Goal: Task Accomplishment & Management: Use online tool/utility

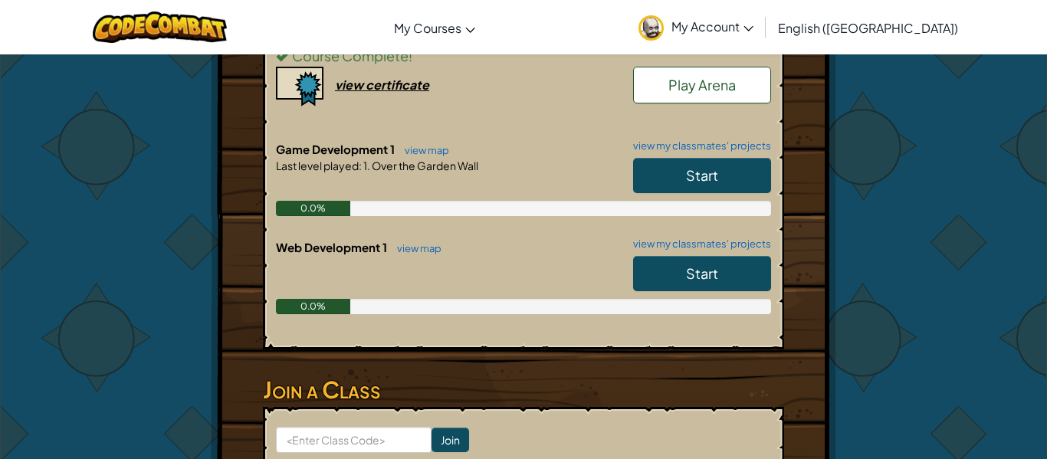
scroll to position [385, 0]
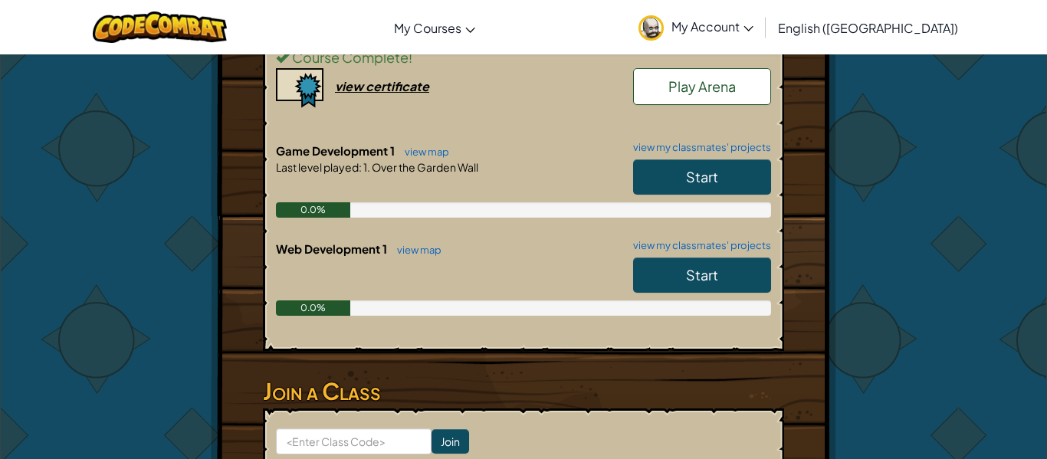
click at [667, 172] on link "Start" at bounding box center [702, 176] width 138 height 35
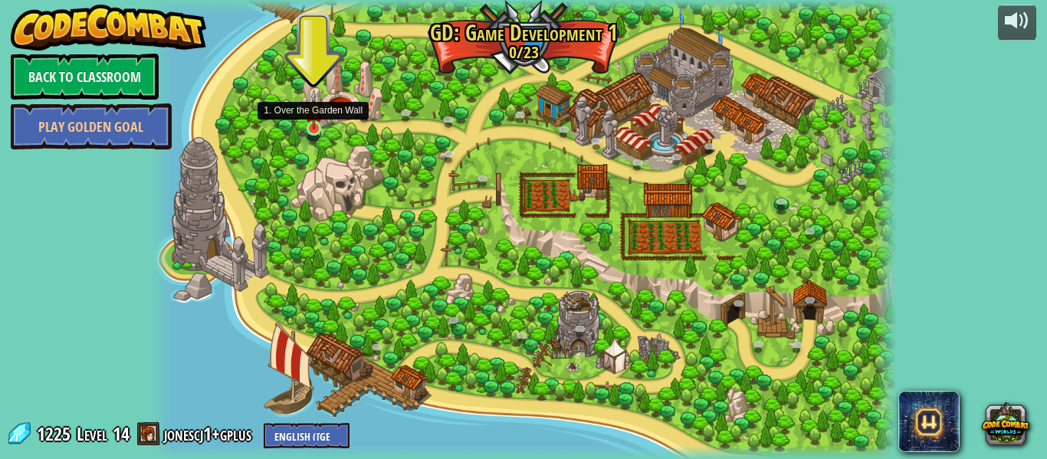
click at [311, 125] on img at bounding box center [314, 110] width 18 height 41
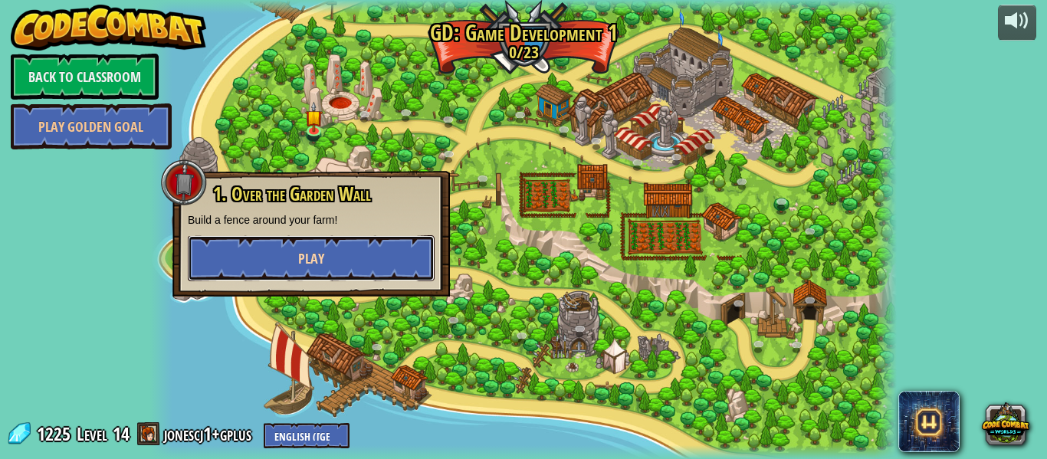
click at [303, 267] on span "Play" at bounding box center [311, 258] width 26 height 19
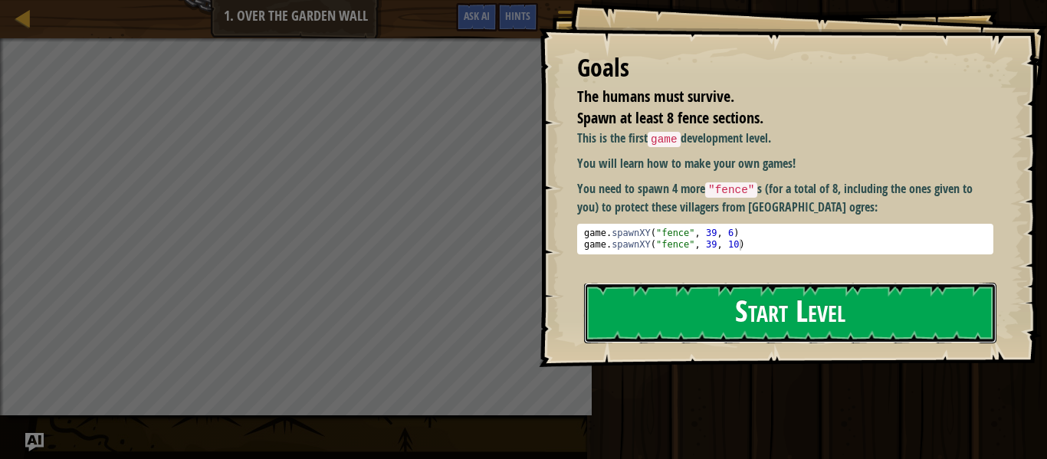
click at [670, 318] on button "Start Level" at bounding box center [790, 313] width 412 height 61
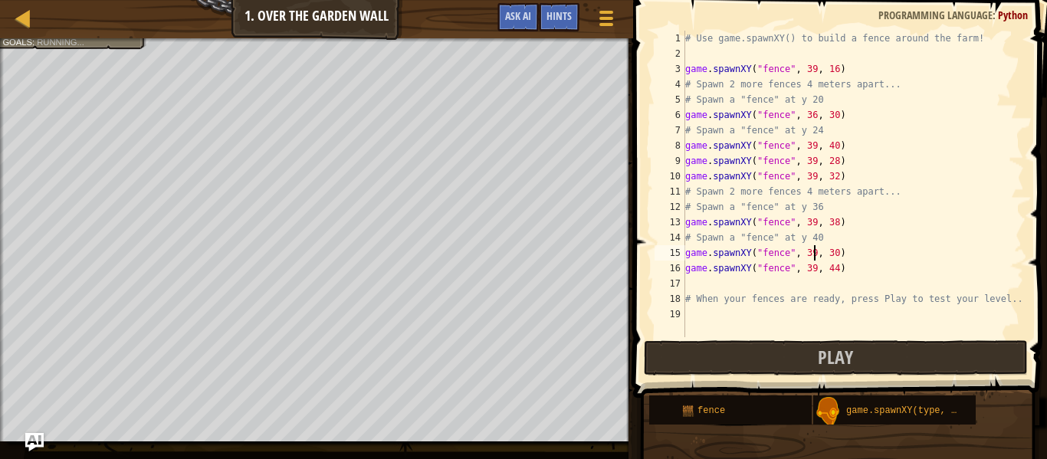
scroll to position [7, 18]
type textarea "game.spawnXY("fence", 39, 37)"
click at [771, 364] on button "Play" at bounding box center [836, 357] width 384 height 35
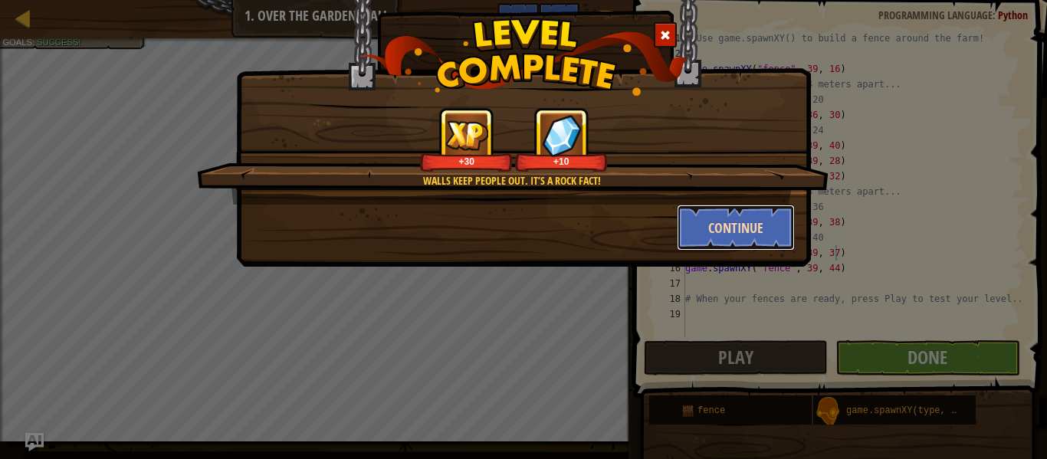
click at [726, 238] on button "Continue" at bounding box center [735, 228] width 119 height 46
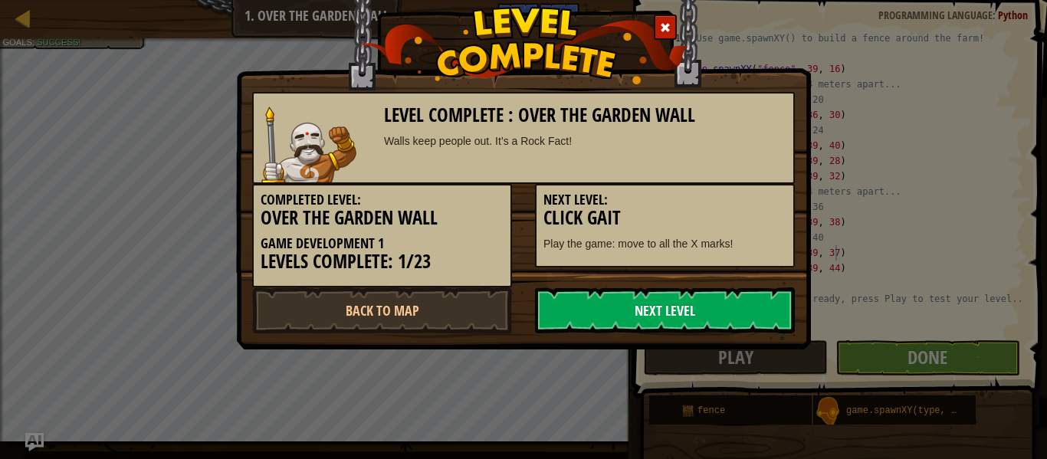
click at [611, 311] on link "Next Level" at bounding box center [665, 310] width 260 height 46
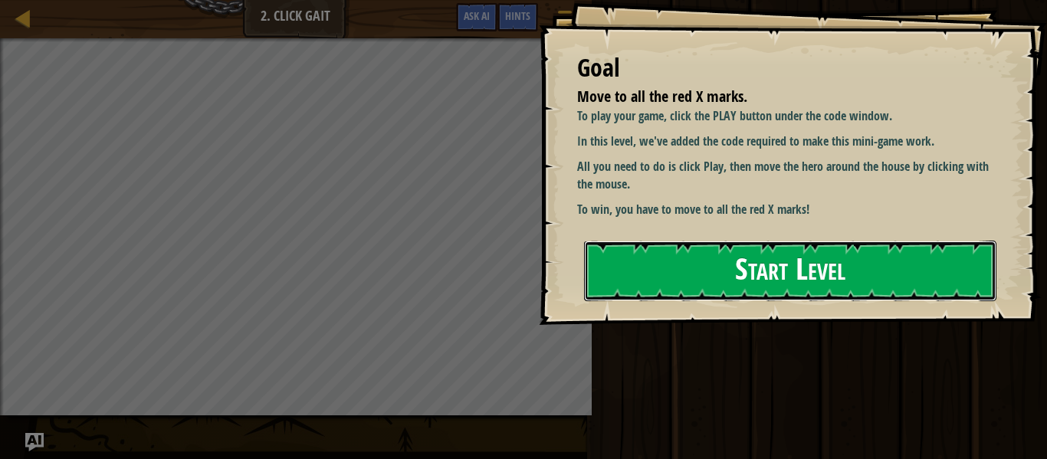
click at [760, 264] on button "Start Level" at bounding box center [790, 271] width 412 height 61
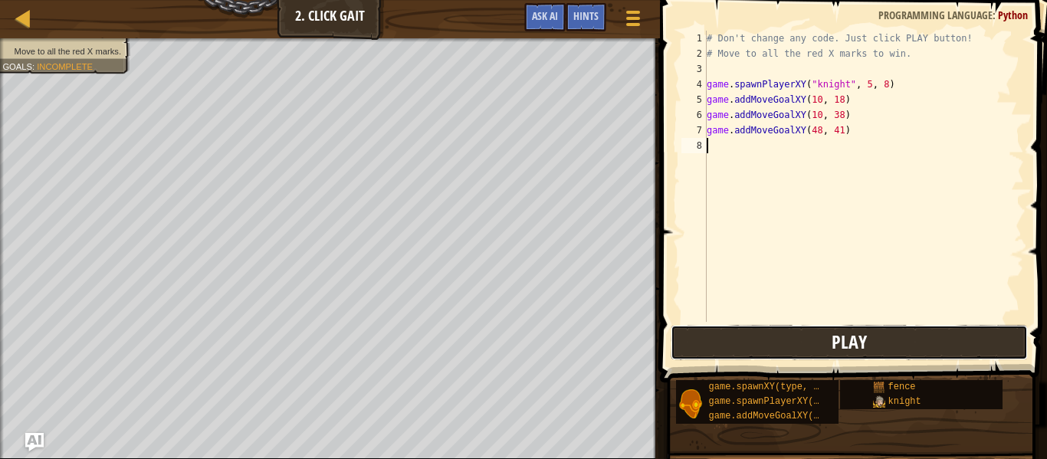
click at [840, 342] on span "Play" at bounding box center [848, 341] width 35 height 25
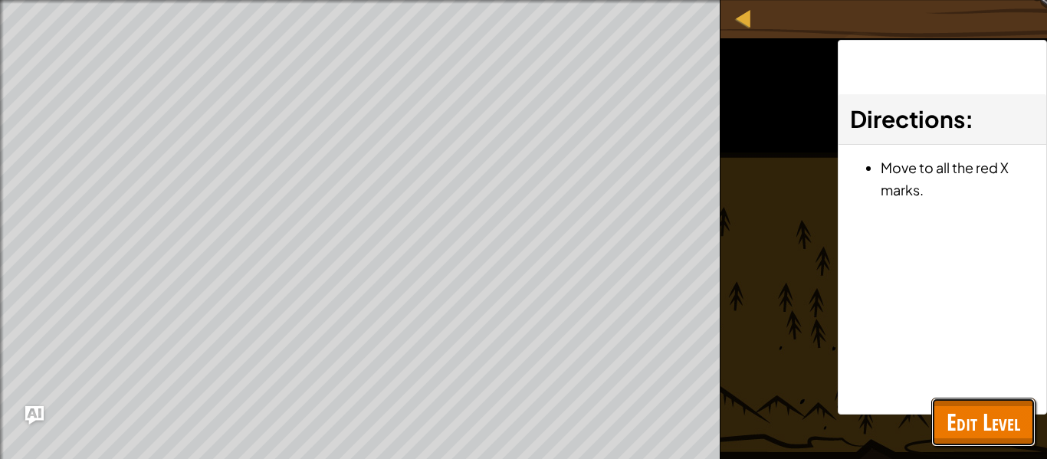
click at [961, 416] on span "Edit Level" at bounding box center [983, 421] width 74 height 31
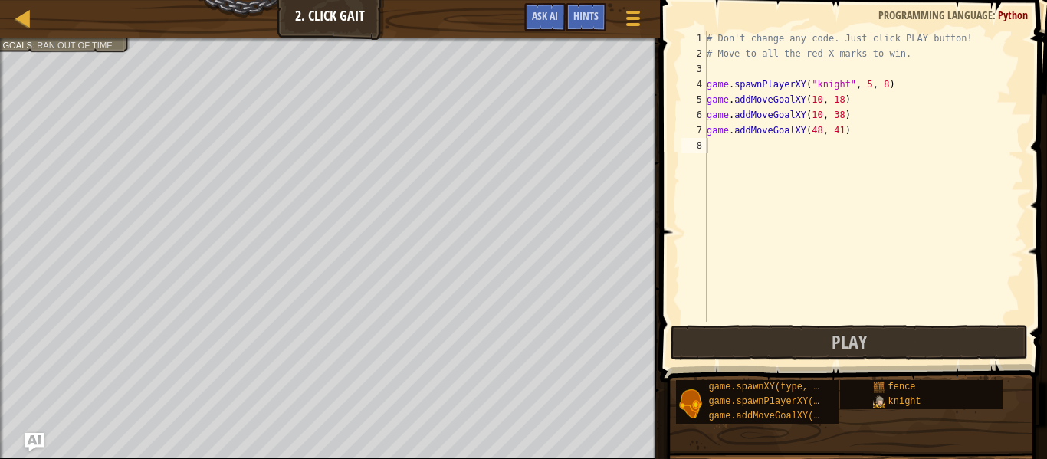
click at [736, 148] on div "# Don't change any code. Just click PLAY button! # Move to all the red X marks …" at bounding box center [863, 192] width 320 height 322
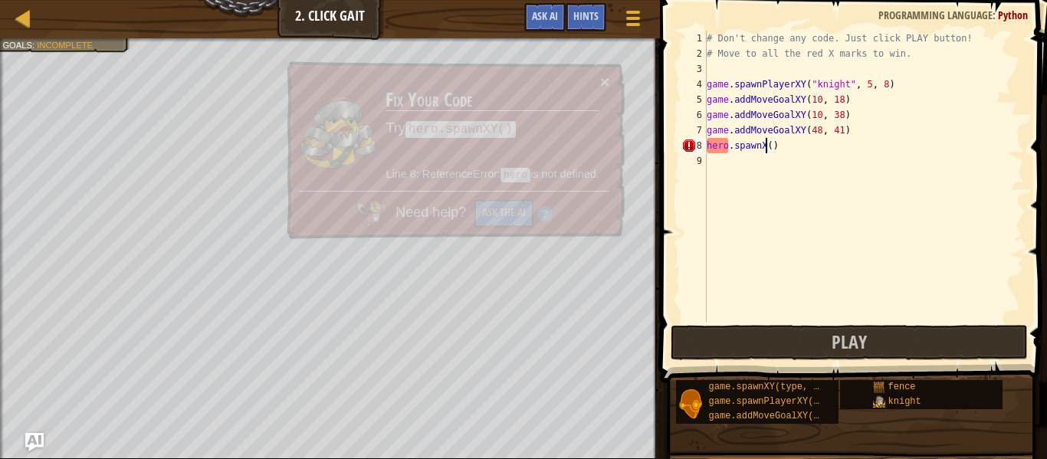
scroll to position [7, 10]
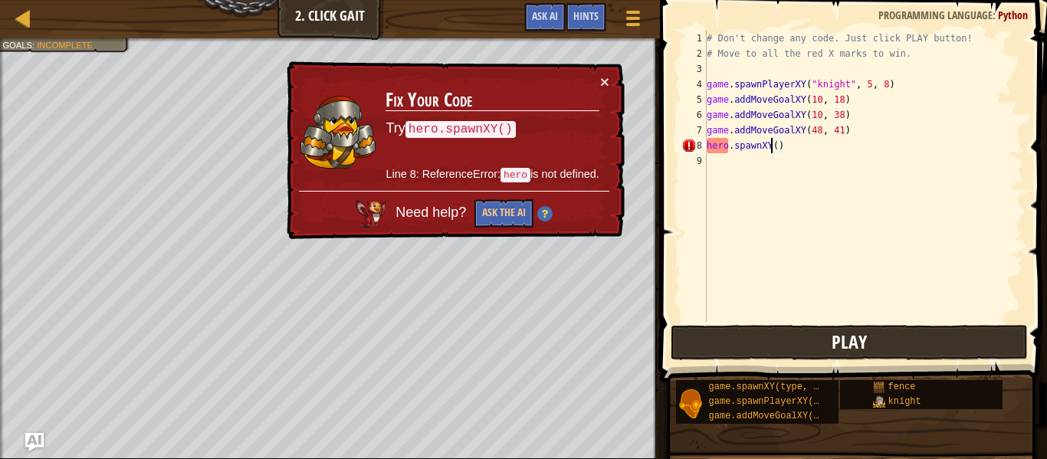
type textarea "hero.spawnXY()"
click at [857, 327] on button "Play" at bounding box center [848, 342] width 357 height 35
click at [794, 142] on div "# Don't change any code. Just click PLAY button! # Move to all the red X marks …" at bounding box center [863, 192] width 320 height 322
click at [833, 271] on div "# Don't change any code. Just click PLAY button! # Move to all the red X marks …" at bounding box center [863, 192] width 320 height 322
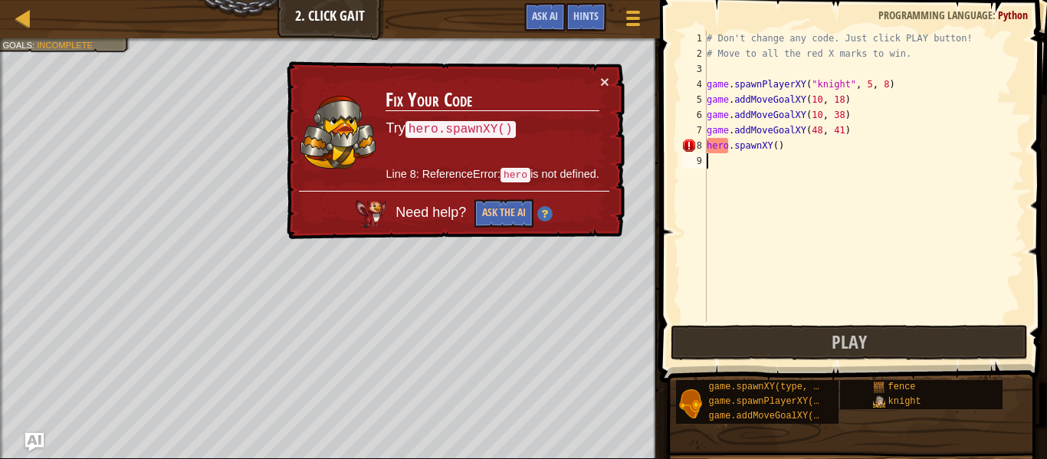
click at [793, 146] on div "# Don't change any code. Just click PLAY button! # Move to all the red X marks …" at bounding box center [863, 192] width 320 height 322
click at [604, 74] on button "×" at bounding box center [604, 82] width 9 height 16
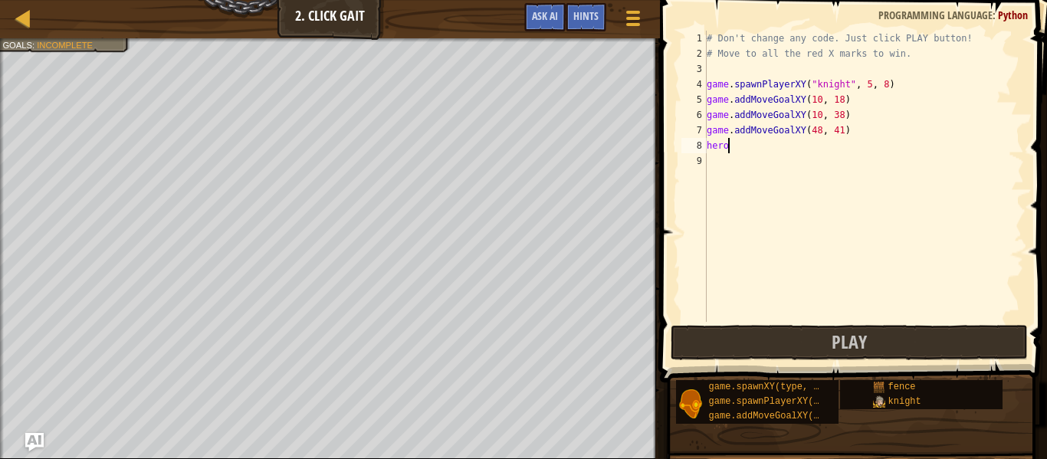
type textarea "h"
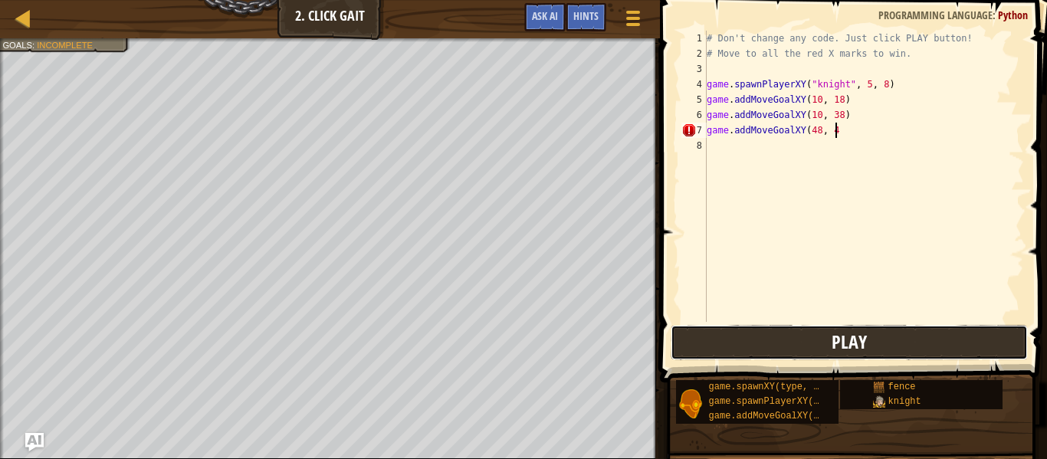
click at [849, 325] on button "Play" at bounding box center [848, 342] width 357 height 35
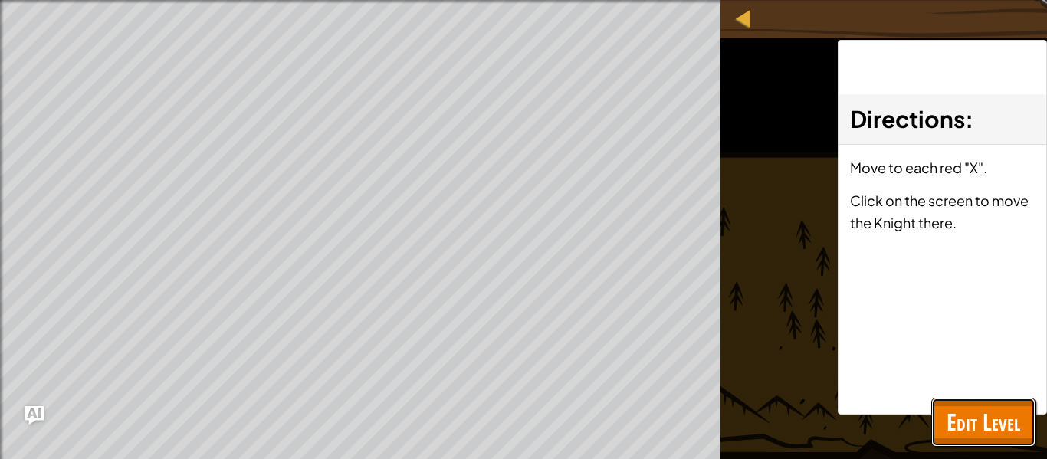
click at [974, 406] on span "Edit Level" at bounding box center [983, 421] width 74 height 31
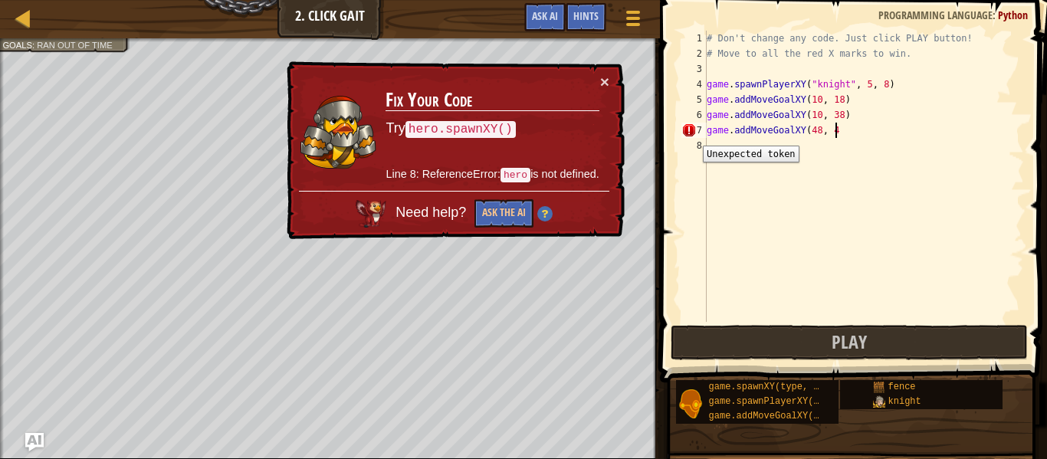
click at [691, 134] on div "7" at bounding box center [693, 130] width 25 height 15
click at [494, 221] on button "Ask the AI" at bounding box center [503, 213] width 59 height 28
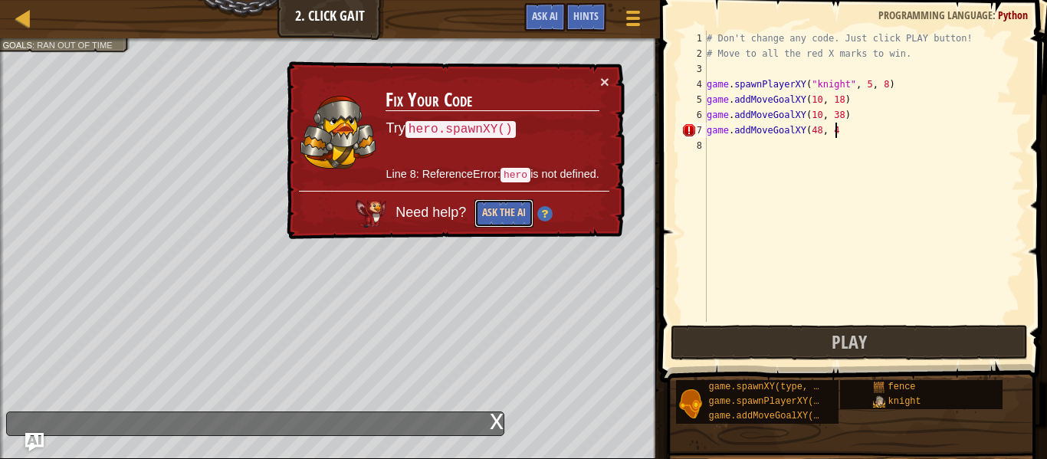
click at [512, 211] on button "Ask the AI" at bounding box center [503, 213] width 59 height 28
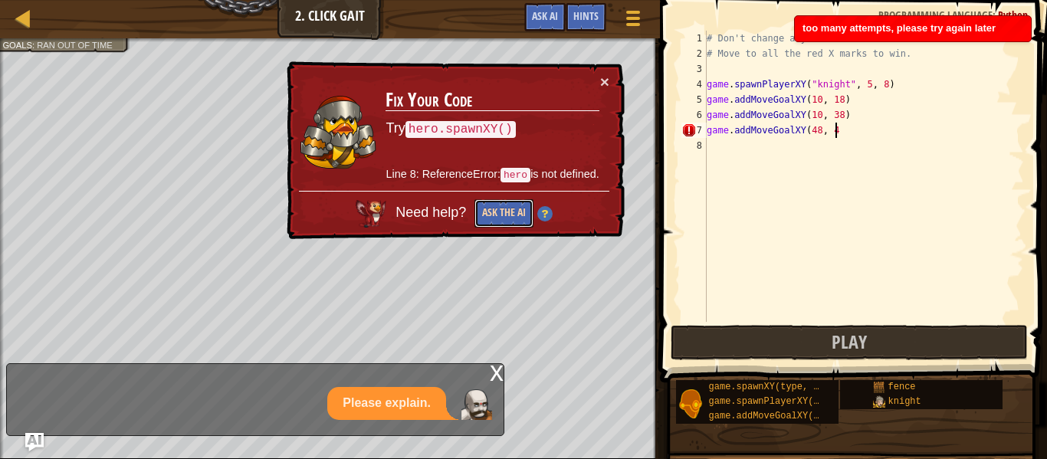
click at [512, 211] on button "Ask the AI" at bounding box center [503, 213] width 59 height 28
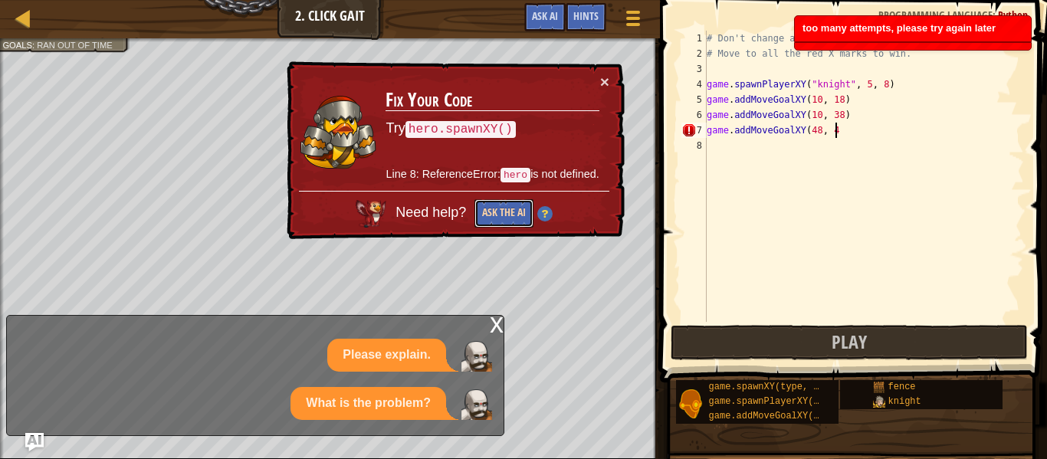
click at [512, 211] on button "Ask the AI" at bounding box center [503, 213] width 59 height 28
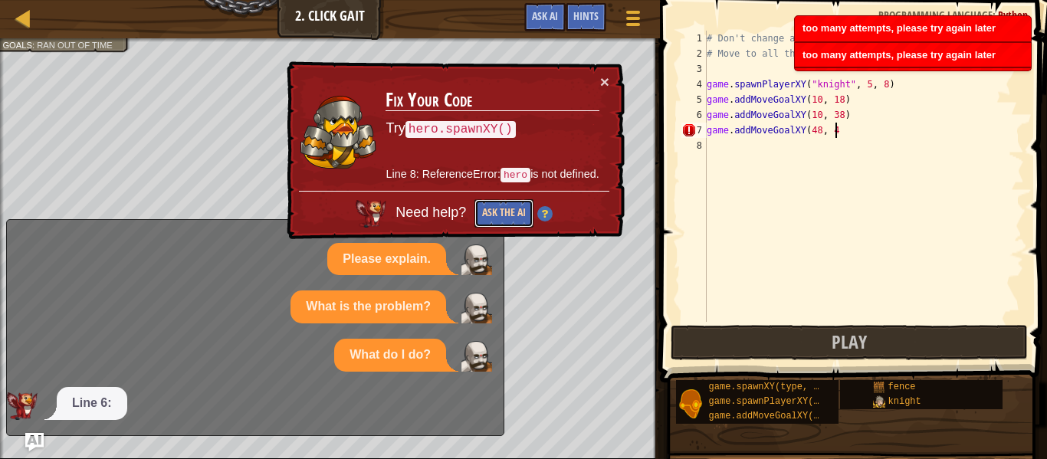
click at [512, 211] on button "Ask the AI" at bounding box center [503, 213] width 59 height 28
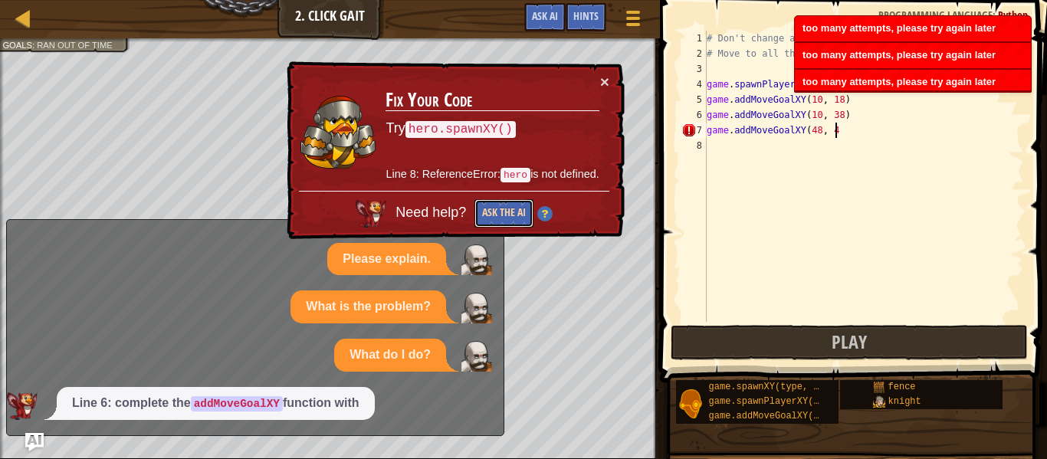
click at [512, 211] on button "Ask the AI" at bounding box center [503, 213] width 59 height 28
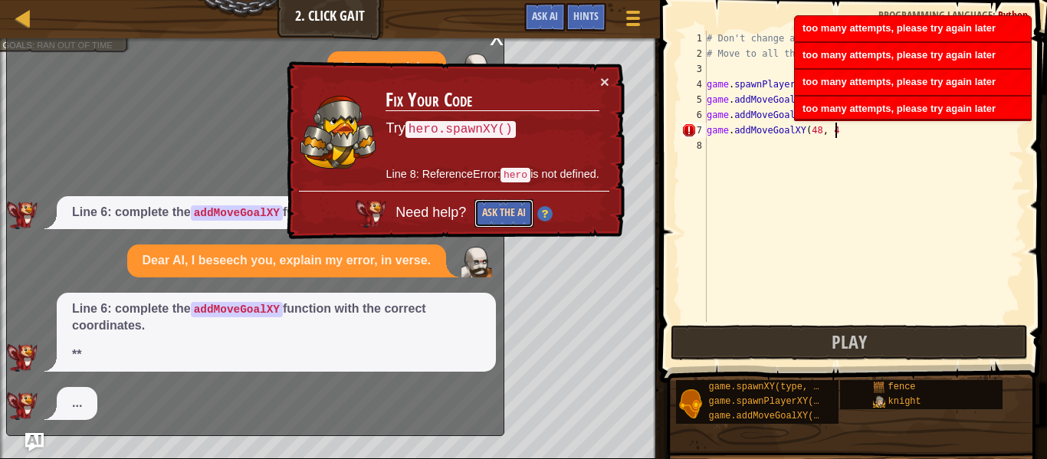
click at [512, 211] on button "Ask the AI" at bounding box center [503, 213] width 59 height 28
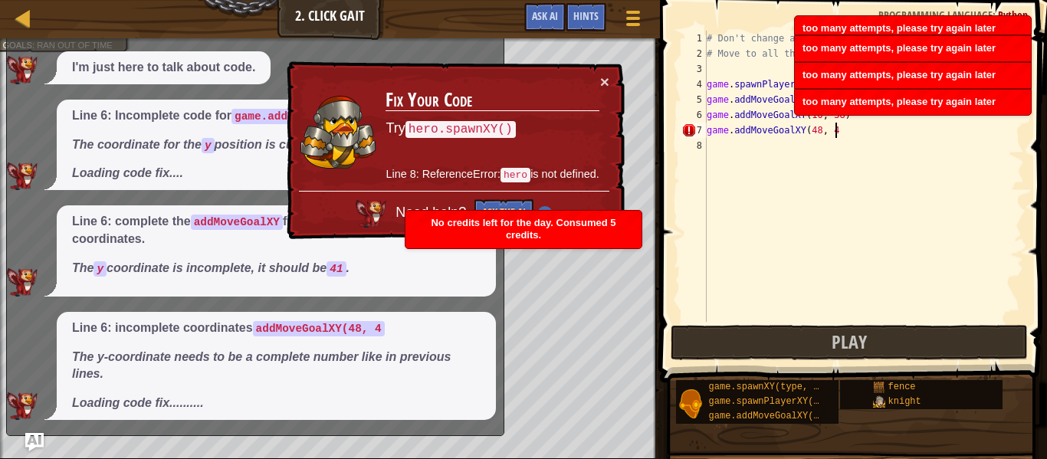
scroll to position [403, 0]
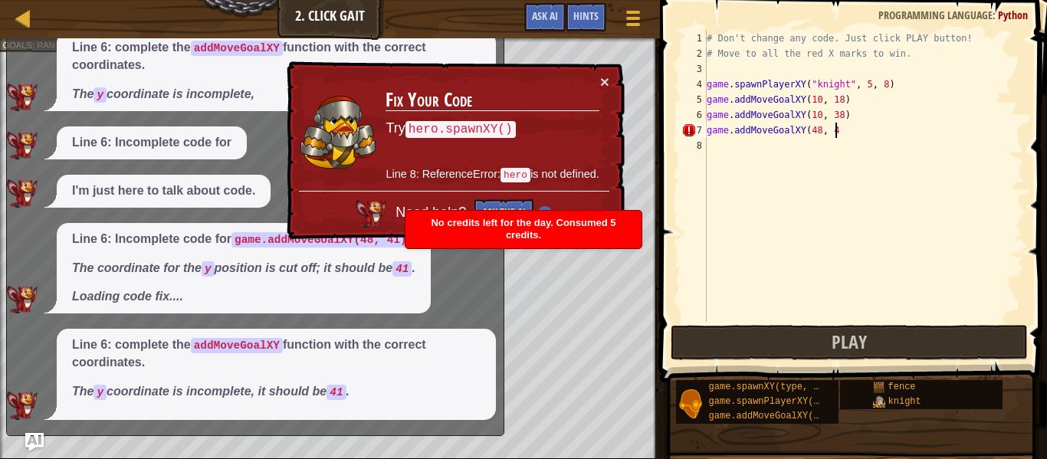
click at [612, 81] on div "× Fix Your Code Try hero.spawnXY() Line 8: ReferenceError: hero is not defined.…" at bounding box center [453, 150] width 341 height 179
click at [607, 81] on button "×" at bounding box center [604, 82] width 9 height 16
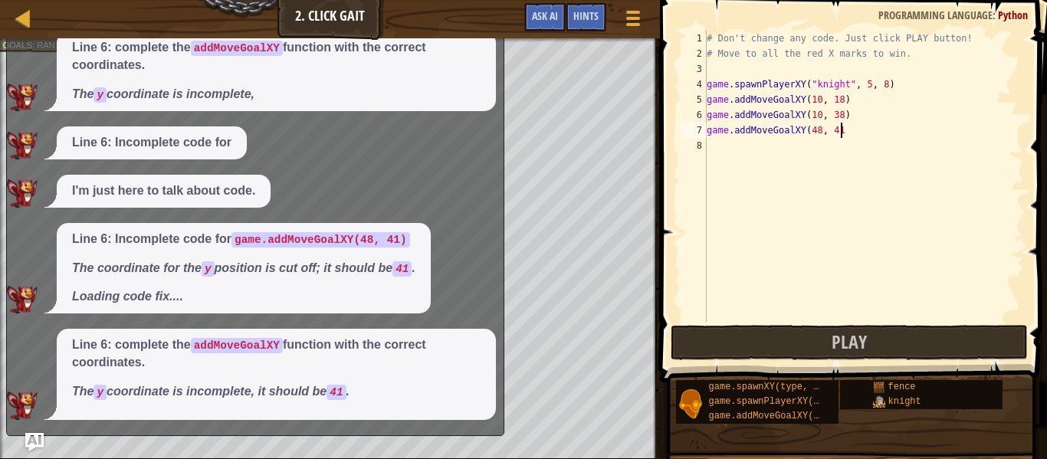
scroll to position [7, 18]
type textarea "game.addMoveGoalXY(48, 41)"
click at [536, 14] on span "Ask AI" at bounding box center [545, 15] width 26 height 15
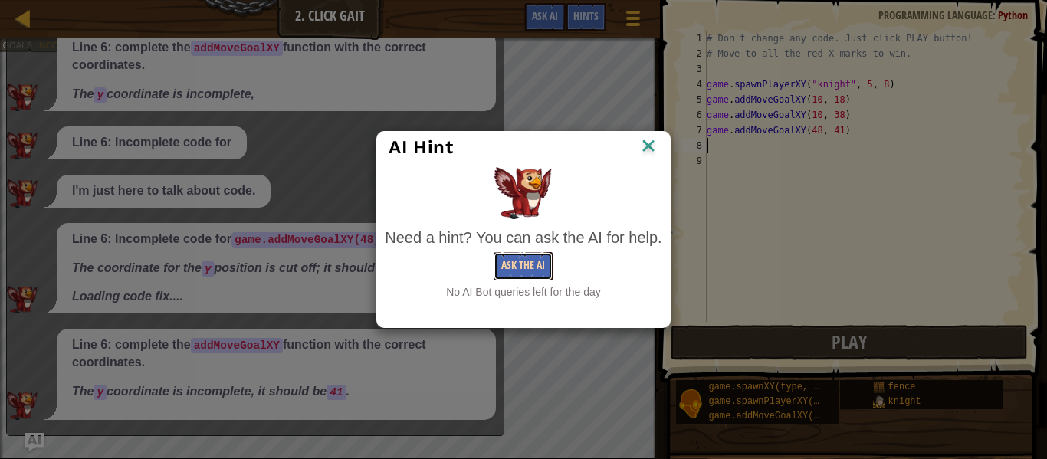
click at [540, 279] on button "Ask the AI" at bounding box center [522, 266] width 59 height 28
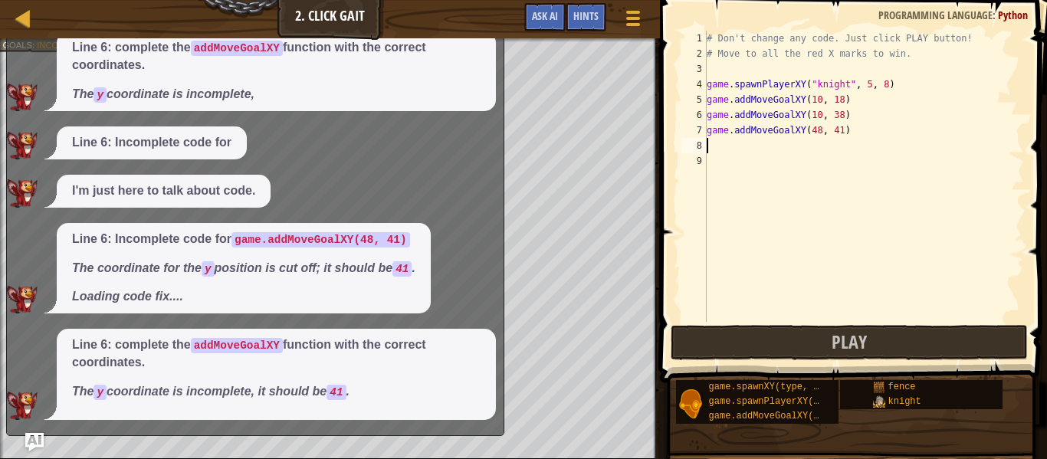
click at [53, 5] on div "Map Game Development 1 2. Click Gait Game Menu Done Hints Ask AI" at bounding box center [330, 19] width 660 height 38
click at [33, 21] on link "Map" at bounding box center [35, 18] width 8 height 21
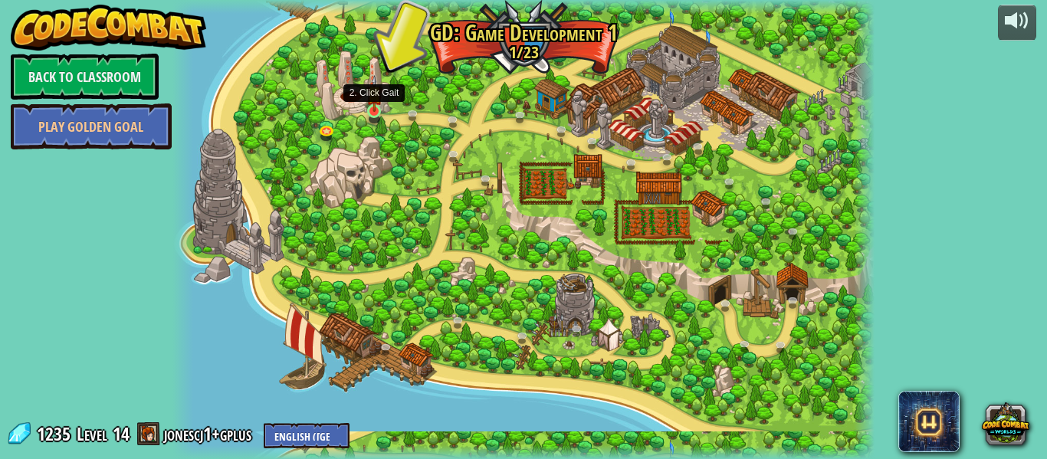
click at [378, 107] on img at bounding box center [374, 93] width 16 height 37
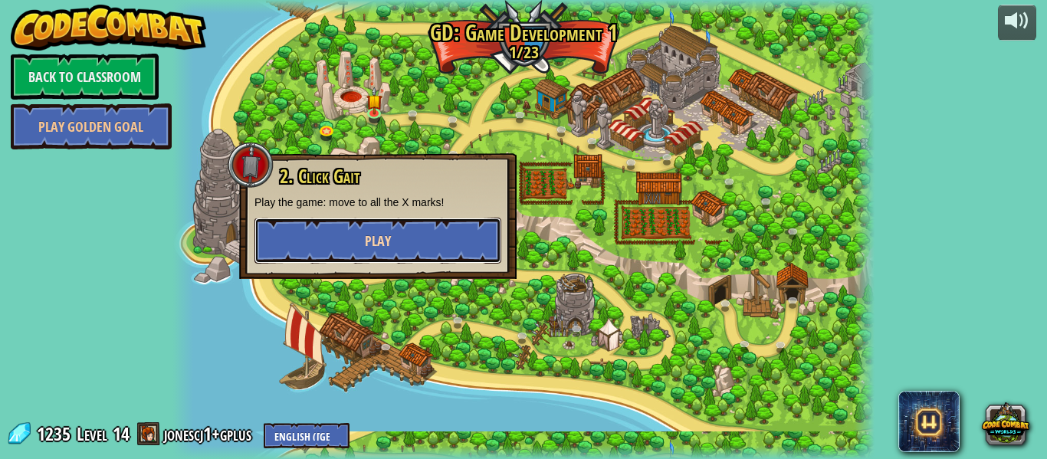
click at [388, 236] on span "Play" at bounding box center [378, 240] width 26 height 19
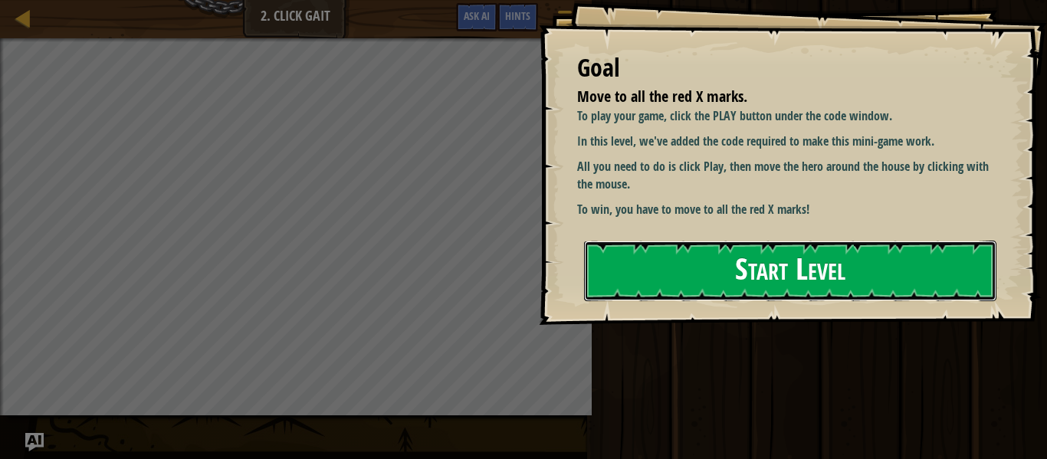
click at [648, 246] on button "Start Level" at bounding box center [790, 271] width 412 height 61
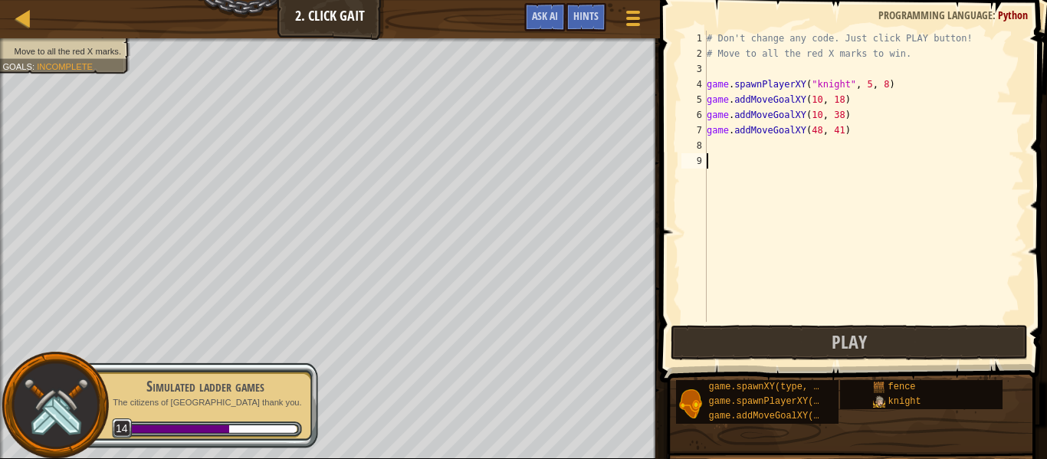
click at [718, 154] on div "# Don't change any code. Just click PLAY button! # Move to all the red X marks …" at bounding box center [863, 192] width 320 height 322
click at [718, 152] on div "# Don't change any code. Just click PLAY button! # Move to all the red X marks …" at bounding box center [863, 192] width 320 height 322
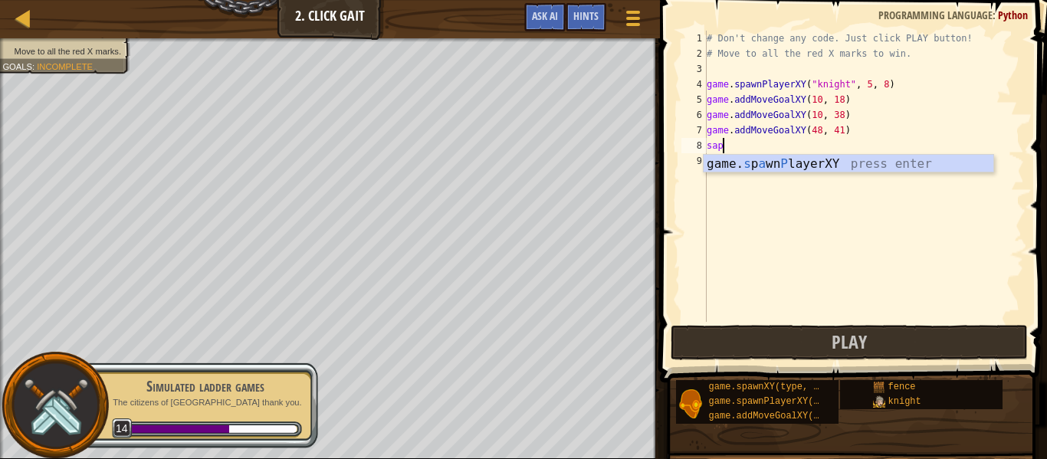
scroll to position [7, 2]
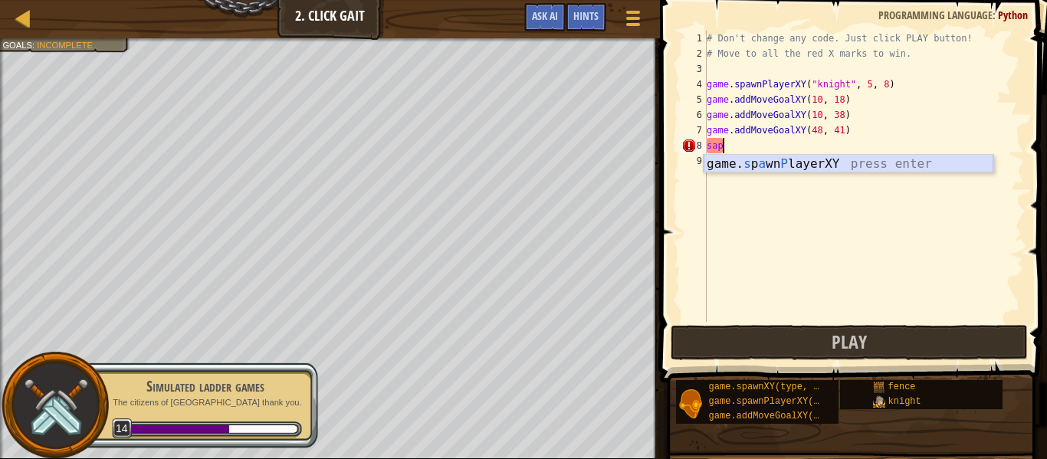
click at [759, 168] on div "game. s p a wn P layerXY press enter" at bounding box center [848, 182] width 290 height 55
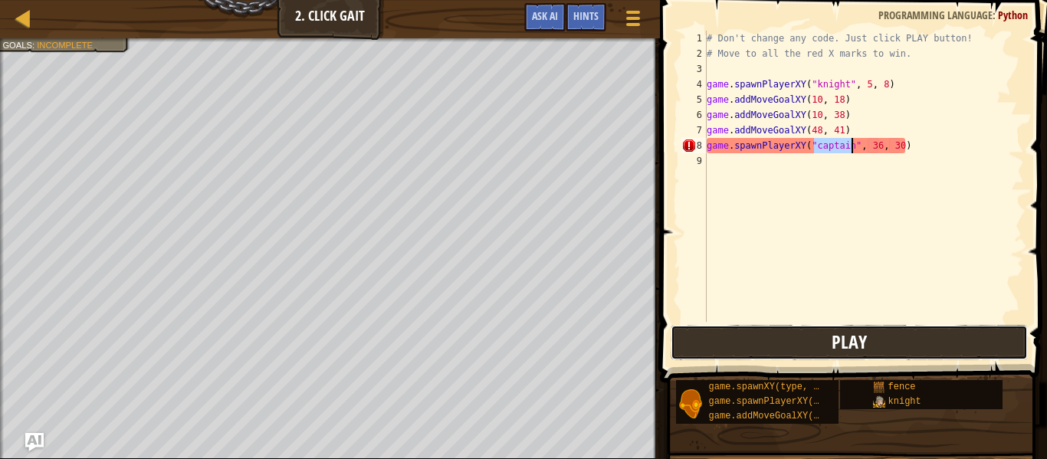
click at [824, 344] on button "Play" at bounding box center [848, 342] width 357 height 35
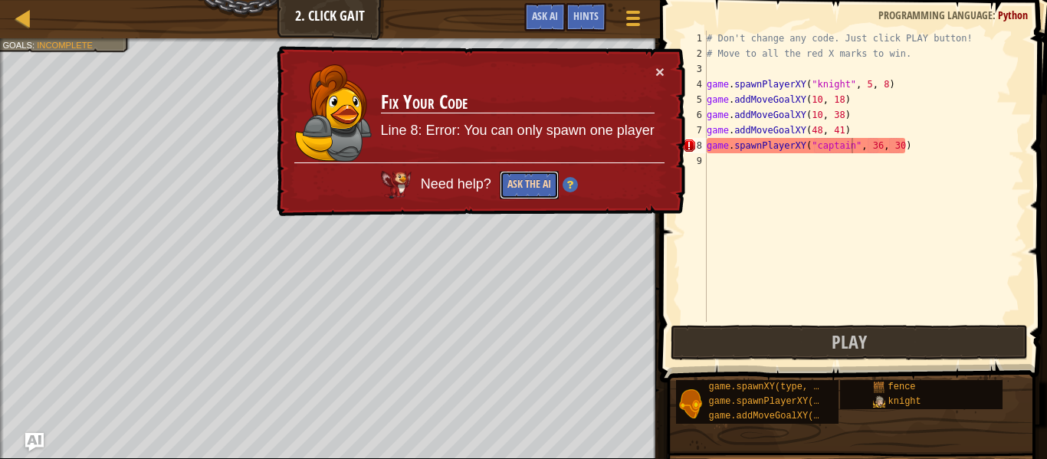
click at [551, 184] on button "Ask the AI" at bounding box center [529, 185] width 59 height 28
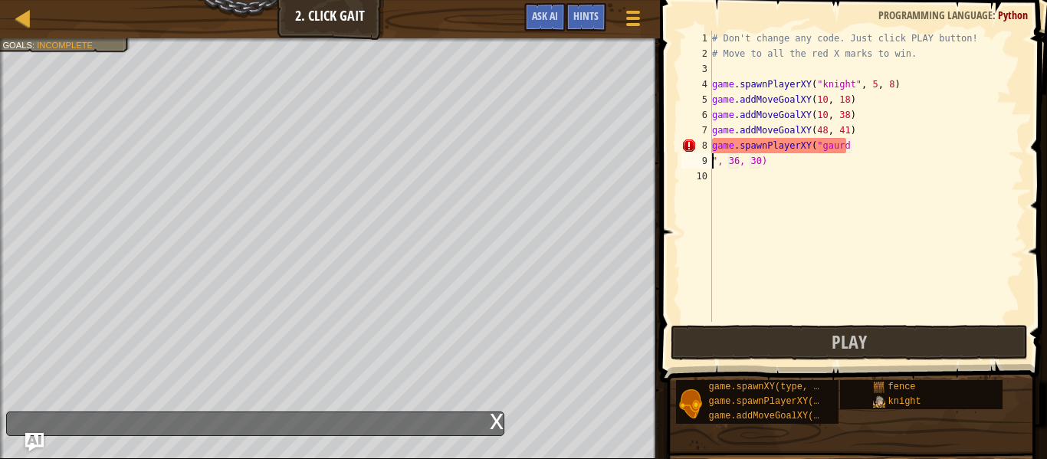
scroll to position [7, 7]
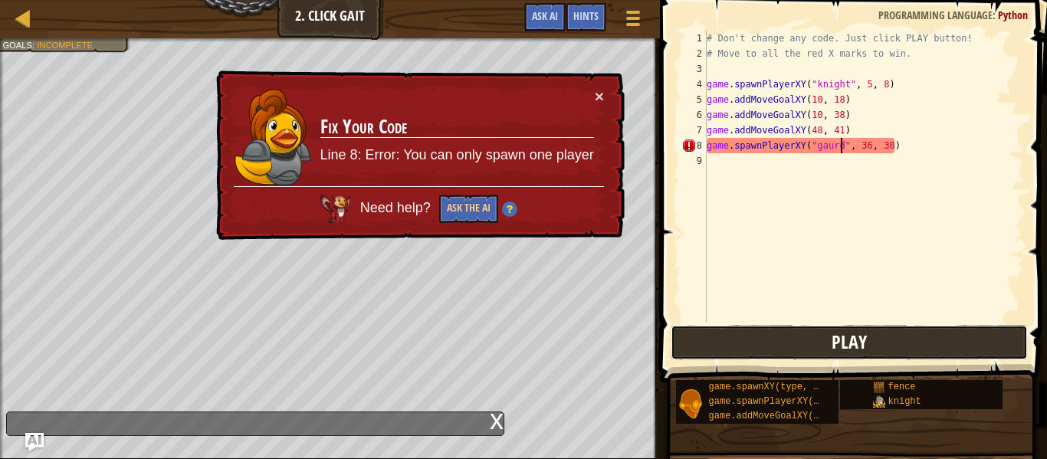
click at [776, 347] on button "Play" at bounding box center [848, 342] width 357 height 35
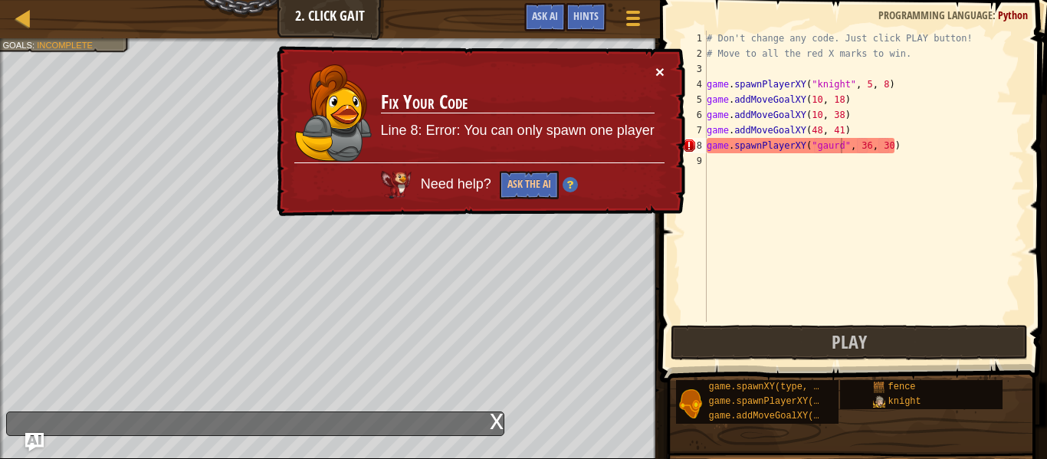
click at [663, 71] on button "×" at bounding box center [659, 72] width 9 height 16
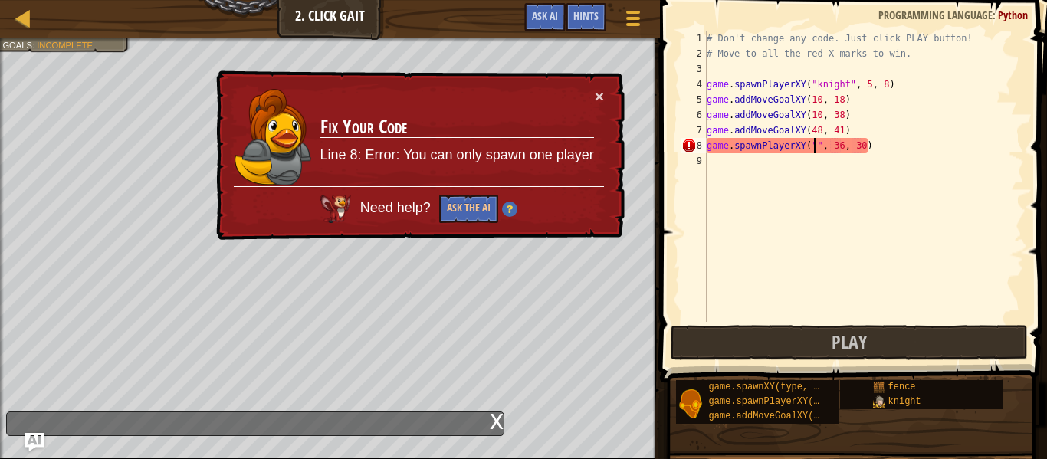
click at [804, 143] on div "# Don't change any code. Just click PLAY button! # Move to all the red X marks …" at bounding box center [863, 192] width 320 height 322
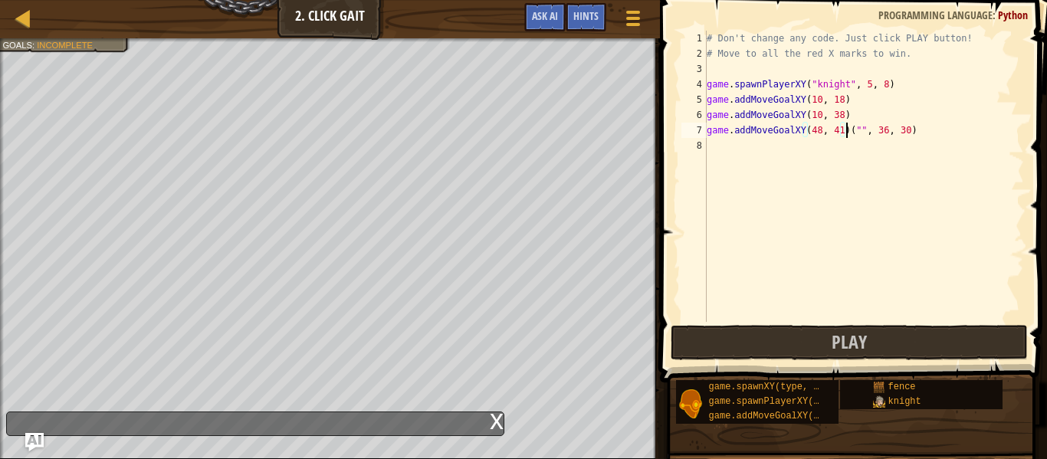
type textarea "("", 36, 30)"
click at [804, 167] on div "# Don't change any code. Just click PLAY button! # Move to all the red X marks …" at bounding box center [863, 192] width 320 height 322
click at [798, 151] on div "# Don't change any code. Just click PLAY button! # Move to all the red X marks …" at bounding box center [863, 192] width 320 height 322
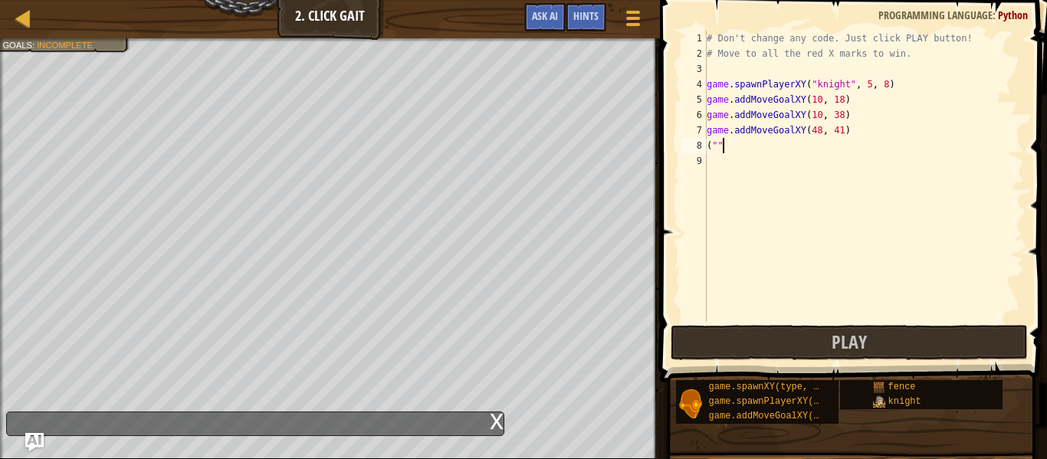
type textarea "("
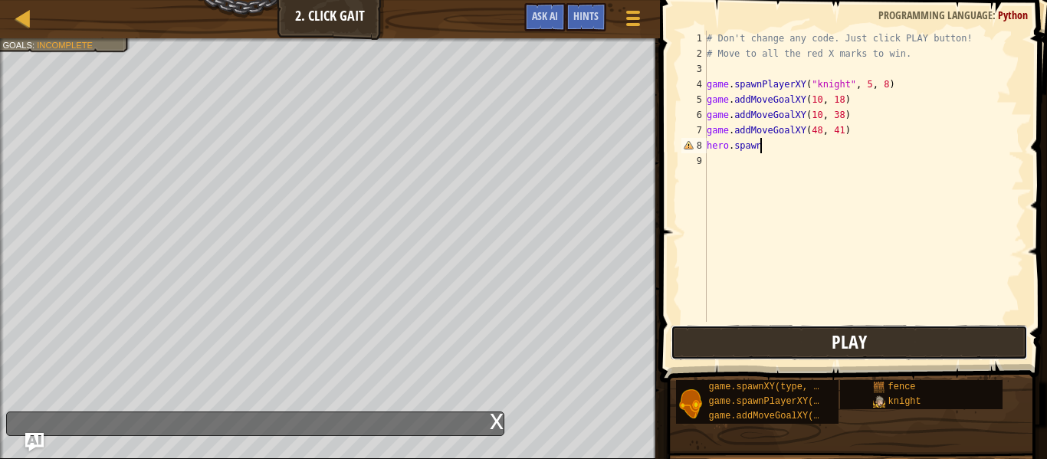
click at [778, 328] on button "Play" at bounding box center [848, 342] width 357 height 35
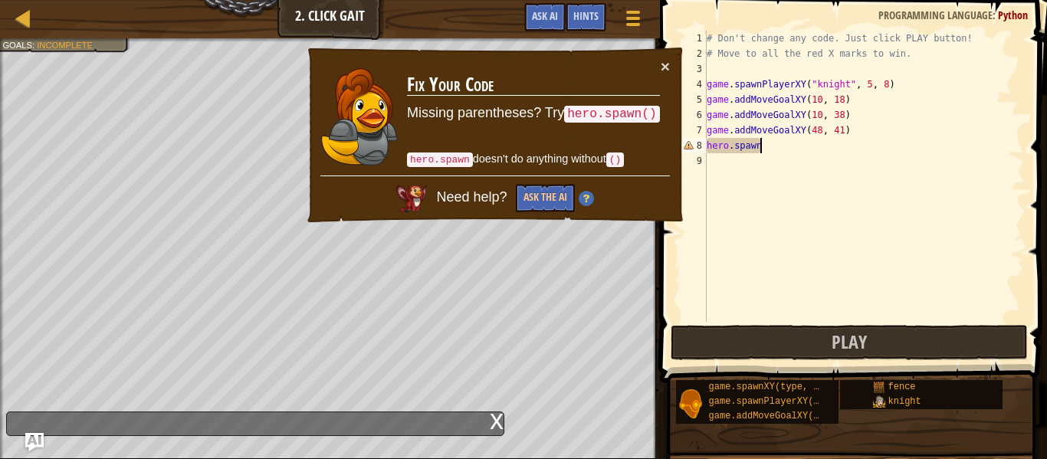
click at [765, 150] on div "# Don't change any code. Just click PLAY button! # Move to all the red X marks …" at bounding box center [863, 192] width 320 height 322
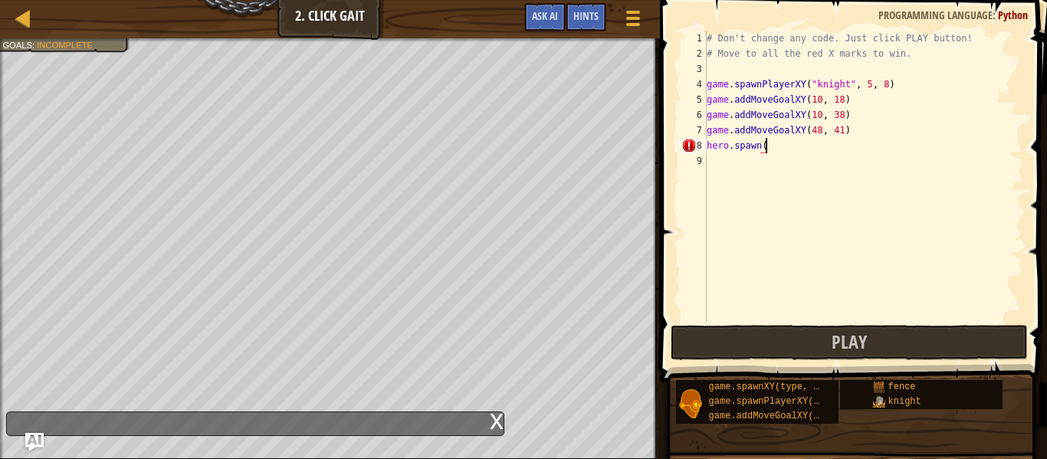
scroll to position [7, 8]
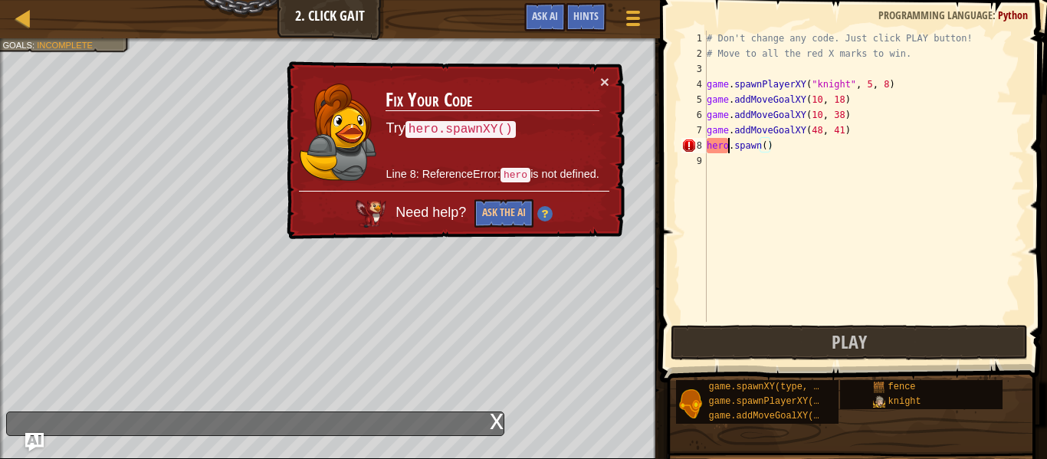
click at [727, 148] on div "# Don't change any code. Just click PLAY button! # Move to all the red X marks …" at bounding box center [863, 192] width 320 height 322
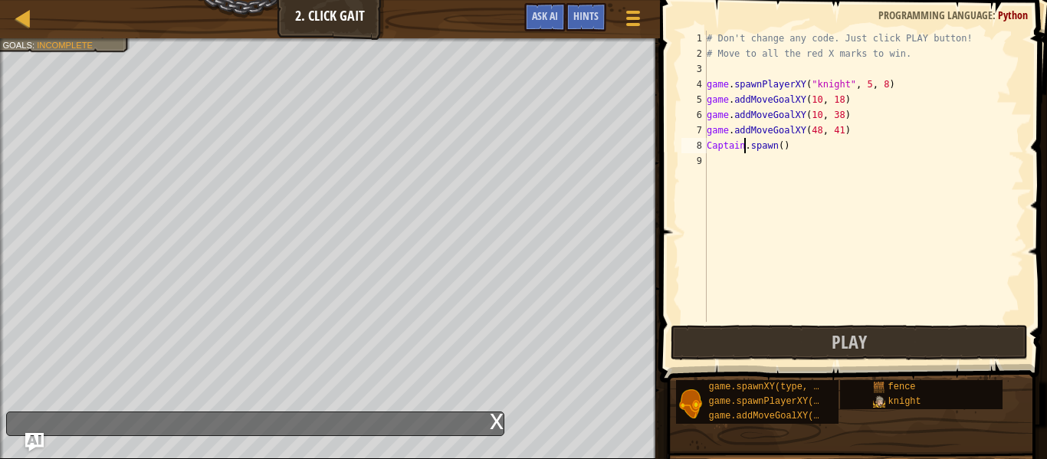
scroll to position [7, 6]
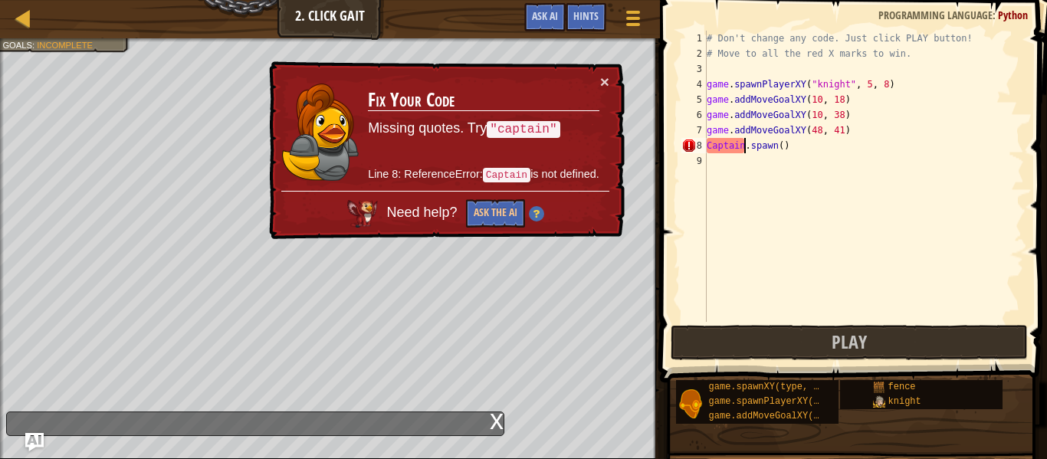
click at [711, 146] on div "# Don't change any code. Just click PLAY button! # Move to all the red X marks …" at bounding box center [863, 192] width 320 height 322
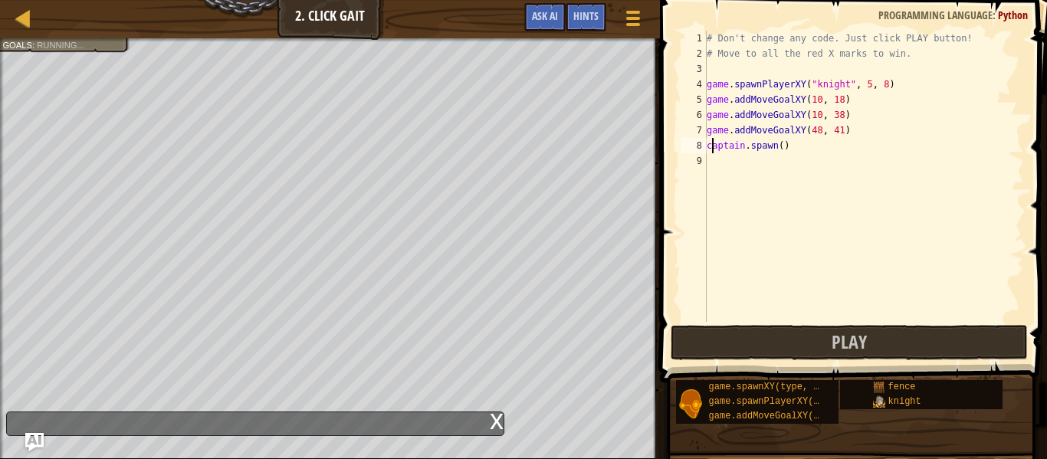
scroll to position [7, 2]
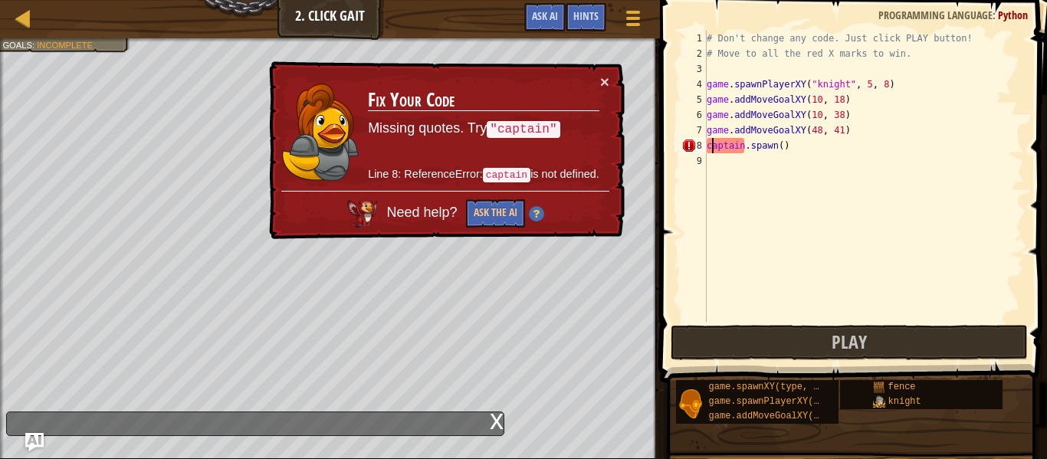
click at [708, 145] on div "# Don't change any code. Just click PLAY button! # Move to all the red X marks …" at bounding box center [863, 192] width 320 height 322
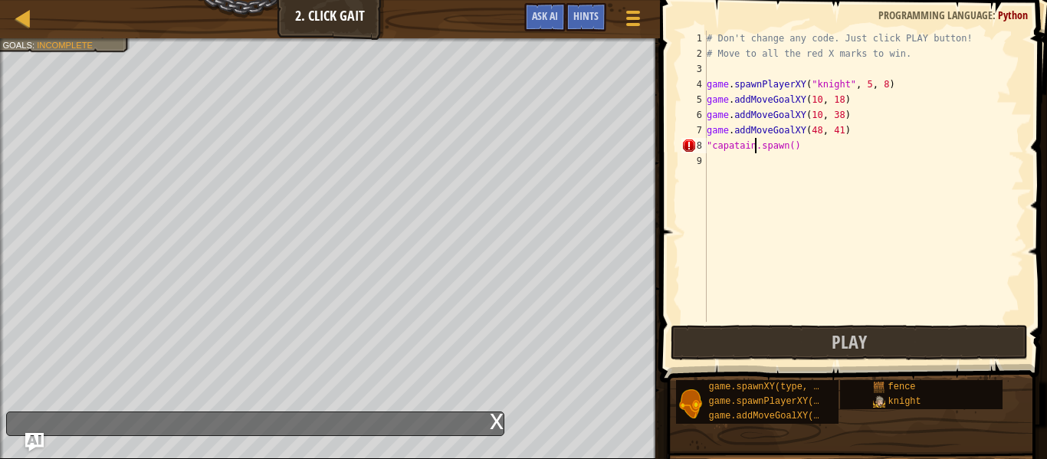
scroll to position [7, 8]
click at [856, 146] on div "# Don't change any code. Just click PLAY button! # Move to all the red X marks …" at bounding box center [863, 192] width 320 height 322
type textarea """
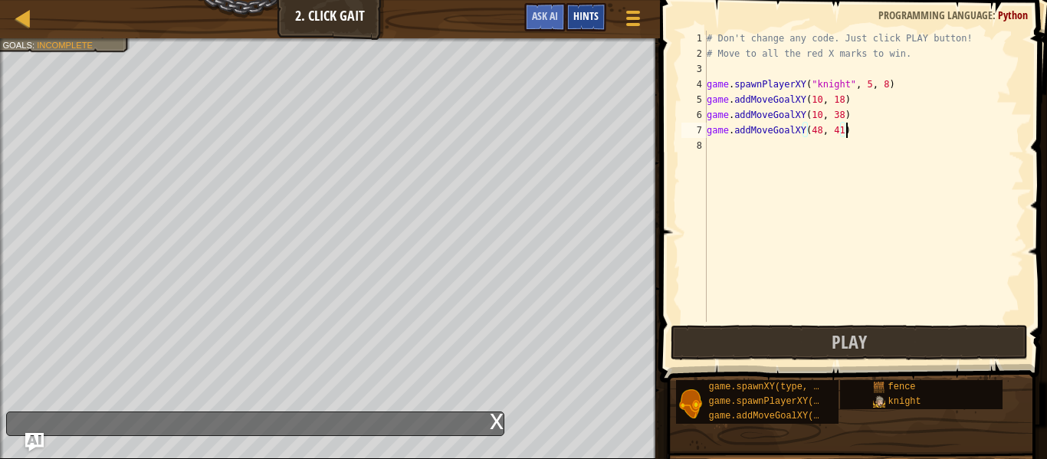
type textarea "game.addMoveGoalXY(48, 41)"
click at [571, 14] on div "Hints" at bounding box center [585, 17] width 41 height 28
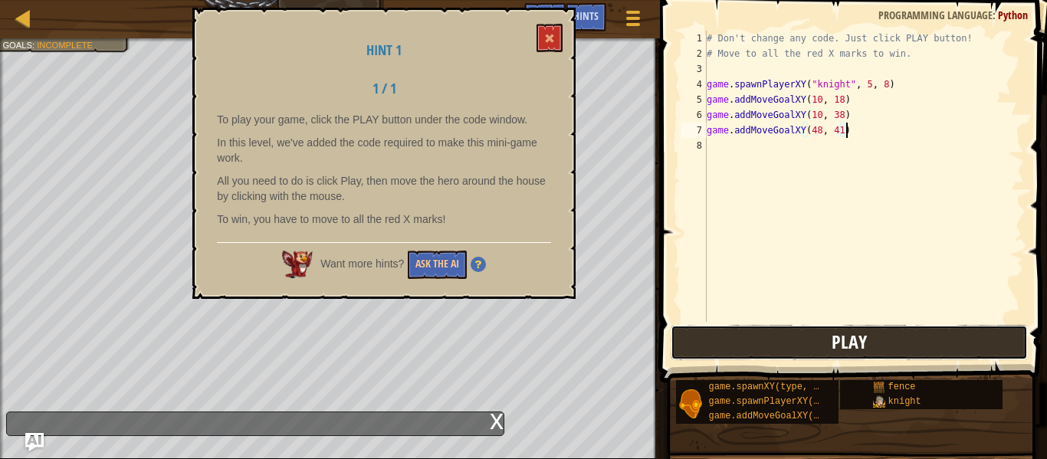
click at [773, 340] on button "Play" at bounding box center [848, 342] width 357 height 35
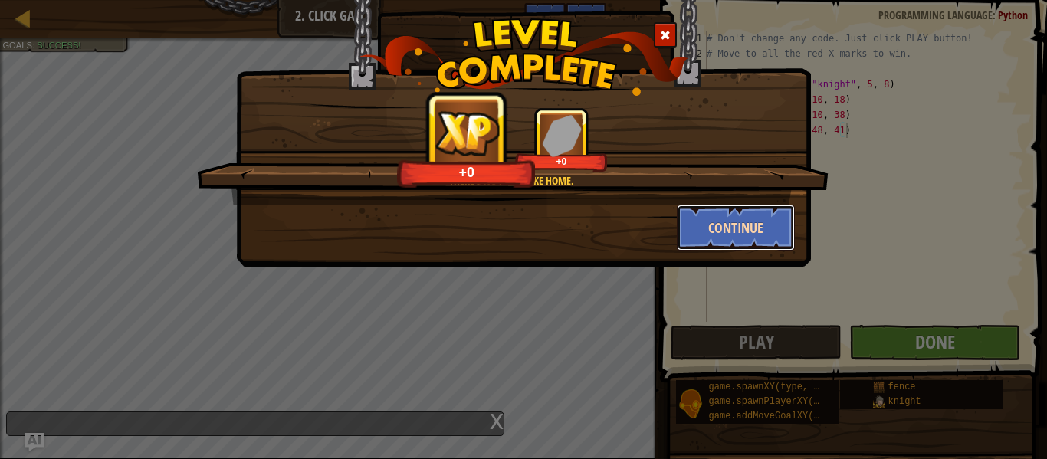
click at [734, 234] on button "Continue" at bounding box center [735, 228] width 119 height 46
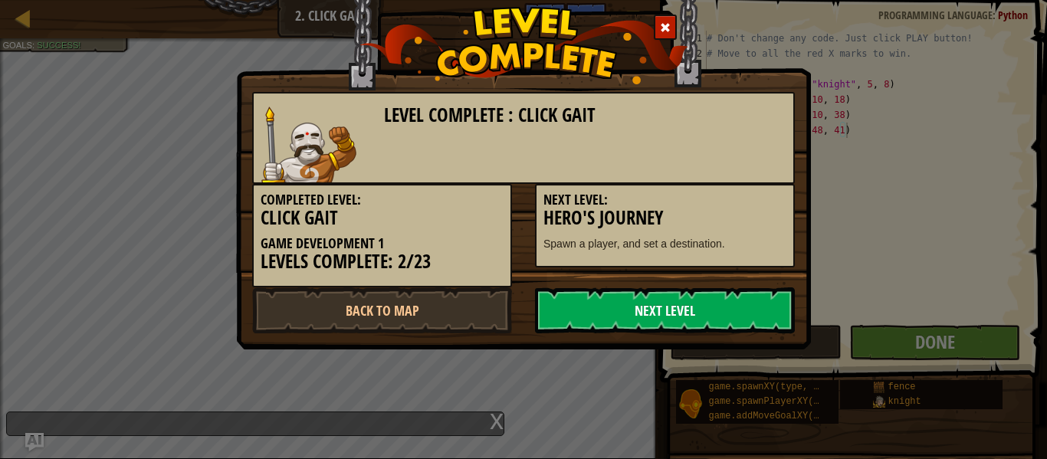
click at [712, 293] on link "Next Level" at bounding box center [665, 310] width 260 height 46
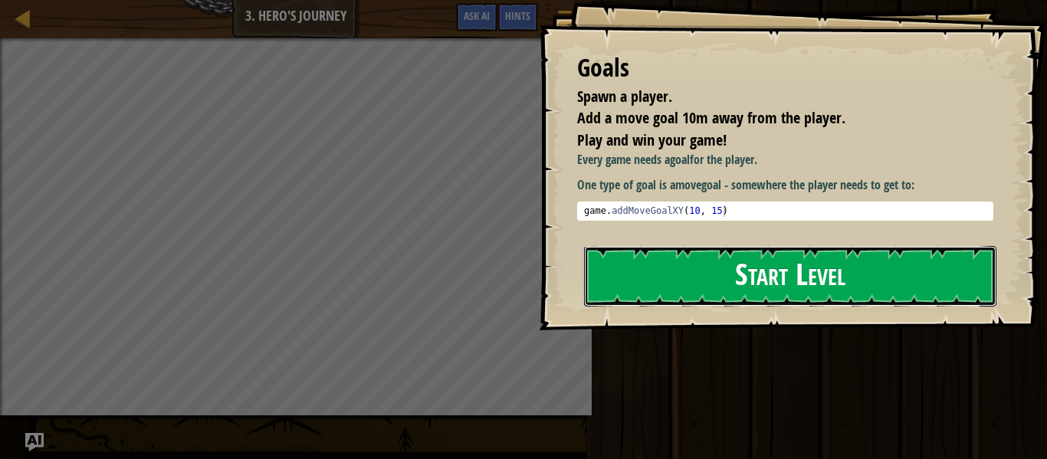
click at [780, 283] on button "Start Level" at bounding box center [790, 276] width 412 height 61
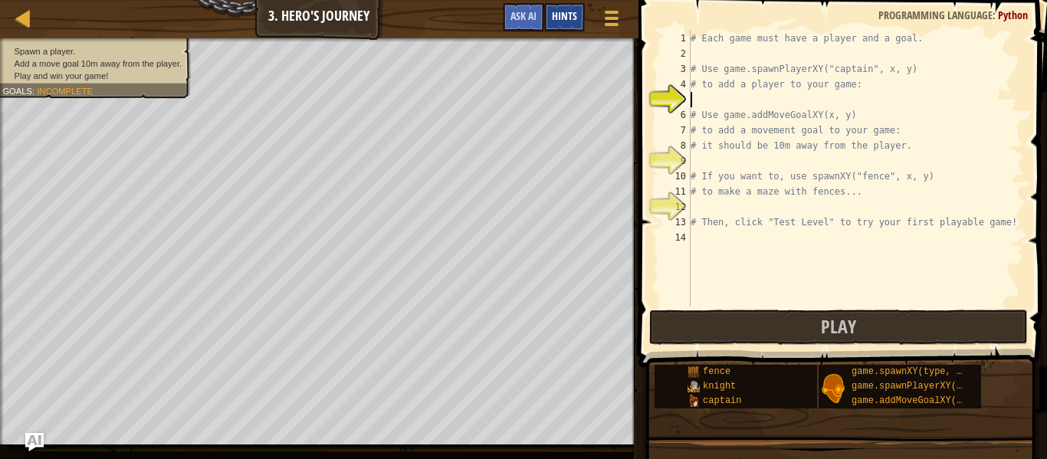
click at [573, 15] on span "Hints" at bounding box center [564, 15] width 25 height 15
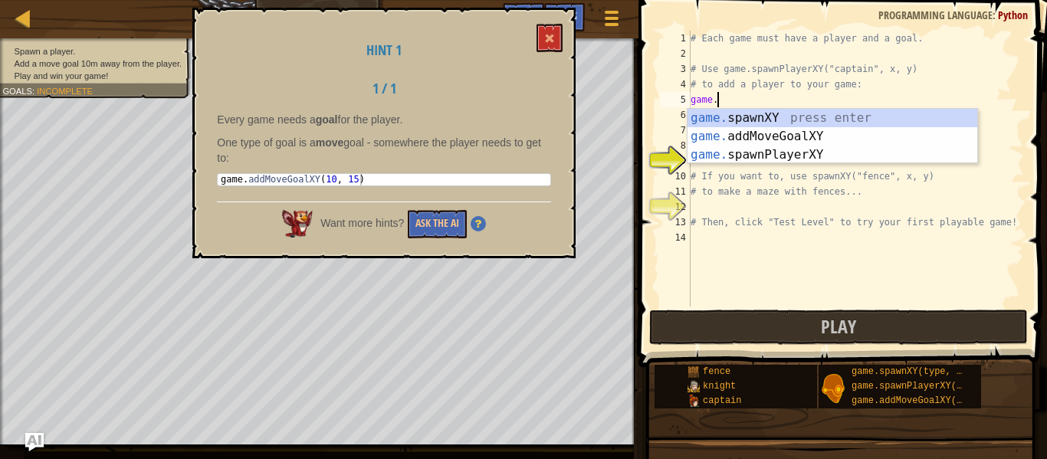
scroll to position [7, 3]
click at [755, 134] on div "game. spawnXY press enter game. addMoveGoalXY press enter game. spawnPlayerXY p…" at bounding box center [832, 155] width 290 height 92
type textarea "game.addMoveGoalXY(36, 30)"
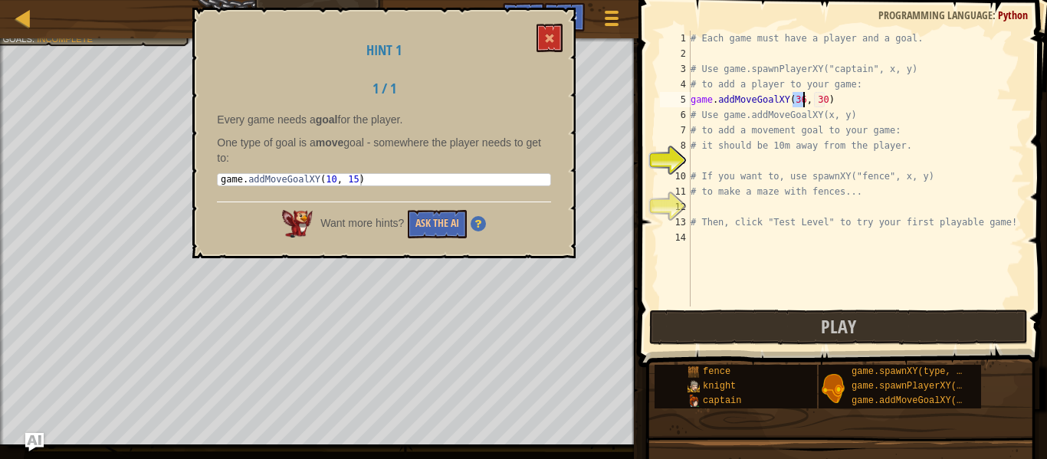
click at [841, 102] on div "# Each game must have a player and a goal. # Use game.spawnPlayerXY("captain", …" at bounding box center [855, 184] width 336 height 306
click at [810, 164] on div "# Each game must have a player and a goal. # Use game.spawnPlayerXY("captain", …" at bounding box center [855, 184] width 336 height 306
click at [548, 37] on span at bounding box center [549, 38] width 11 height 11
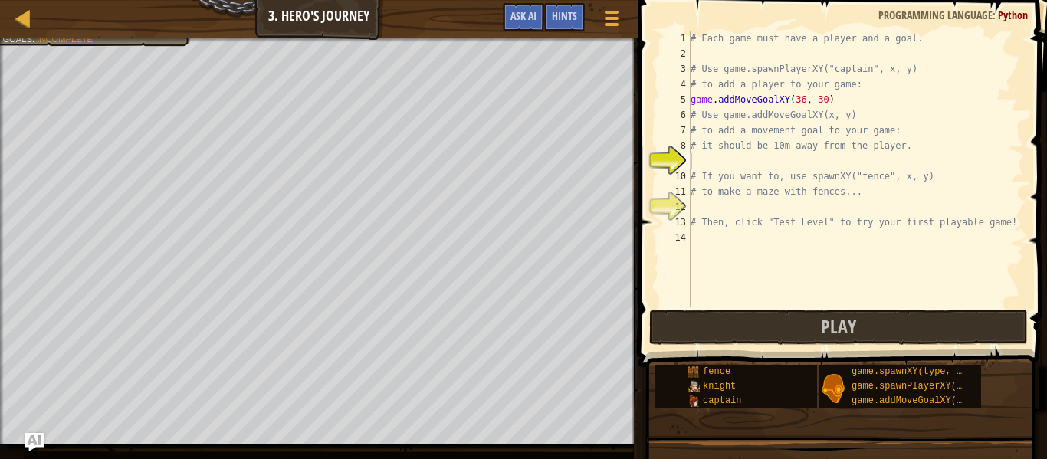
click at [699, 162] on div "# Each game must have a player and a goal. # Use game.spawnPlayerXY("captain", …" at bounding box center [855, 184] width 336 height 306
type textarea "h"
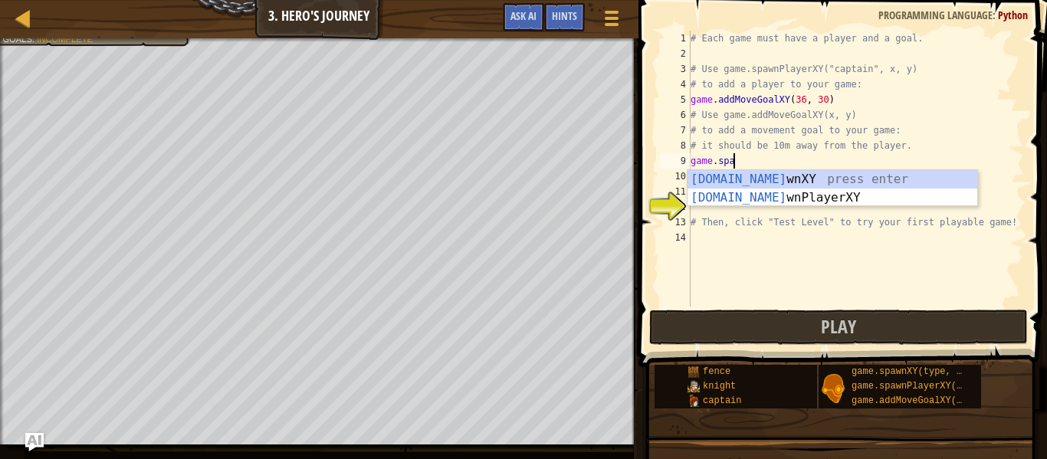
scroll to position [7, 7]
click at [730, 198] on div "game.spawn XY press enter game.spawn PlayerXY press enter" at bounding box center [832, 207] width 290 height 74
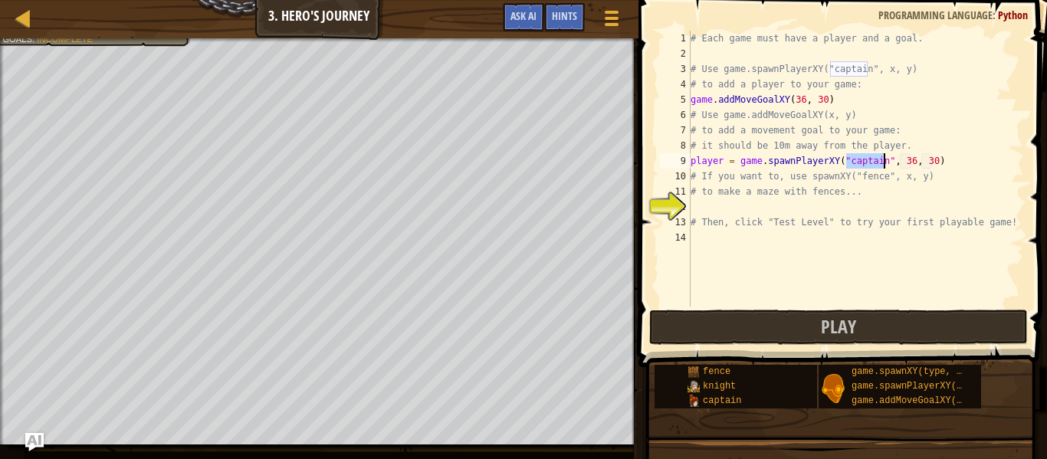
click at [909, 159] on div "# Each game must have a player and a goal. # Use game.spawnPlayerXY("captain", …" at bounding box center [855, 184] width 336 height 306
type textarea "player = game.spawnPlayerXY("captain", 26, 30)"
click at [784, 211] on div "# Each game must have a player and a goal. # Use game.spawnPlayerXY("captain", …" at bounding box center [855, 184] width 336 height 306
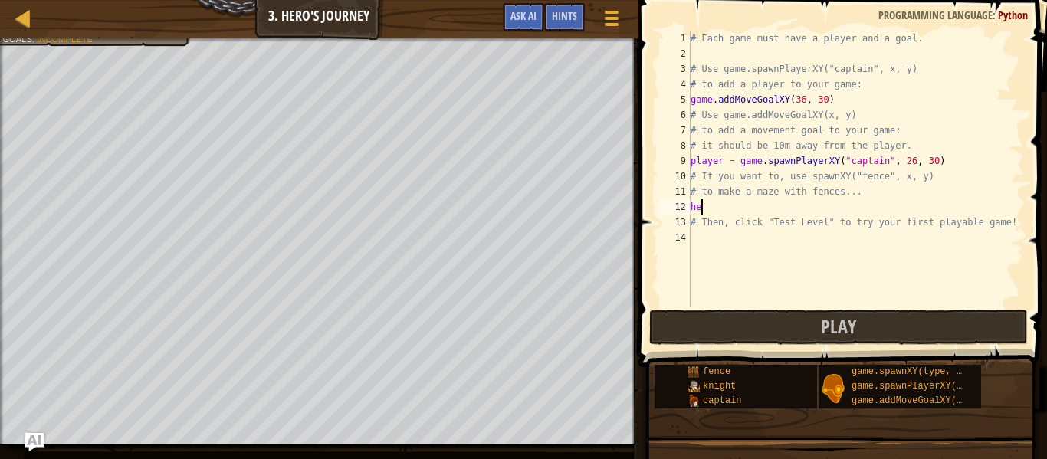
type textarea "h"
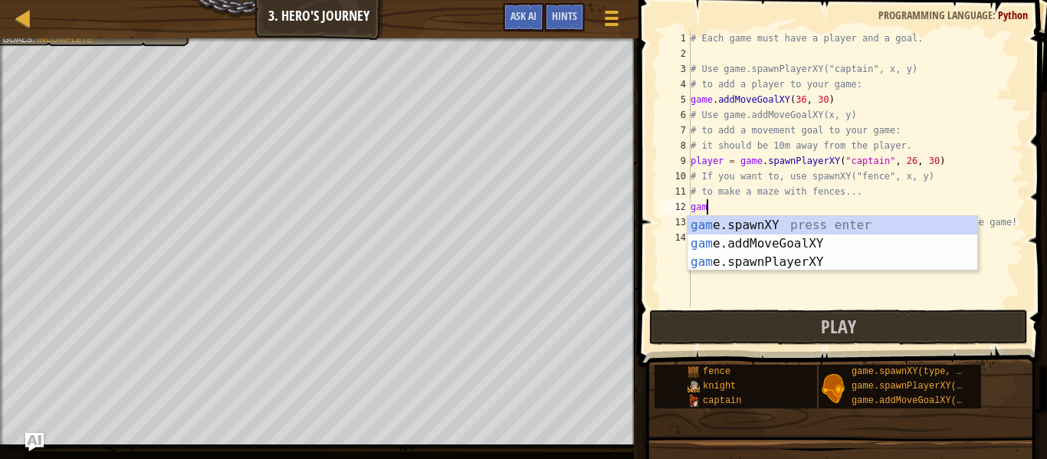
scroll to position [7, 2]
type textarea "game"
click at [794, 278] on div "# Each game must have a player and a goal. # Use game.spawnPlayerXY("captain", …" at bounding box center [855, 184] width 336 height 306
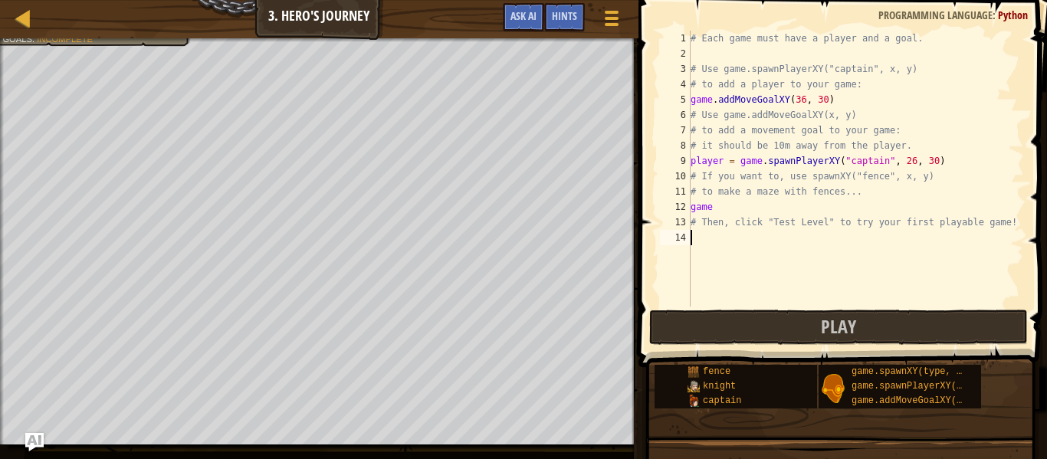
scroll to position [7, 0]
click at [771, 207] on div "# Each game must have a player and a goal. # Use game.spawnPlayerXY("captain", …" at bounding box center [855, 184] width 336 height 306
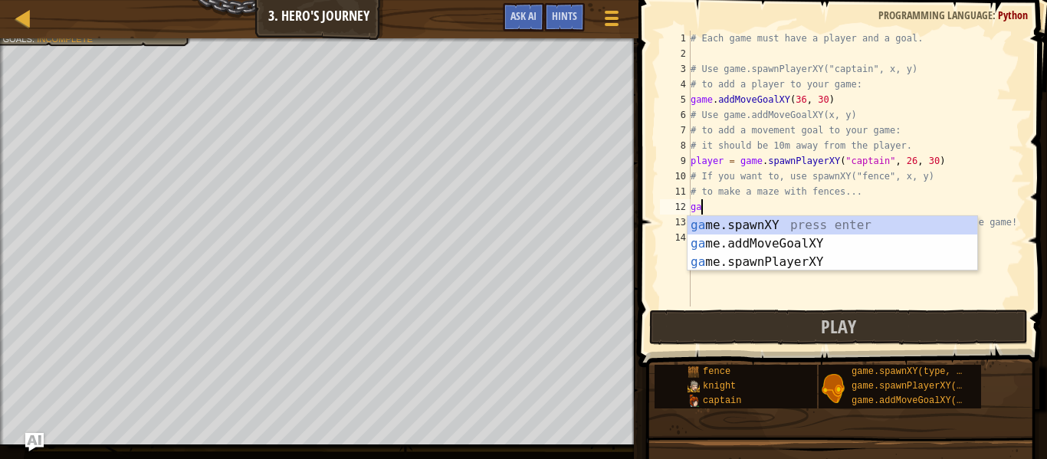
type textarea "g"
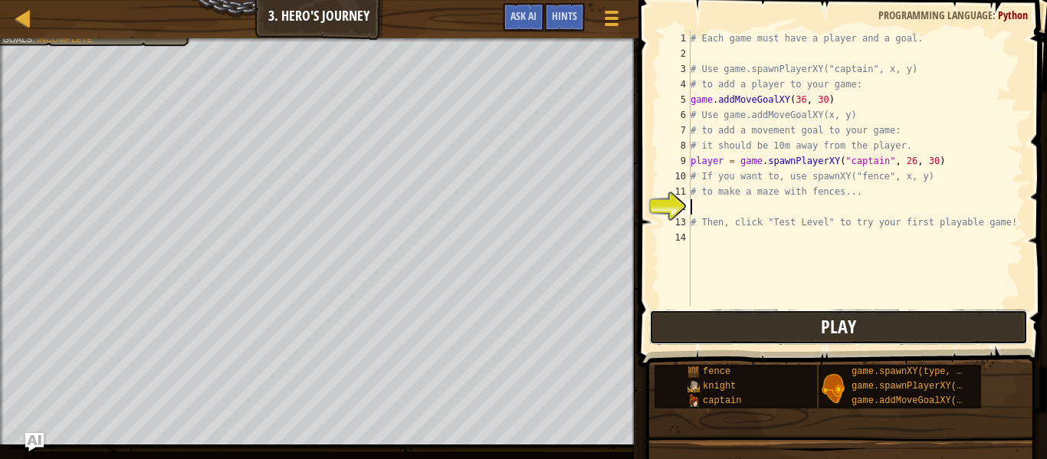
click at [891, 320] on button "Play" at bounding box center [838, 327] width 378 height 35
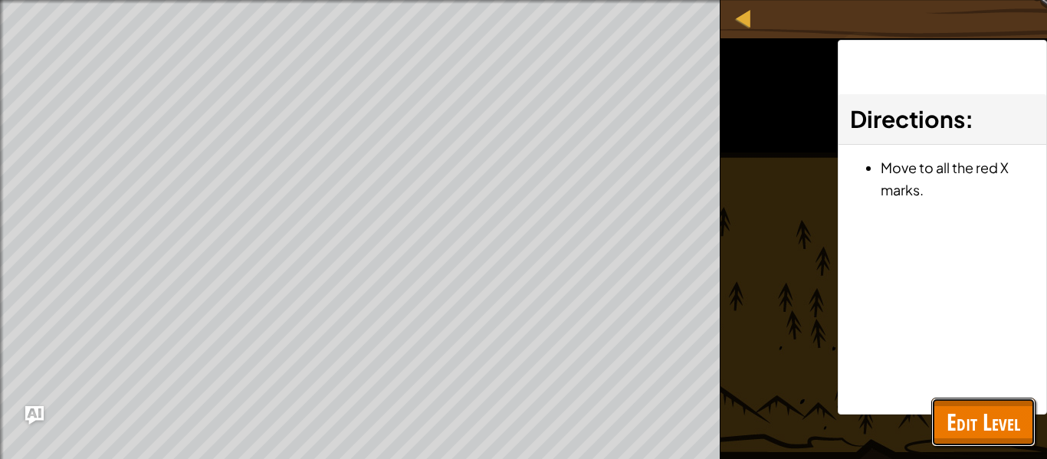
click at [1004, 416] on span "Edit Level" at bounding box center [983, 421] width 74 height 31
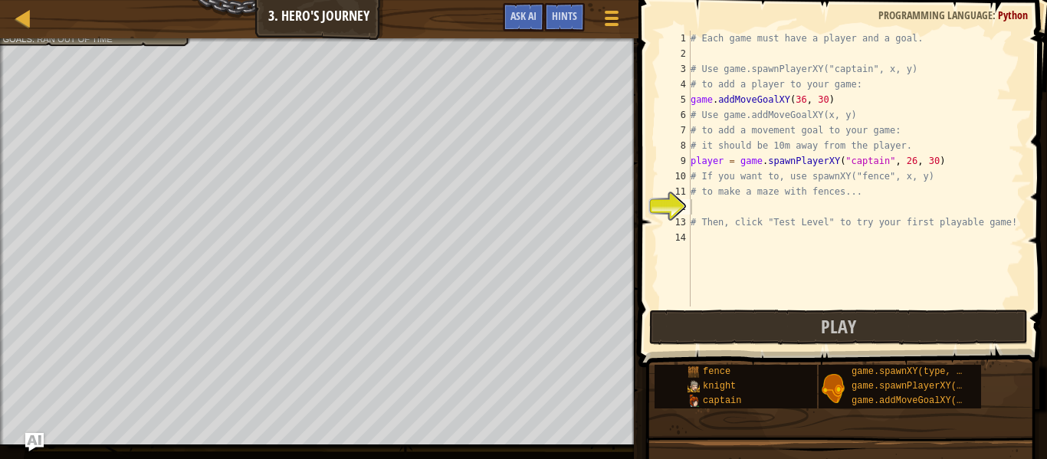
click at [833, 205] on div "# Each game must have a player and a goal. # Use game.spawnPlayerXY("captain", …" at bounding box center [855, 184] width 336 height 306
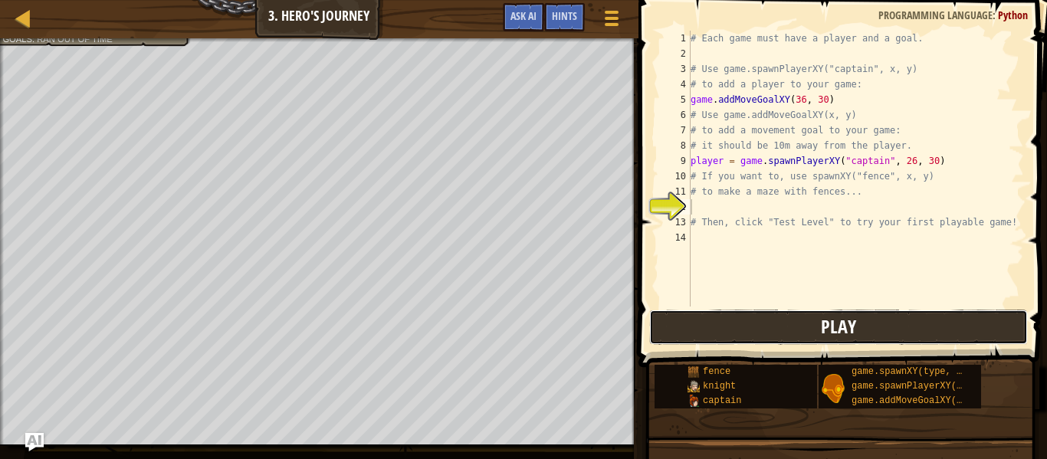
click at [879, 316] on button "Play" at bounding box center [838, 327] width 378 height 35
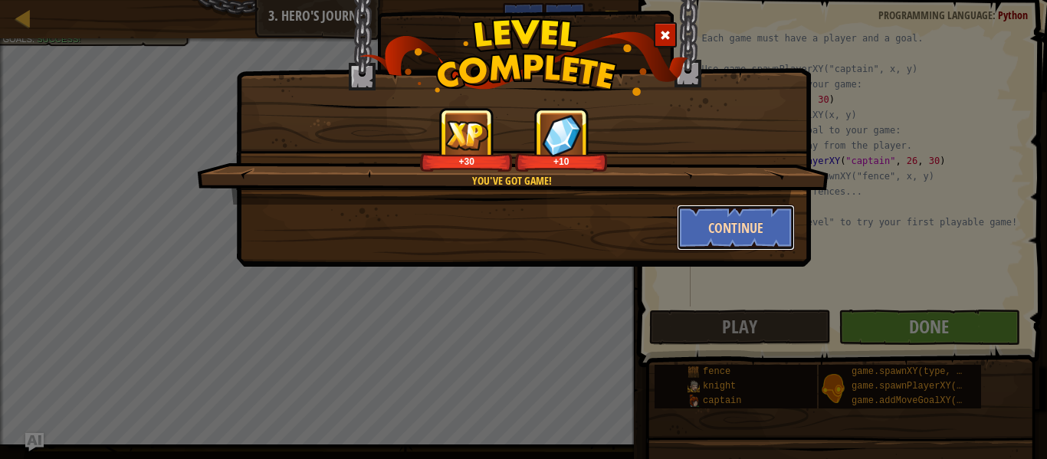
click at [753, 218] on button "Continue" at bounding box center [735, 228] width 119 height 46
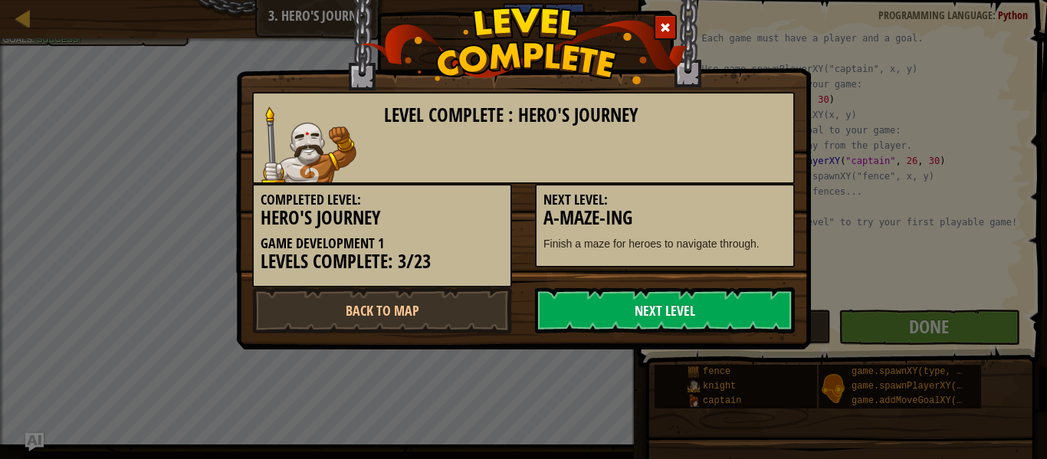
click at [697, 300] on link "Next Level" at bounding box center [665, 310] width 260 height 46
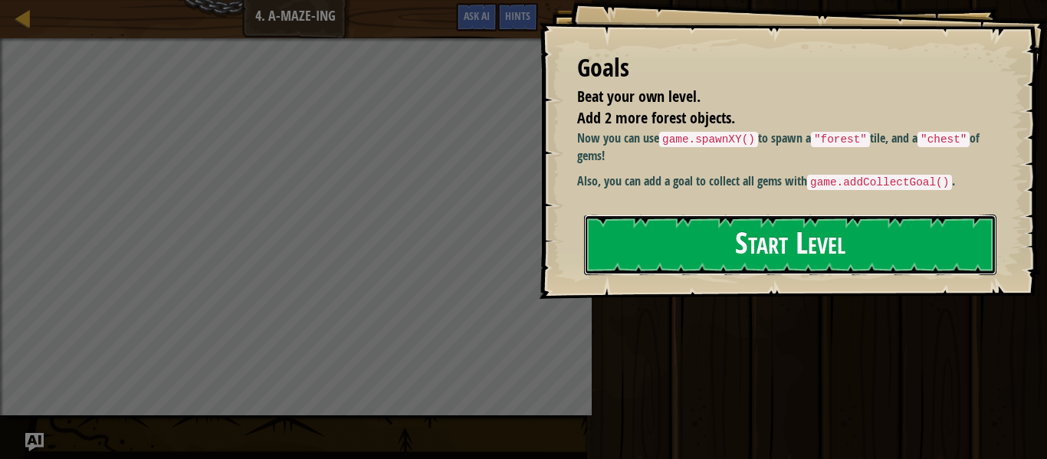
click at [726, 224] on button "Start Level" at bounding box center [790, 245] width 412 height 61
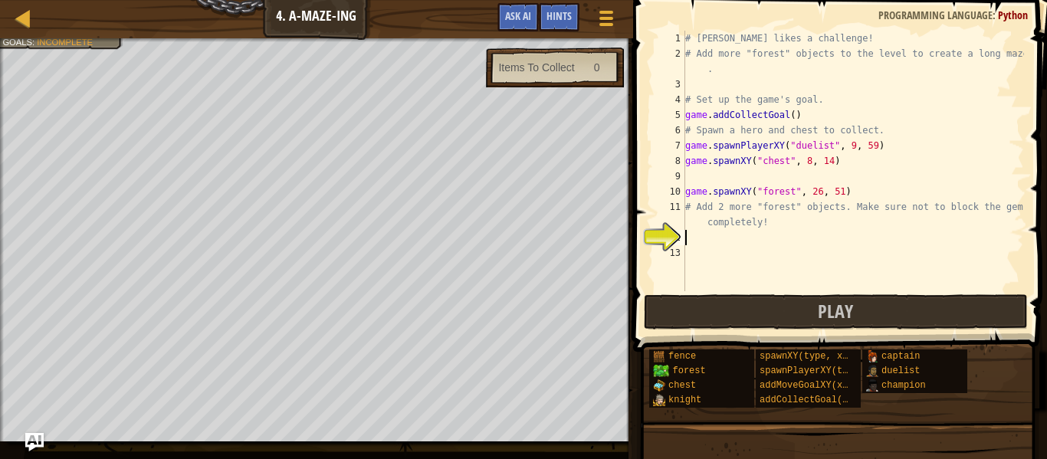
click at [735, 83] on div "# [PERSON_NAME] likes a challenge! # Add more "forest" objects to the level to …" at bounding box center [853, 176] width 342 height 291
click at [776, 301] on button "Play" at bounding box center [836, 311] width 384 height 35
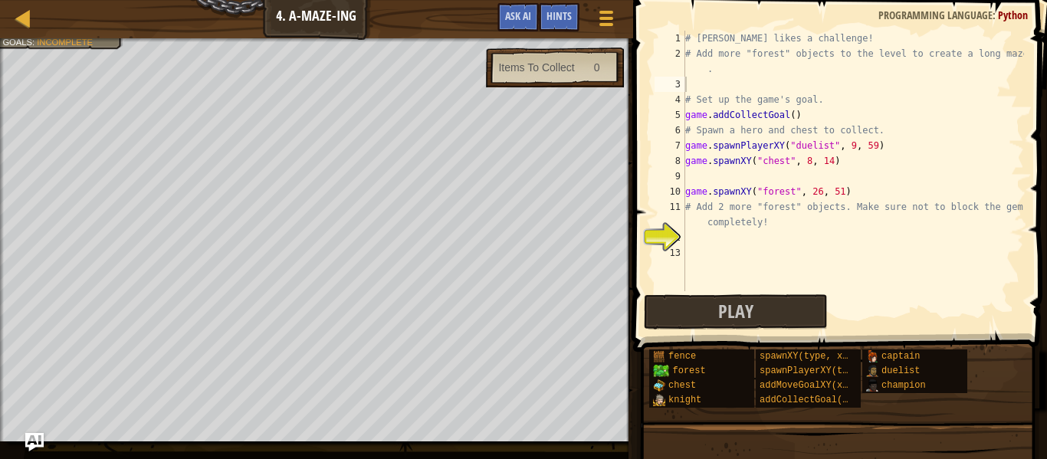
click at [718, 245] on div "# [PERSON_NAME] likes a challenge! # Add more "forest" objects to the level to …" at bounding box center [853, 176] width 342 height 291
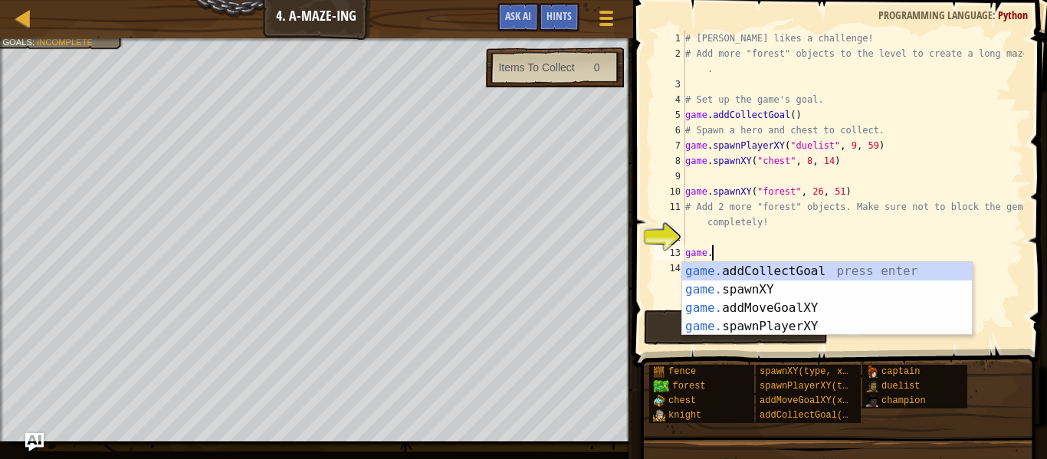
scroll to position [7, 3]
click at [742, 283] on div "game. addCollectGoal press enter game. spawnXY press enter game. addMoveGoalXY …" at bounding box center [827, 317] width 290 height 110
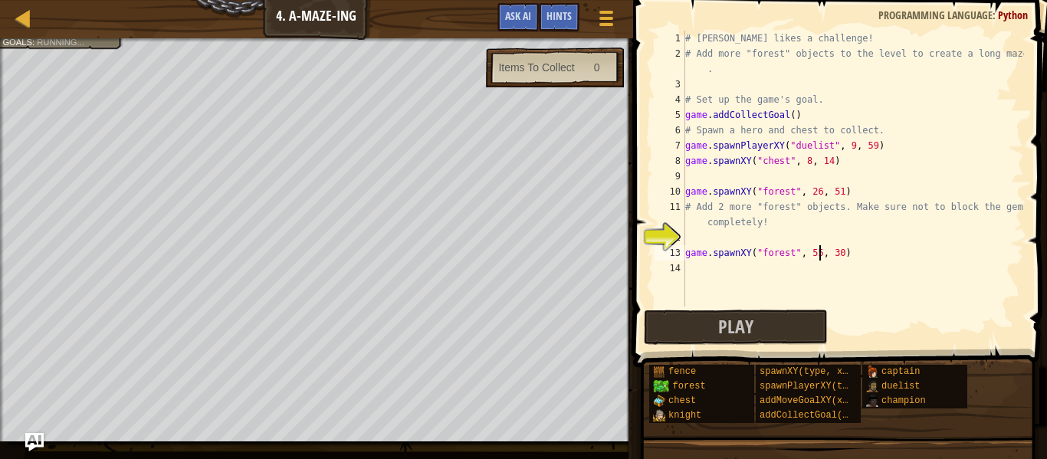
scroll to position [7, 19]
type textarea "game.spawnXY("forest", 55, 54)"
click at [746, 271] on div "# [PERSON_NAME] likes a challenge! # Add more "forest" objects to the level to …" at bounding box center [853, 184] width 342 height 306
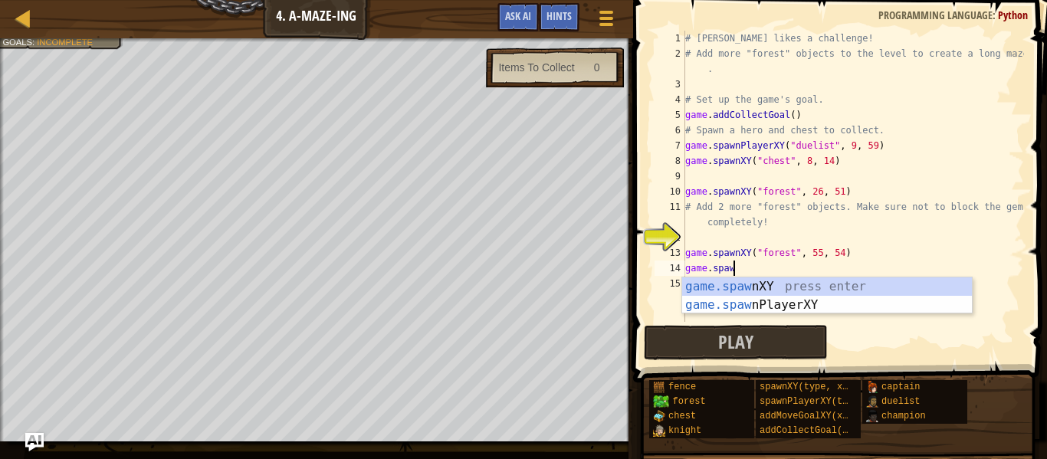
scroll to position [7, 7]
click at [760, 284] on div "game.spawn XY press enter game.spawn PlayerXY press enter" at bounding box center [827, 314] width 290 height 74
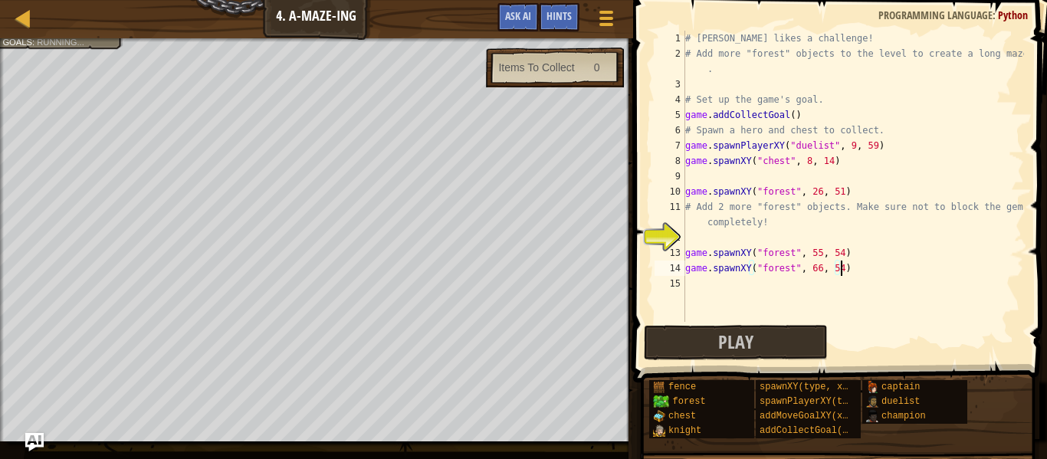
scroll to position [7, 22]
type textarea "game.spawnXY("forest", 66, 54)"
click at [753, 349] on button "Play" at bounding box center [736, 342] width 184 height 35
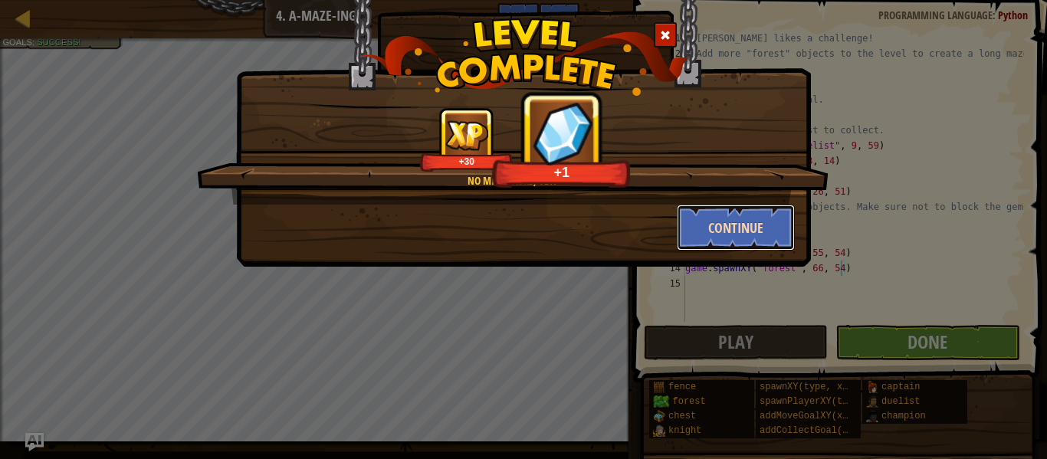
click at [738, 230] on button "Continue" at bounding box center [735, 228] width 119 height 46
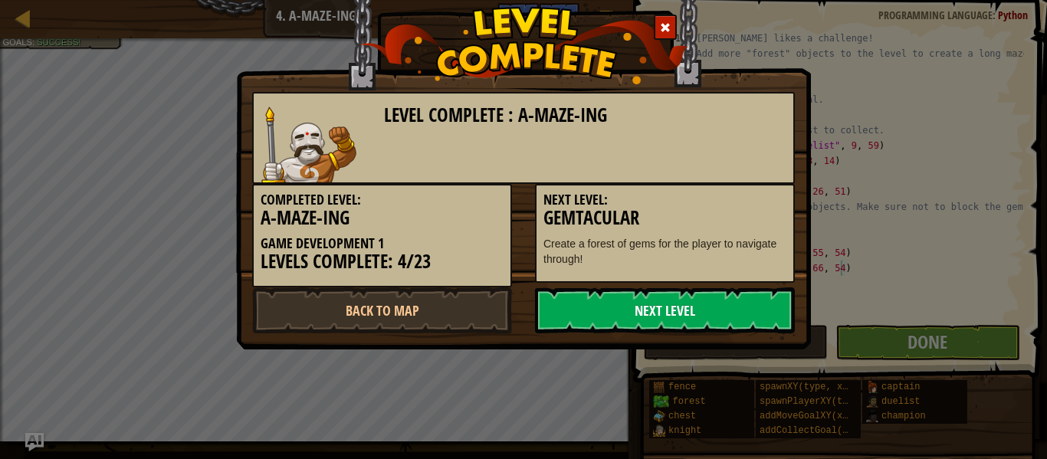
click at [715, 309] on link "Next Level" at bounding box center [665, 310] width 260 height 46
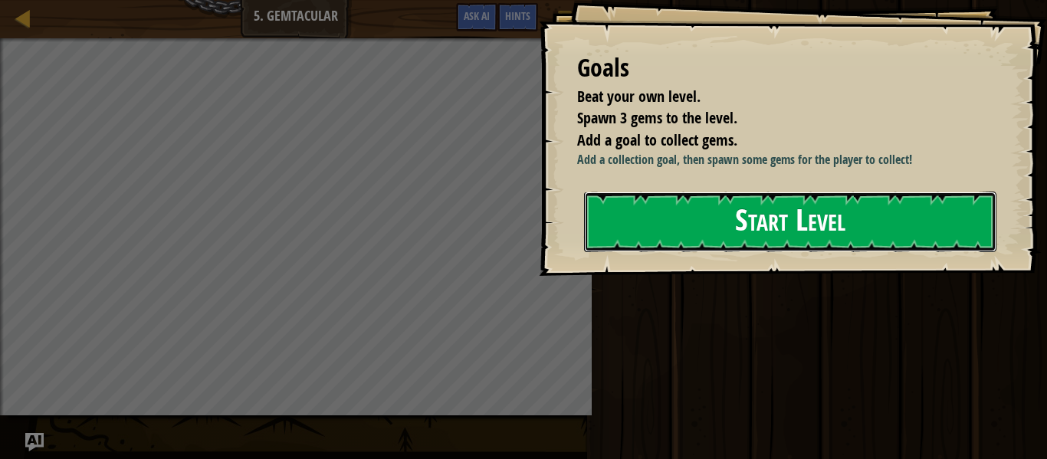
click at [735, 228] on button "Start Level" at bounding box center [790, 222] width 412 height 61
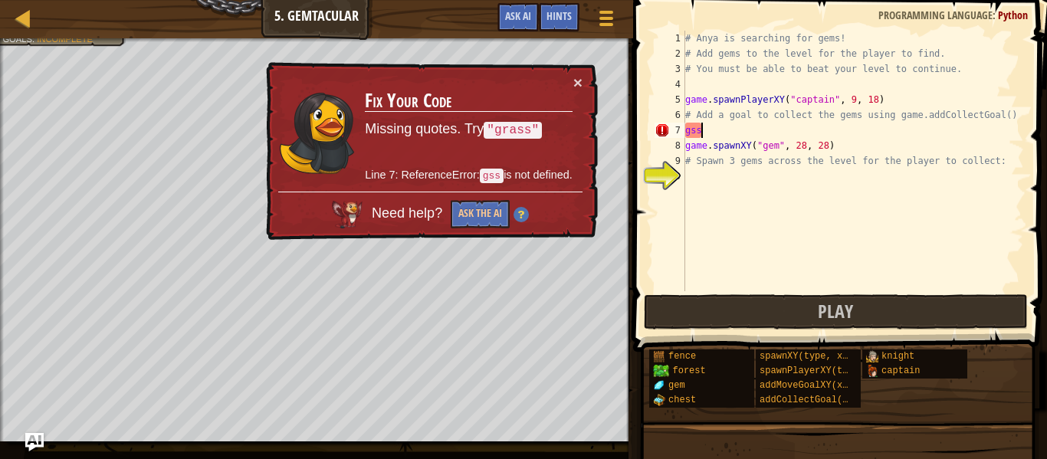
scroll to position [7, 0]
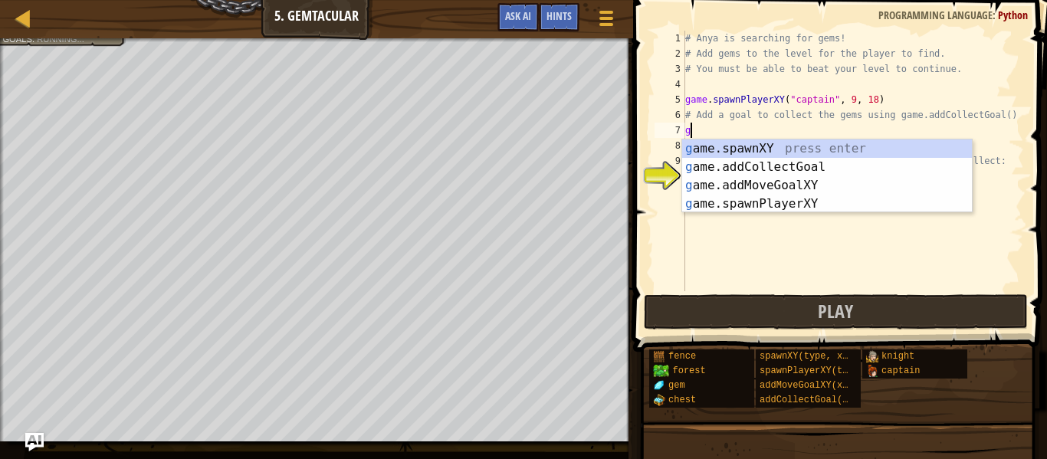
type textarea "ga"
click at [876, 164] on div "ga me.spawnXY press enter ga me.addCollectGoal press enter ga me.addMoveGoalXY …" at bounding box center [827, 194] width 290 height 110
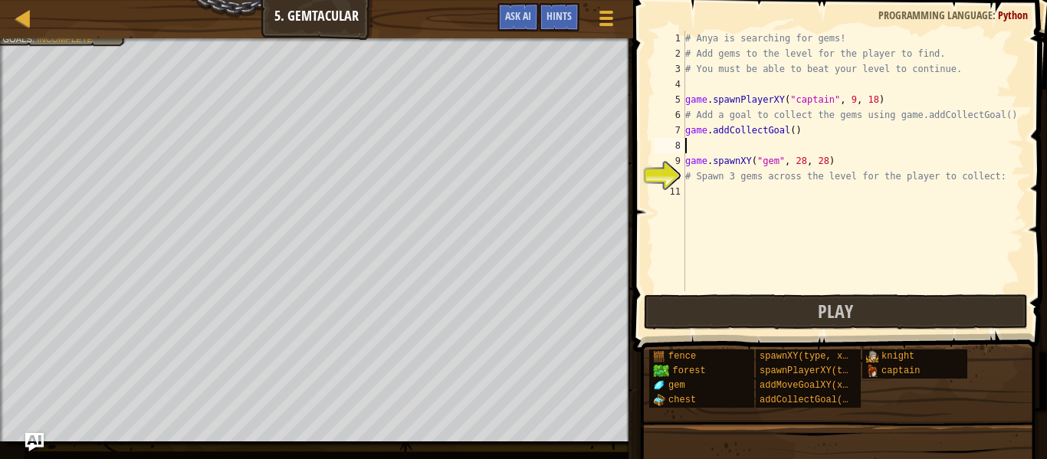
scroll to position [7, 0]
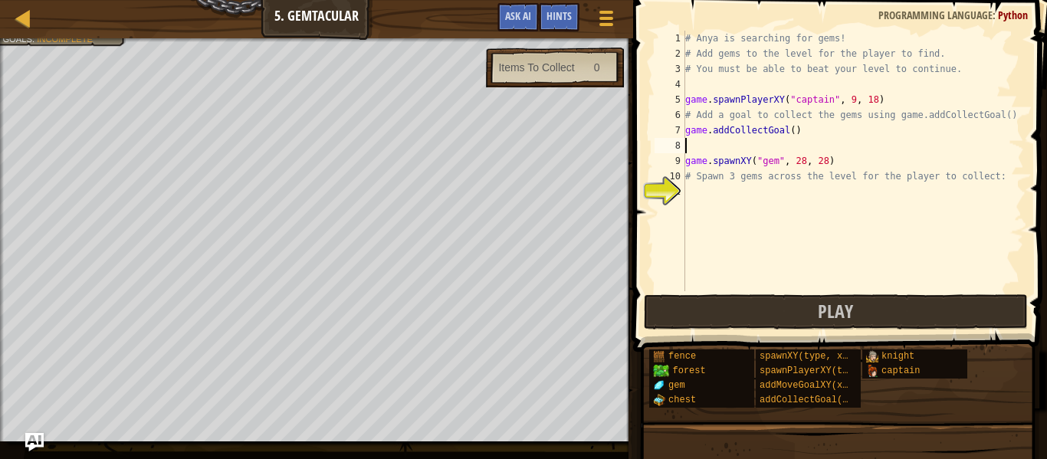
click at [792, 130] on div "# Anya is searching for gems! # Add gems to the level for the player to find. #…" at bounding box center [853, 176] width 342 height 291
type textarea "game.addCollectGoal()"
click at [742, 192] on div "# Anya is searching for gems! # Add gems to the level for the player to find. #…" at bounding box center [853, 176] width 342 height 291
click at [793, 131] on div "# Anya is searching for gems! # Add gems to the level for the player to find. #…" at bounding box center [853, 176] width 342 height 291
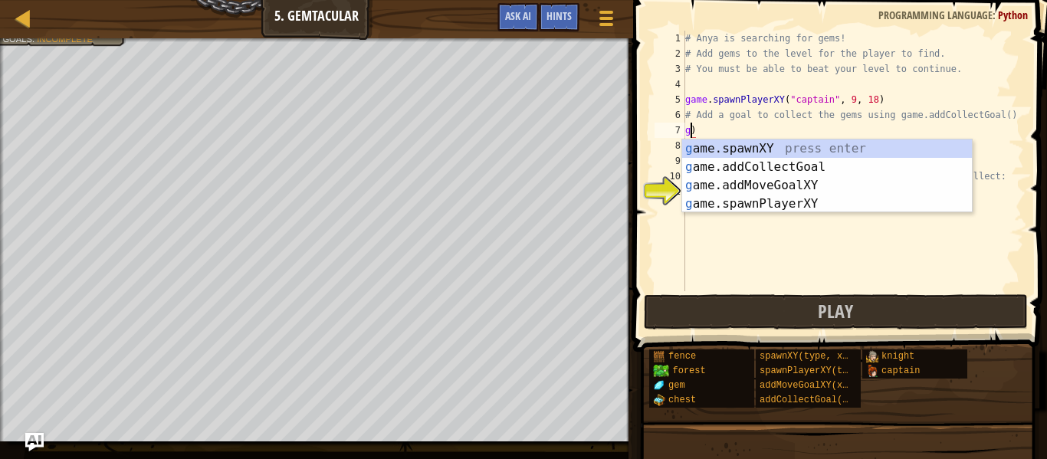
scroll to position [7, 1]
type textarea ")"
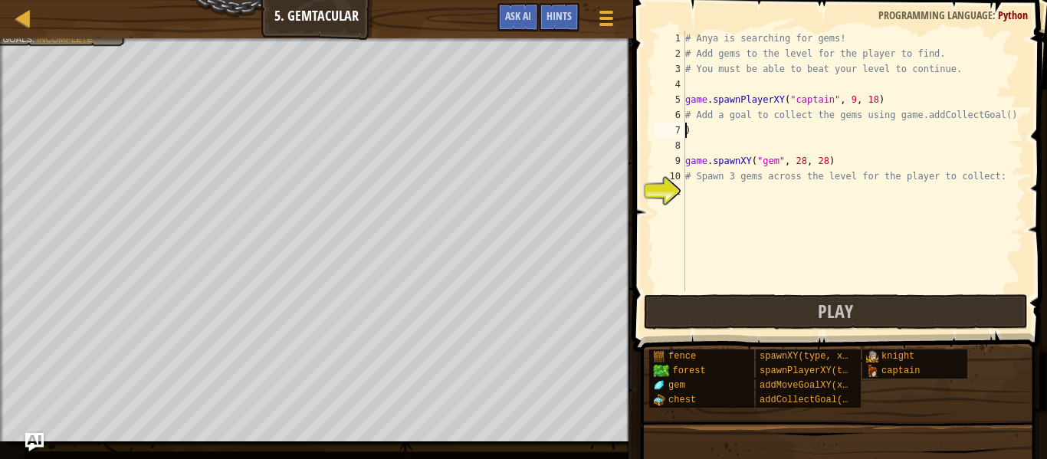
scroll to position [7, 0]
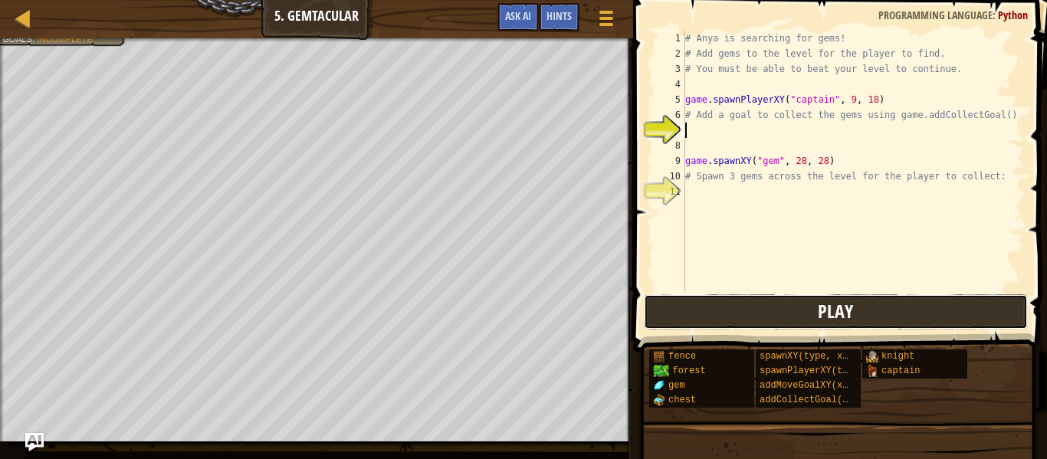
click at [832, 298] on button "Play" at bounding box center [836, 311] width 384 height 35
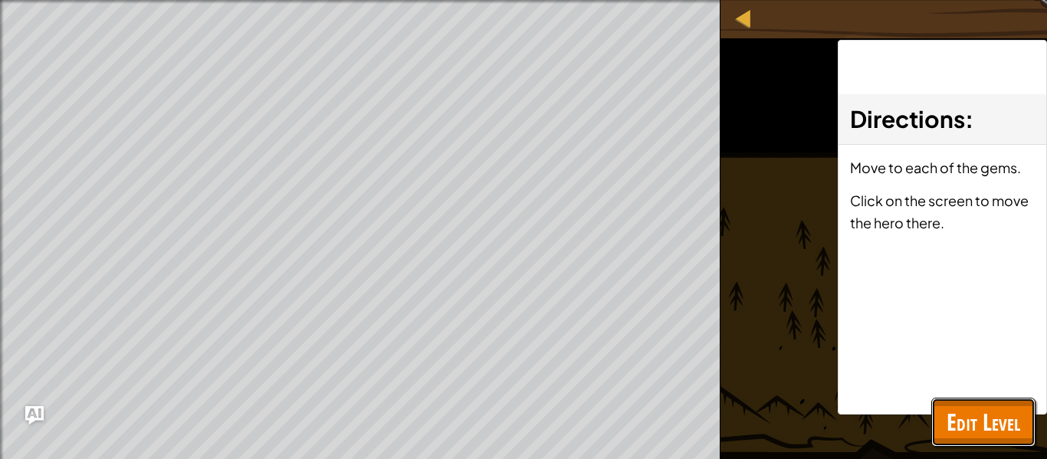
click at [1001, 412] on span "Edit Level" at bounding box center [983, 421] width 74 height 31
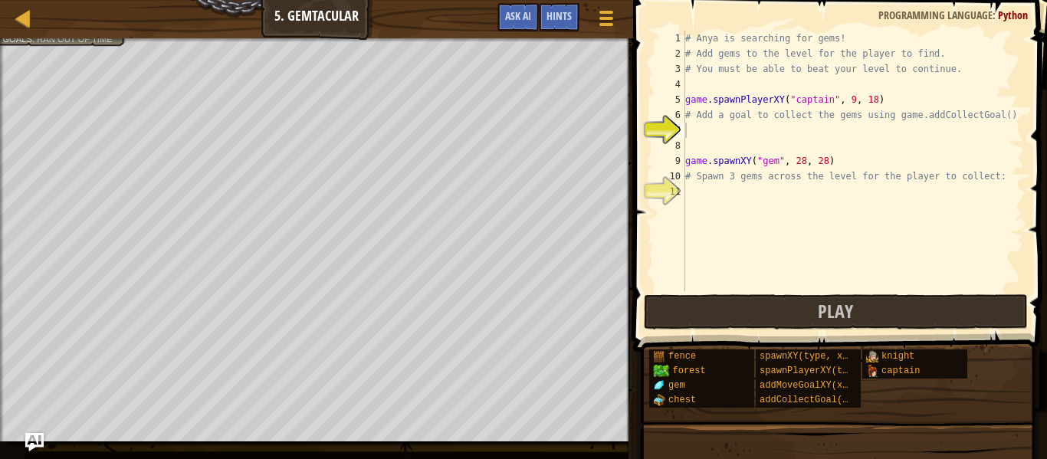
click at [703, 125] on div "# Anya is searching for gems! # Add gems to the level for the player to find. #…" at bounding box center [853, 176] width 342 height 291
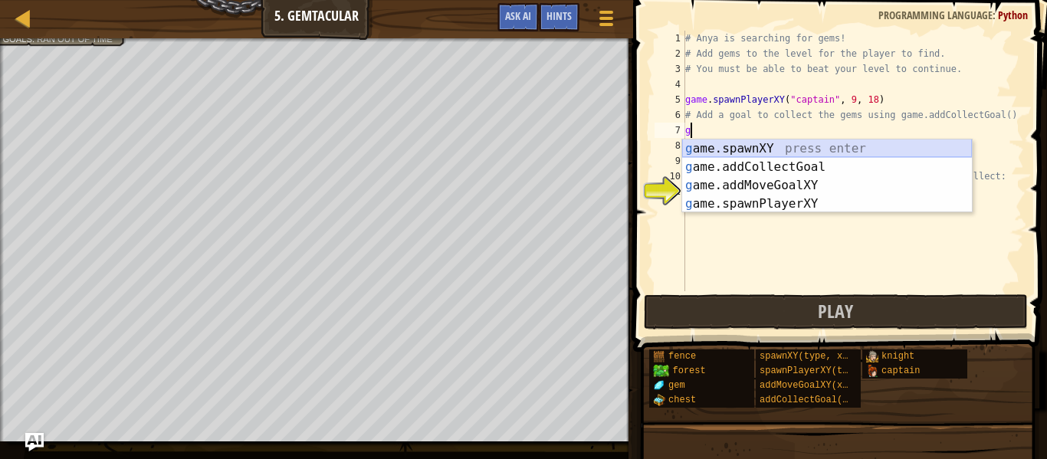
click at [745, 149] on div "g ame.spawnXY press enter g ame.addCollectGoal press enter g ame.addMoveGoalXY …" at bounding box center [827, 194] width 290 height 110
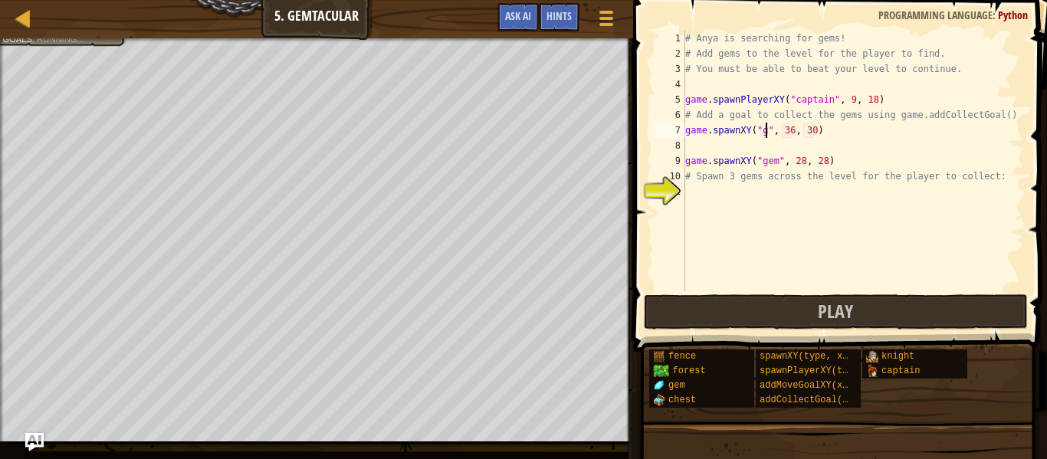
scroll to position [7, 13]
click at [802, 130] on div "# Anya is searching for gems! # Add gems to the level for the player to find. #…" at bounding box center [853, 176] width 342 height 291
click at [824, 128] on div "# Anya is searching for gems! # Add gems to the level for the player to find. #…" at bounding box center [853, 176] width 342 height 291
type textarea "game.spawnXY("gem", 27, 46)"
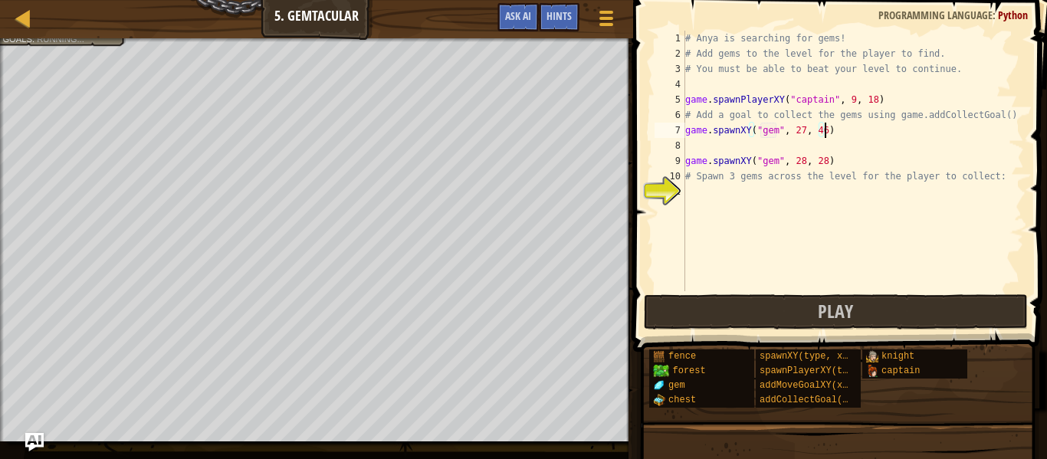
scroll to position [7, 20]
click at [735, 145] on div "# Anya is searching for gems! # Add gems to the level for the player to find. #…" at bounding box center [853, 176] width 342 height 291
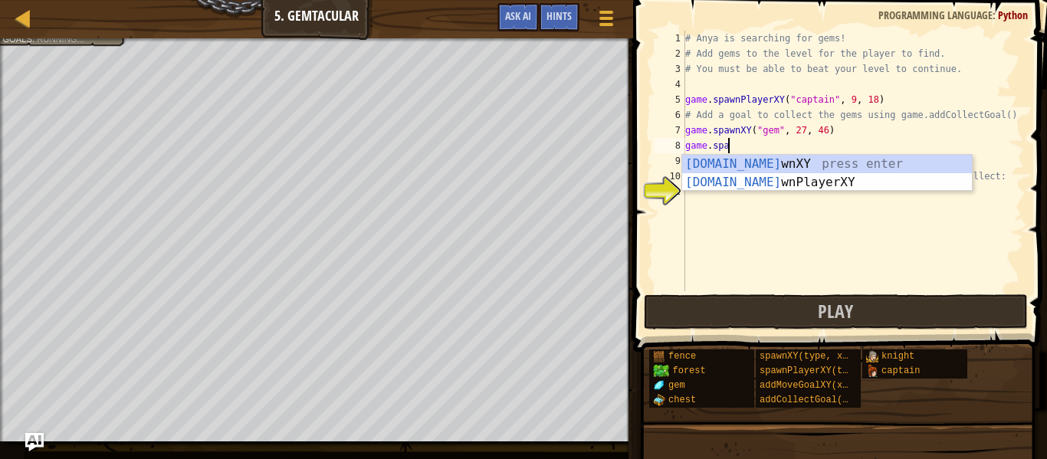
scroll to position [7, 7]
click at [789, 156] on div "game.spawn XY press enter game.spawn PlayerXY press enter" at bounding box center [827, 192] width 290 height 74
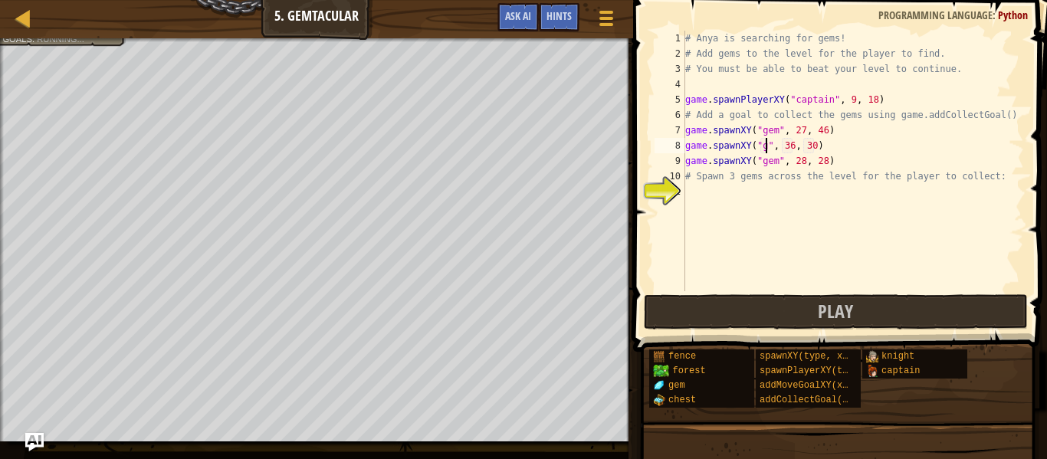
scroll to position [7, 13]
click at [800, 144] on div "# Anya is searching for gems! # Add gems to the level for the player to find. #…" at bounding box center [853, 176] width 342 height 291
click at [804, 143] on div "# Anya is searching for gems! # Add gems to the level for the player to find. #…" at bounding box center [853, 176] width 342 height 291
click at [822, 147] on div "# Anya is searching for gems! # Add gems to the level for the player to find. #…" at bounding box center [853, 176] width 342 height 291
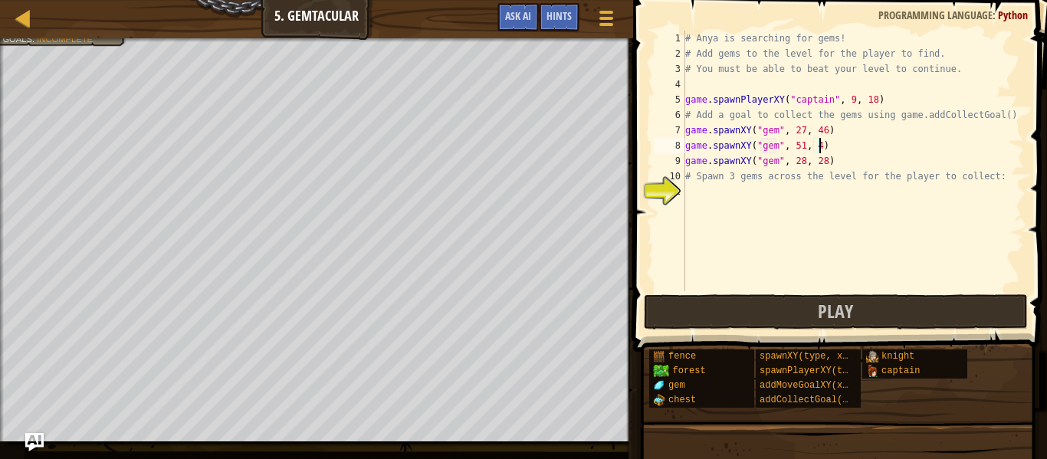
type textarea "game.spawnXY("gem", 51, 49)"
click at [748, 300] on button "Play" at bounding box center [836, 311] width 384 height 35
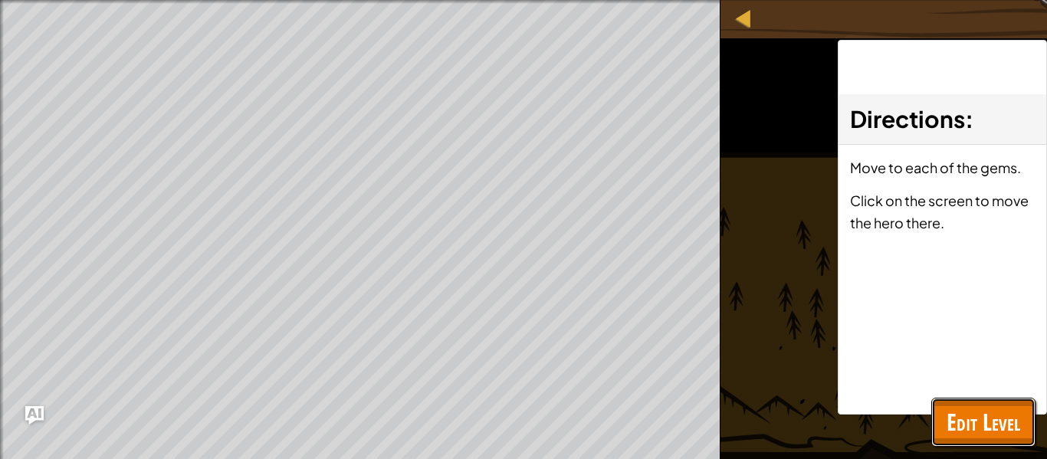
click at [1010, 414] on span "Edit Level" at bounding box center [983, 421] width 74 height 31
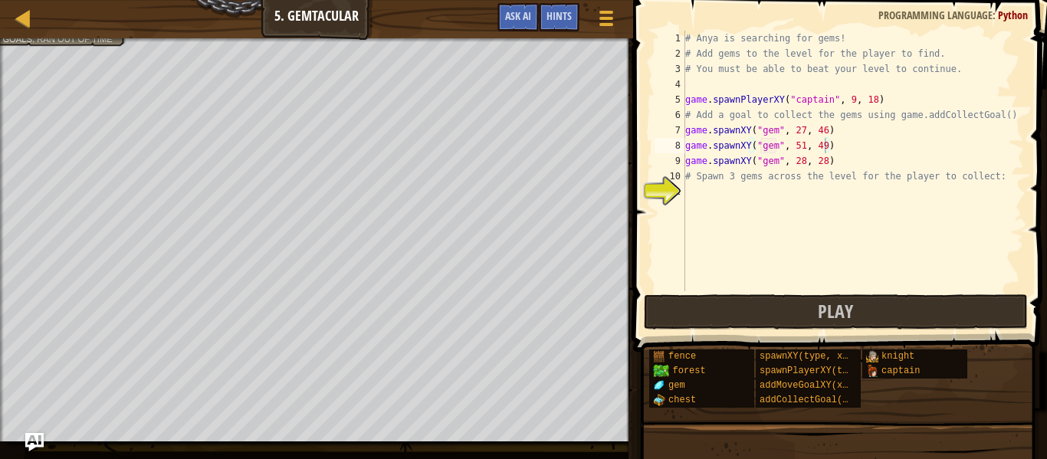
click at [722, 205] on div "# Anya is searching for gems! # Add gems to the level for the player to find. #…" at bounding box center [853, 176] width 342 height 291
click at [722, 192] on div "# Anya is searching for gems! # Add gems to the level for the player to find. #…" at bounding box center [853, 176] width 342 height 291
click at [832, 122] on div "# Anya is searching for gems! # Add gems to the level for the player to find. #…" at bounding box center [853, 176] width 342 height 291
click at [836, 129] on div "# Anya is searching for gems! # Add gems to the level for the player to find. #…" at bounding box center [853, 176] width 342 height 291
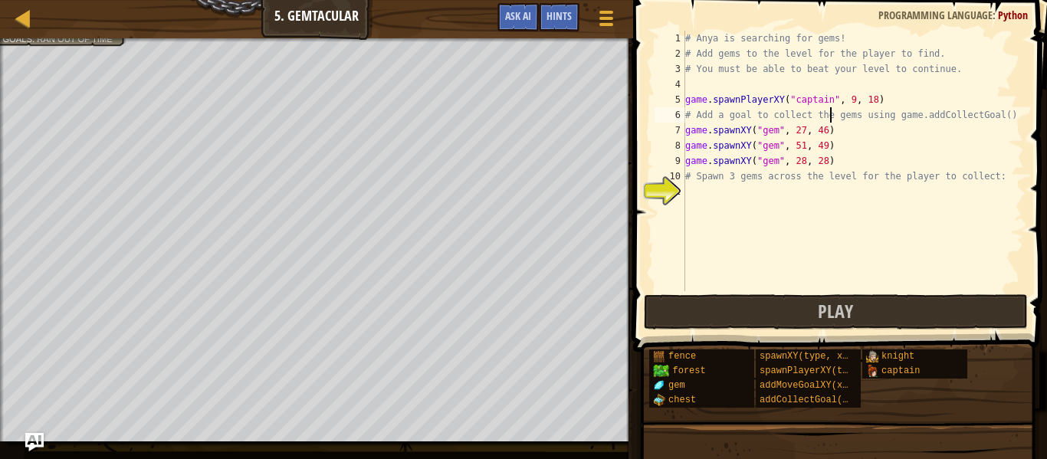
type textarea "game.spawnXY("gem", 27, 46)"
click at [686, 131] on div "# Anya is searching for gems! # Add gems to the level for the player to find. #…" at bounding box center [853, 176] width 342 height 291
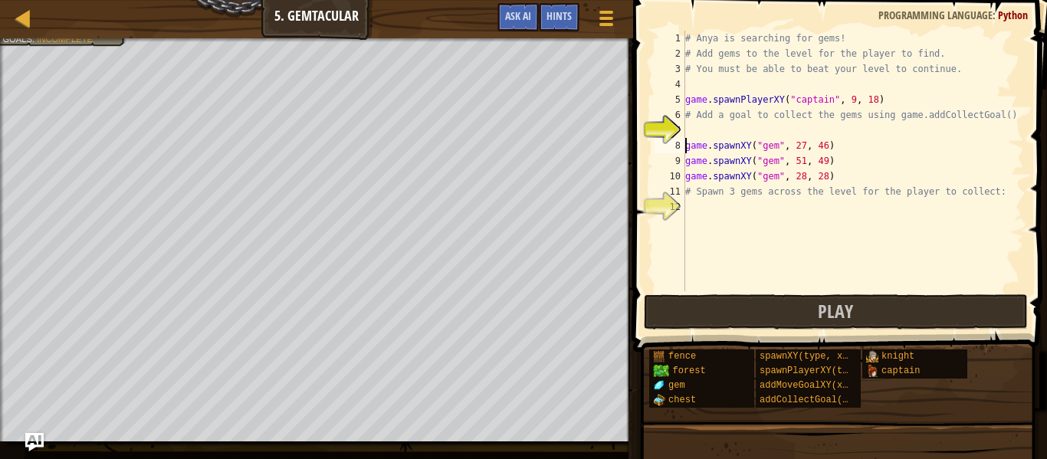
click at [689, 133] on div "# Anya is searching for gems! # Add gems to the level for the player to find. #…" at bounding box center [853, 176] width 342 height 291
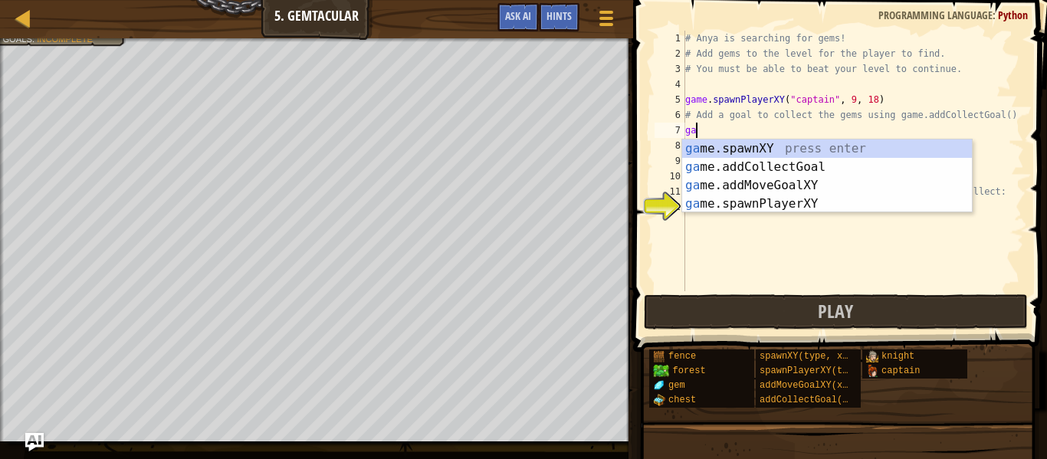
type textarea "game"
click at [929, 149] on div "game .addCollectGoal press enter game .spawnXY press enter game .addMoveGoalXY …" at bounding box center [827, 194] width 290 height 110
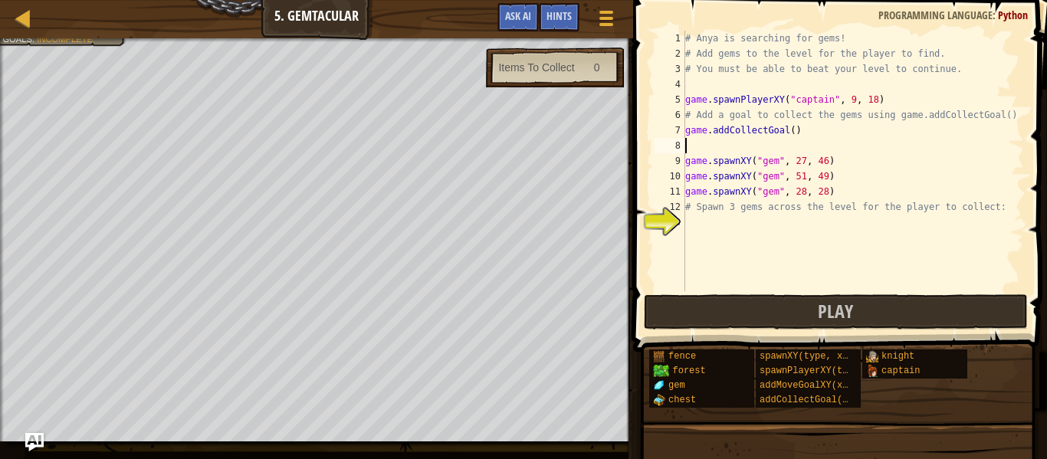
click at [792, 133] on div "# Anya is searching for gems! # Add gems to the level for the player to find. #…" at bounding box center [853, 176] width 342 height 291
click at [686, 159] on div "# Anya is searching for gems! # Add gems to the level for the player to find. #…" at bounding box center [853, 176] width 342 height 291
type textarea "game.spawnXY("gem", 27, 46)"
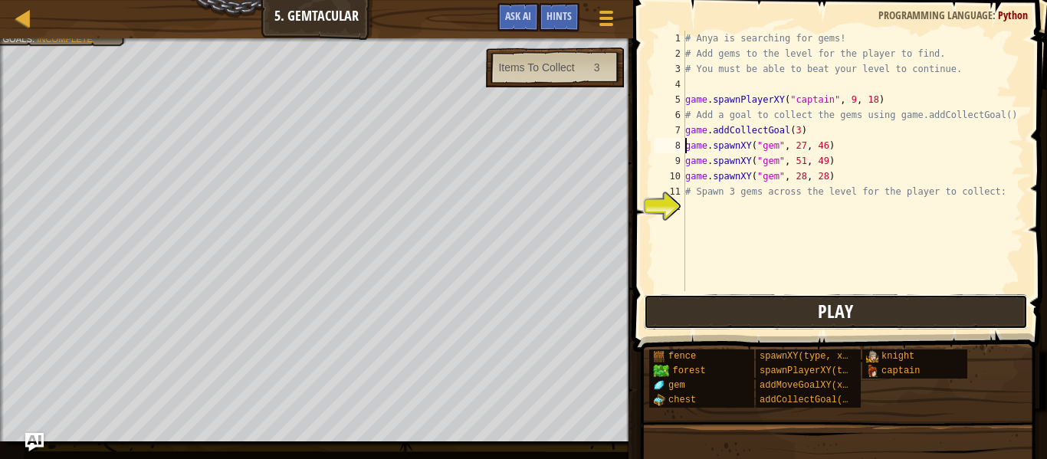
click at [928, 326] on button "Play" at bounding box center [836, 311] width 384 height 35
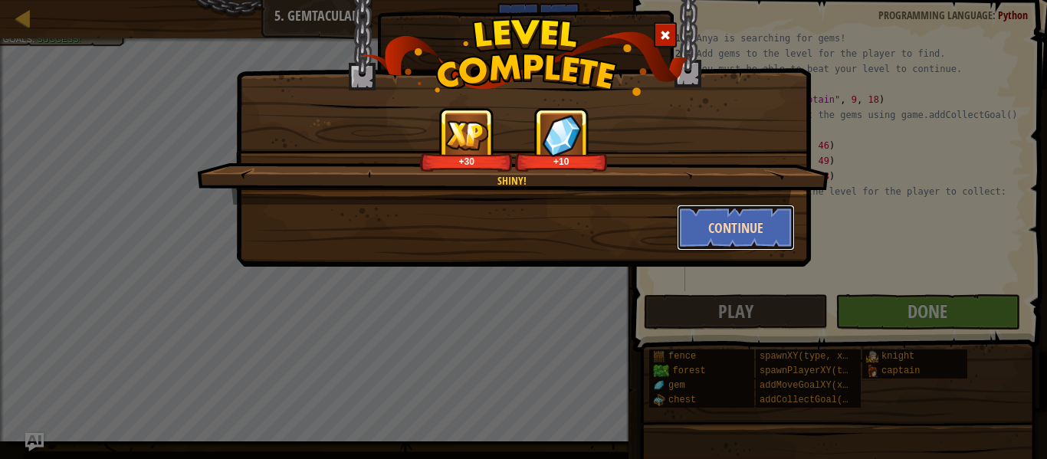
click at [713, 225] on button "Continue" at bounding box center [735, 228] width 119 height 46
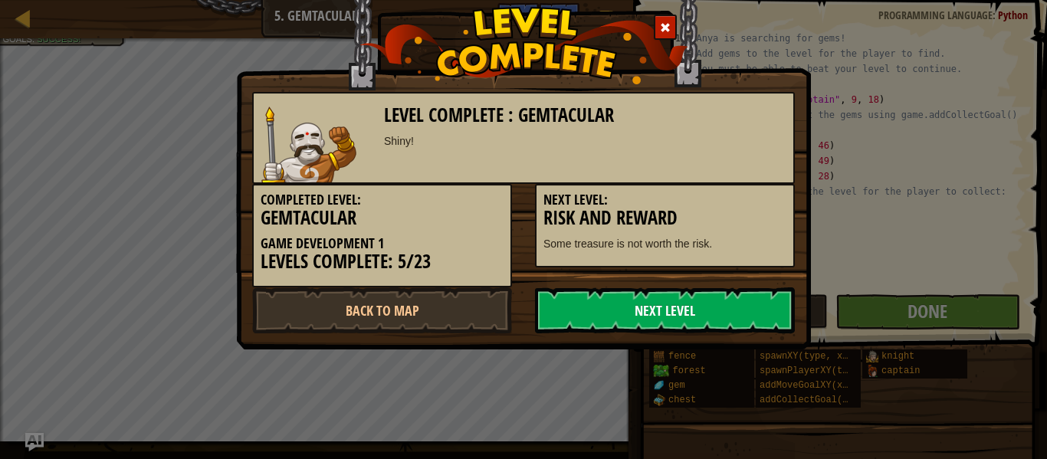
click at [742, 309] on link "Next Level" at bounding box center [665, 310] width 260 height 46
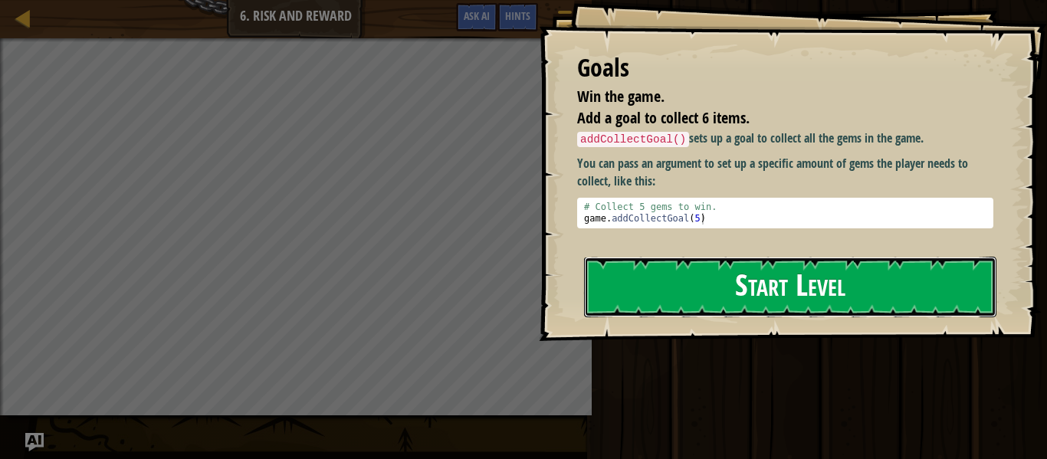
click at [775, 277] on button "Start Level" at bounding box center [790, 287] width 412 height 61
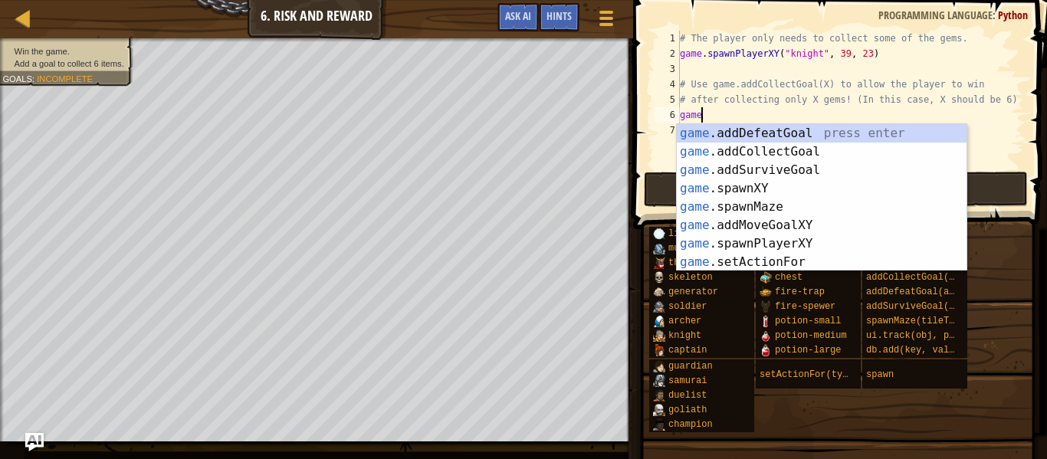
scroll to position [7, 3]
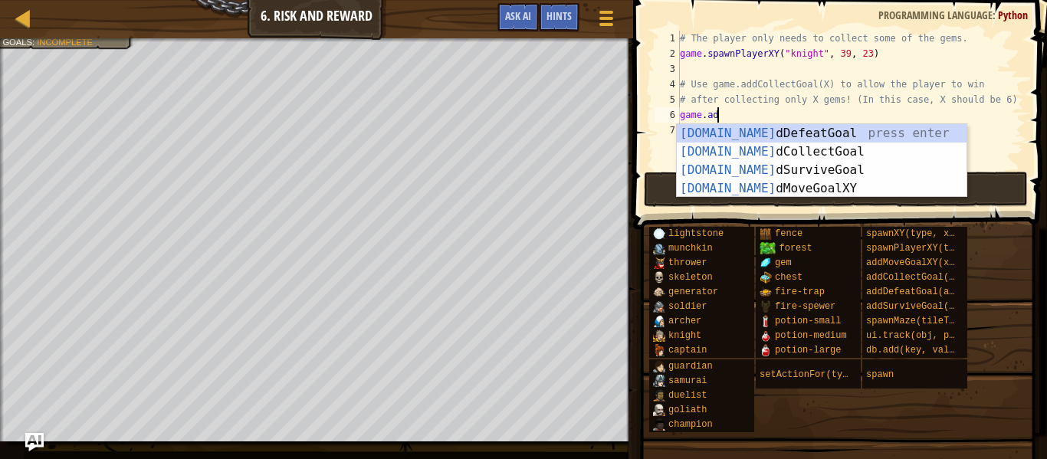
type textarea "game.add"
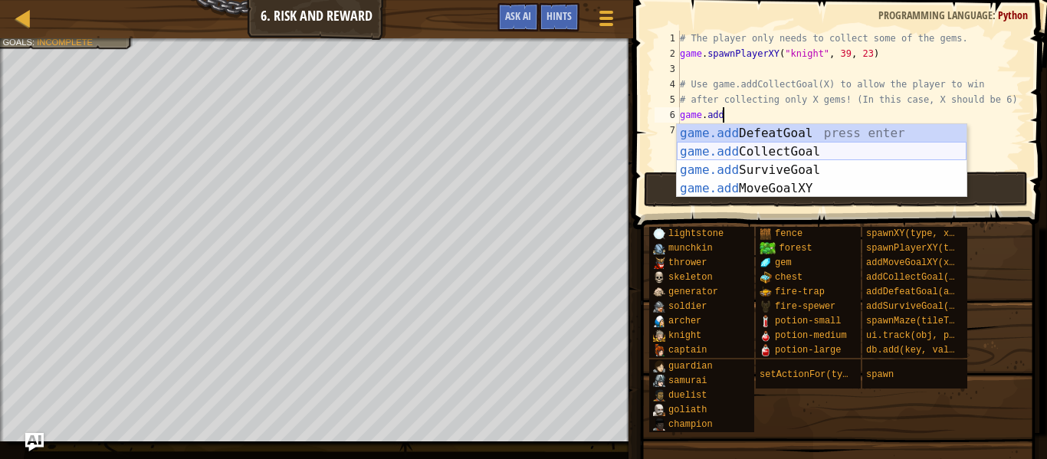
click at [771, 147] on div "game.add DefeatGoal press enter game.add CollectGoal press enter game.add Survi…" at bounding box center [821, 179] width 290 height 110
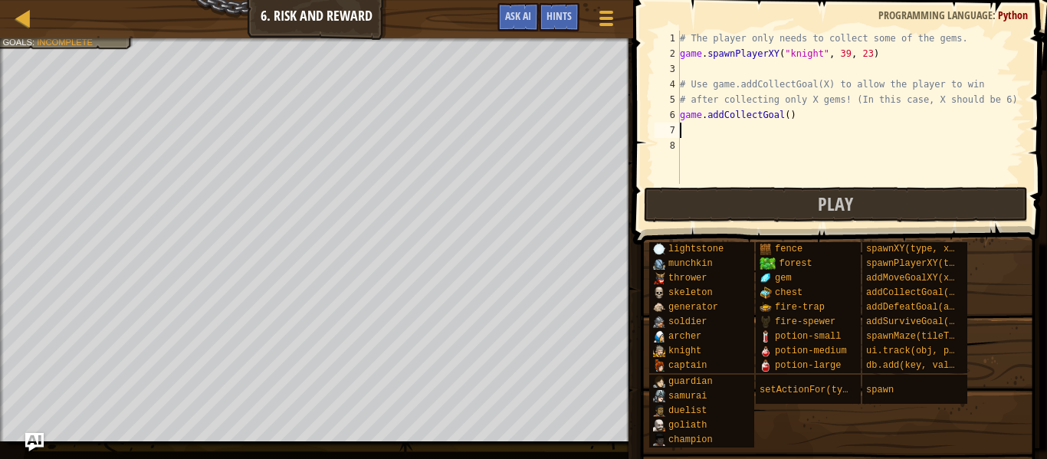
scroll to position [7, 0]
click at [771, 147] on div "# The player only needs to collect some of the gems. game . spawnPlayerXY ( "kn…" at bounding box center [849, 123] width 347 height 184
click at [786, 116] on div "# The player only needs to collect some of the gems. game . spawnPlayerXY ( "kn…" at bounding box center [849, 123] width 347 height 184
type textarea "game.addCollectGoal(6)"
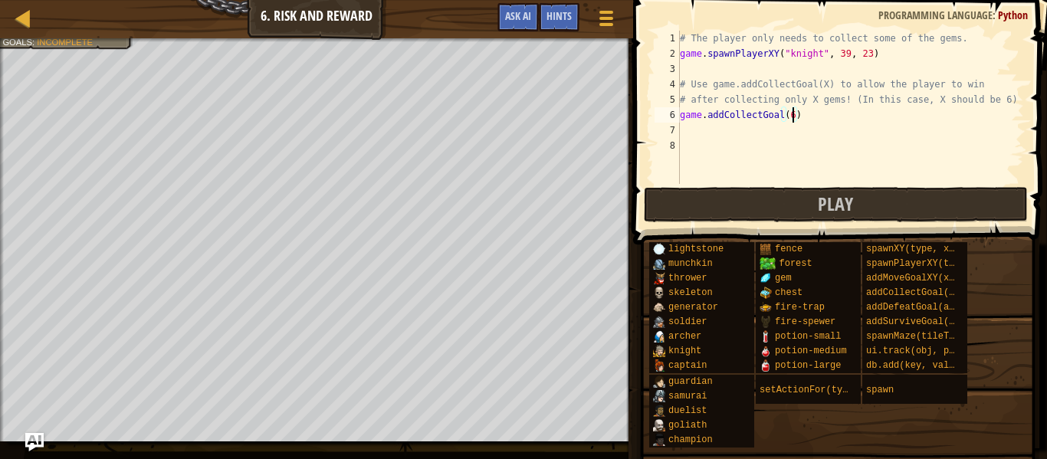
click at [770, 129] on div "# The player only needs to collect some of the gems. game . spawnPlayerXY ( "kn…" at bounding box center [849, 123] width 347 height 184
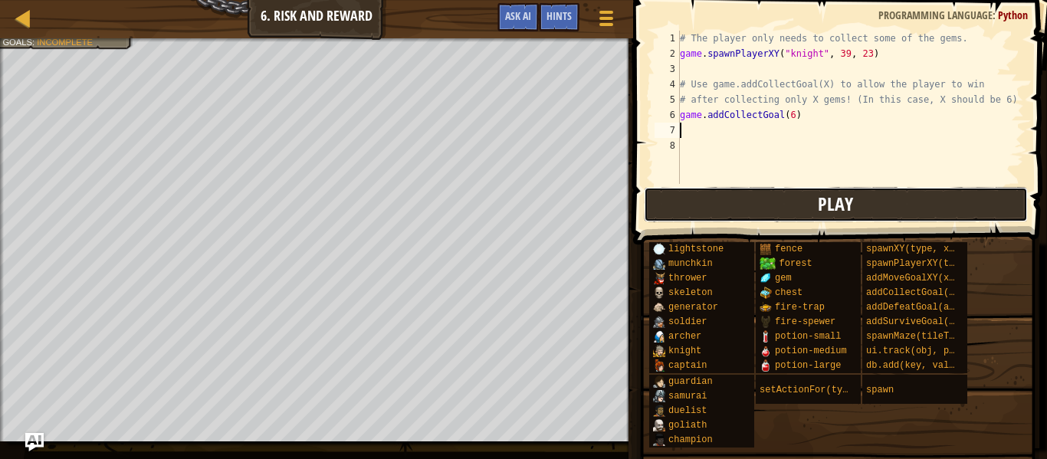
click at [779, 195] on button "Play" at bounding box center [836, 204] width 384 height 35
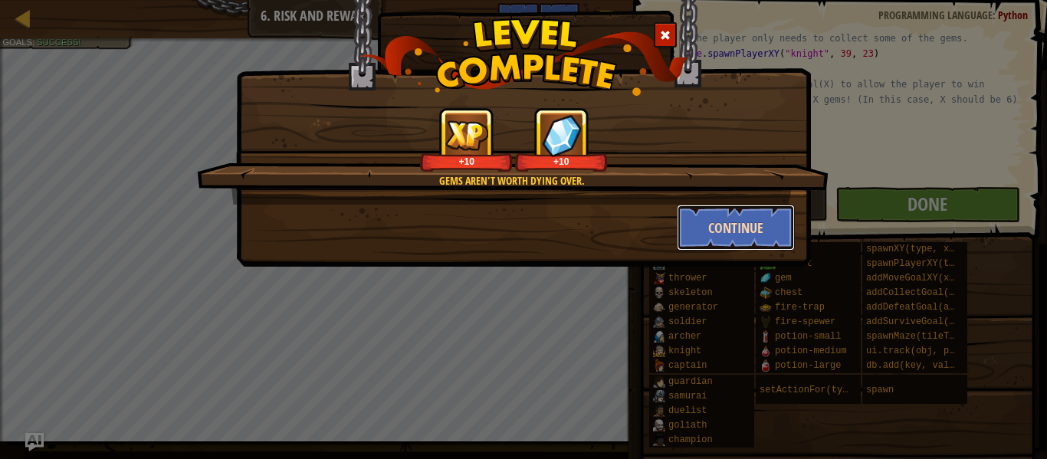
click at [732, 227] on button "Continue" at bounding box center [735, 228] width 119 height 46
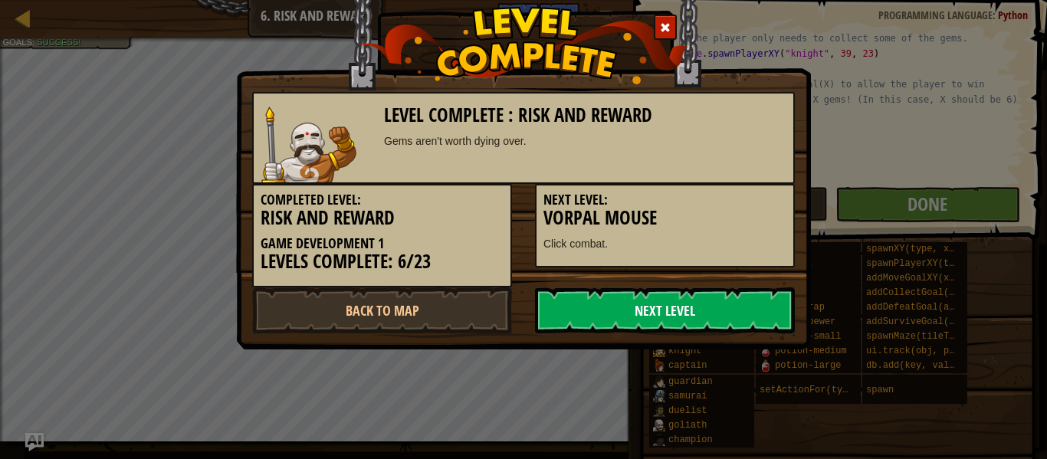
click at [652, 299] on link "Next Level" at bounding box center [665, 310] width 260 height 46
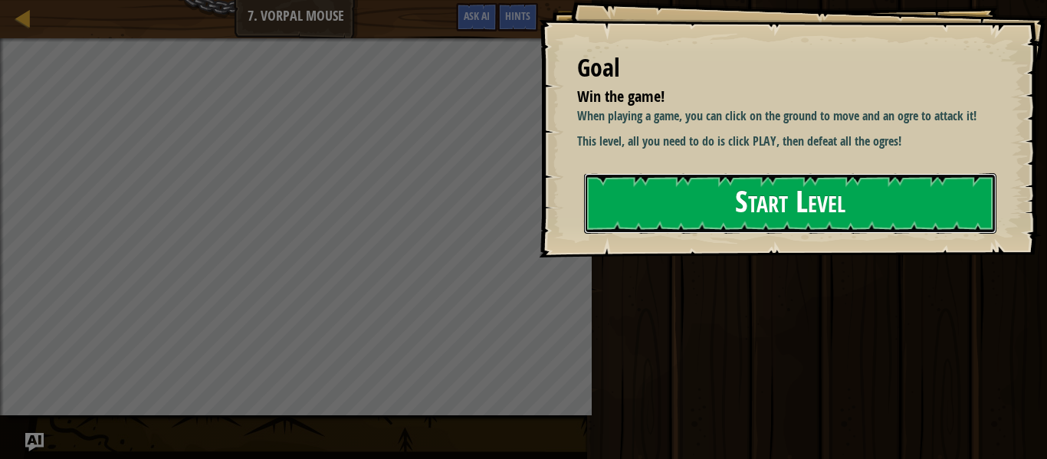
click at [799, 212] on button "Start Level" at bounding box center [790, 203] width 412 height 61
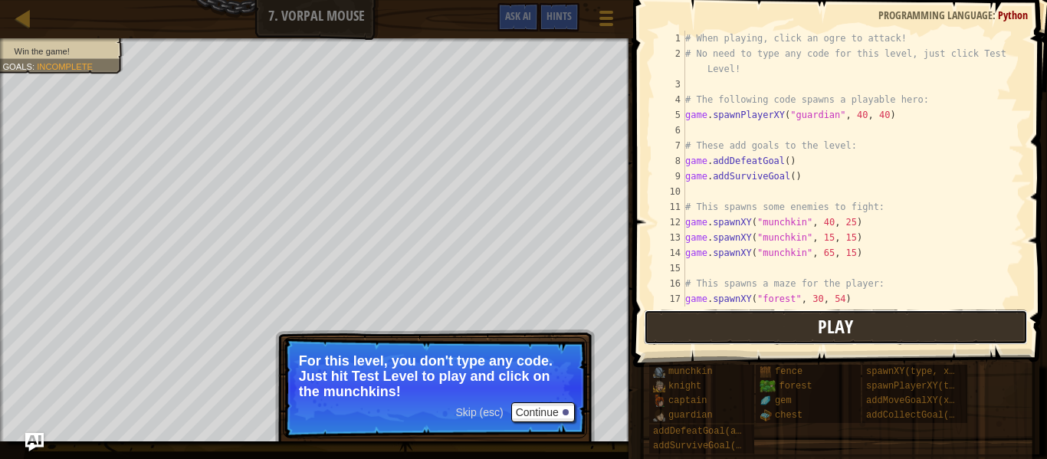
click at [767, 325] on button "Play" at bounding box center [836, 327] width 384 height 35
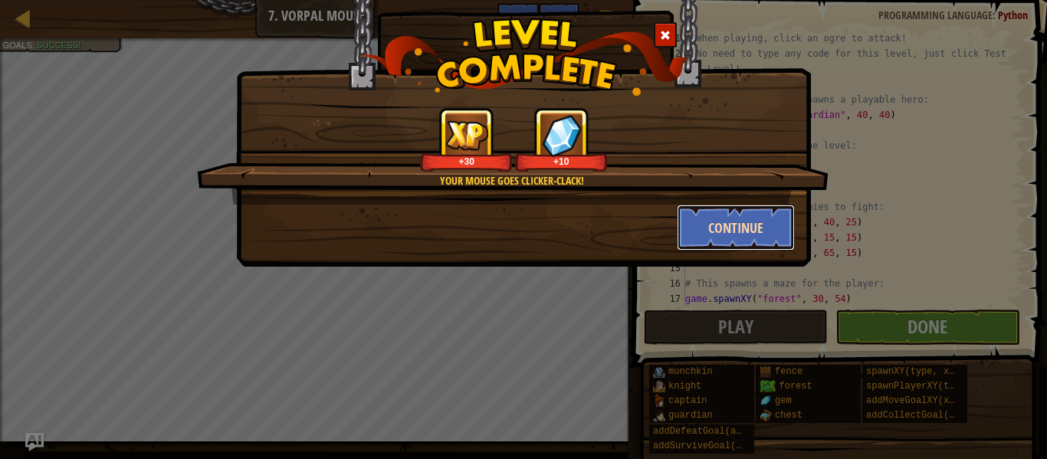
click at [730, 224] on button "Continue" at bounding box center [735, 228] width 119 height 46
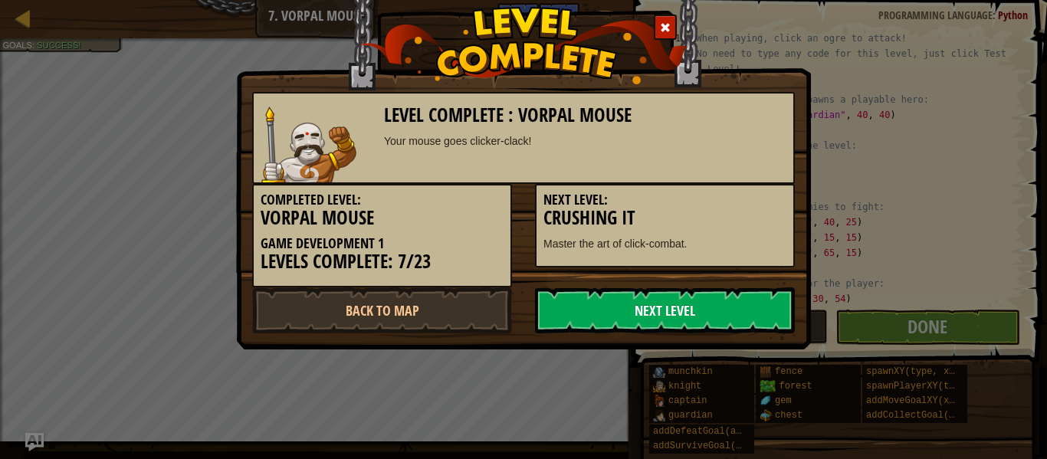
click at [703, 304] on link "Next Level" at bounding box center [665, 310] width 260 height 46
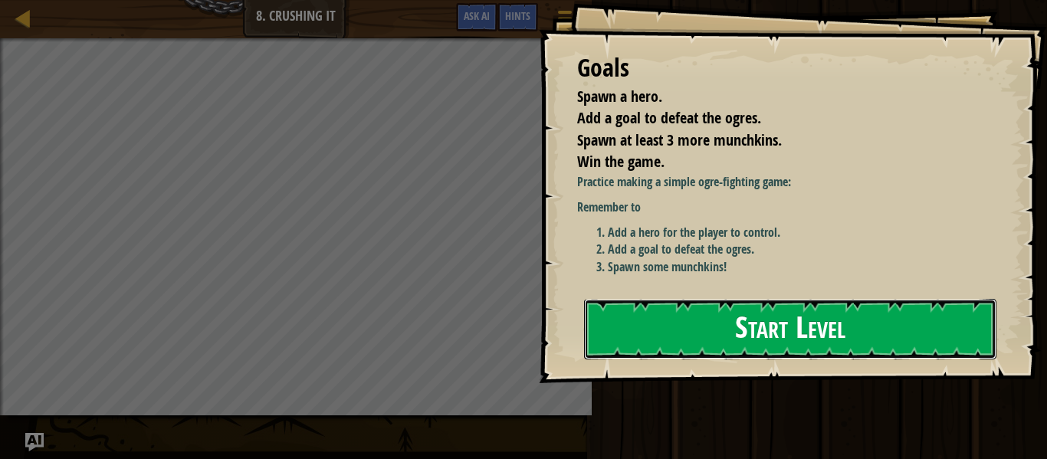
click at [760, 320] on button "Start Level" at bounding box center [790, 329] width 412 height 61
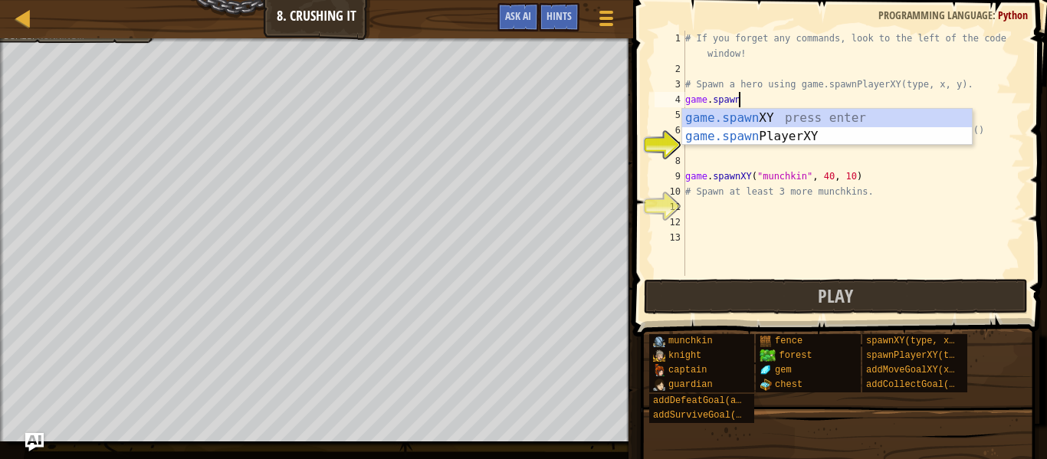
scroll to position [7, 7]
click at [772, 114] on div "game.spawn XY press enter game.spawn PlayerXY press enter" at bounding box center [827, 146] width 290 height 74
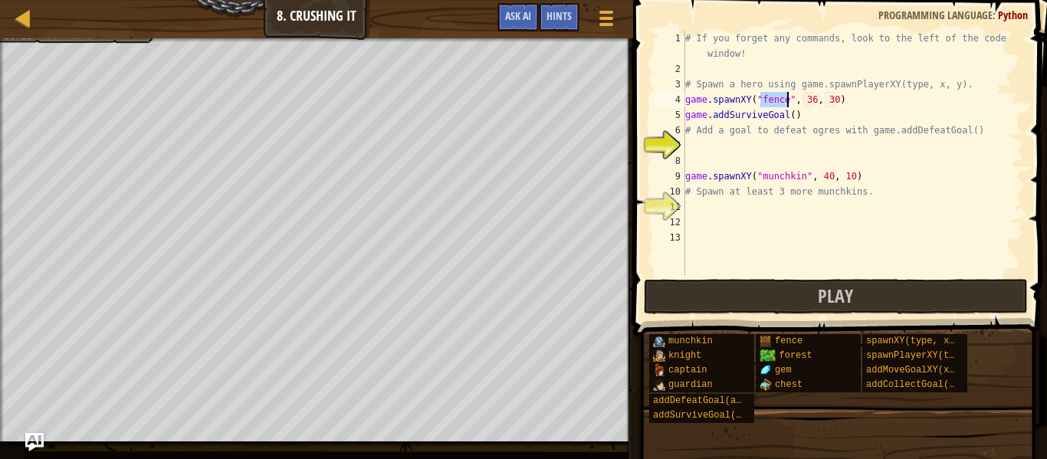
click at [839, 103] on div "# If you forget any commands, look to the left of the code window! # Spawn a he…" at bounding box center [853, 176] width 342 height 291
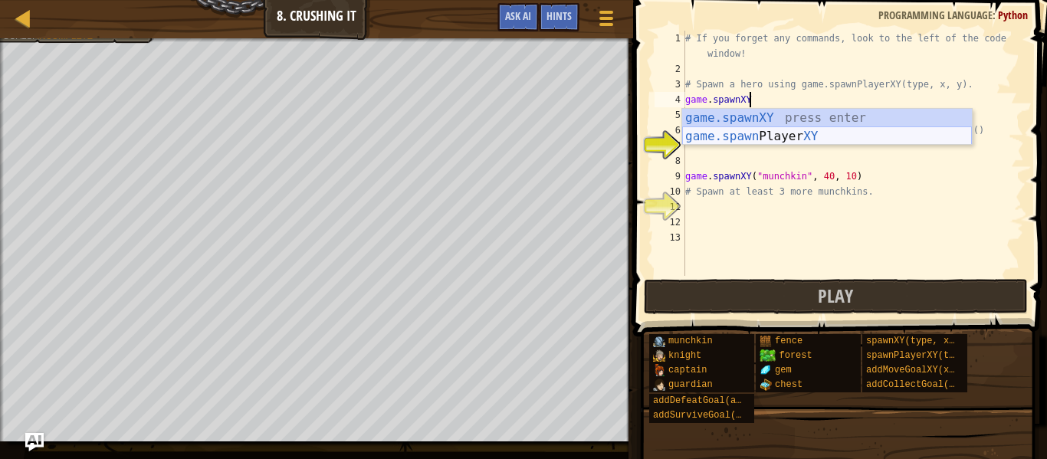
click at [847, 138] on div "game.spawnXY press enter game.spawn Player XY press enter" at bounding box center [827, 146] width 290 height 74
type textarea "game.spawnPlayerXY("captain", 36, 30)"
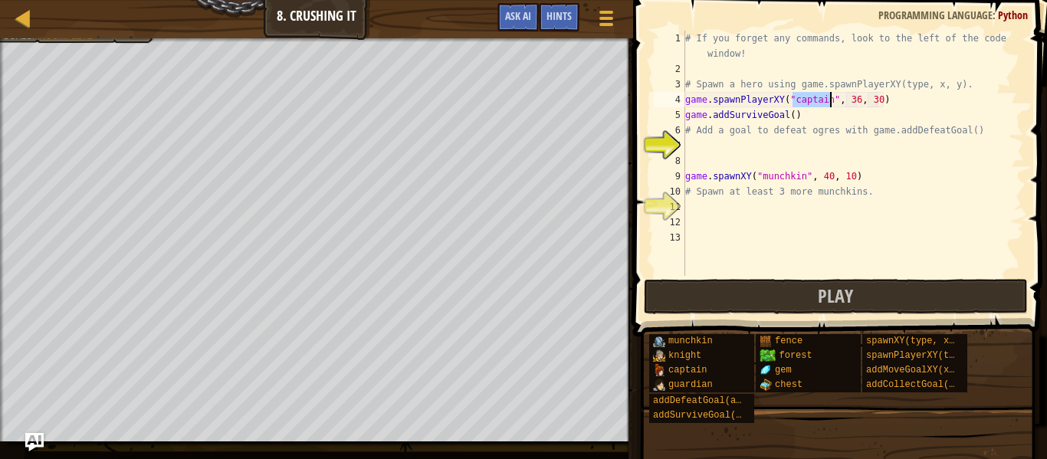
click at [887, 105] on div "# If you forget any commands, look to the left of the code window! # Spawn a he…" at bounding box center [853, 176] width 342 height 291
click at [814, 145] on div "# If you forget any commands, look to the left of the code window! # Spawn a he…" at bounding box center [853, 176] width 342 height 291
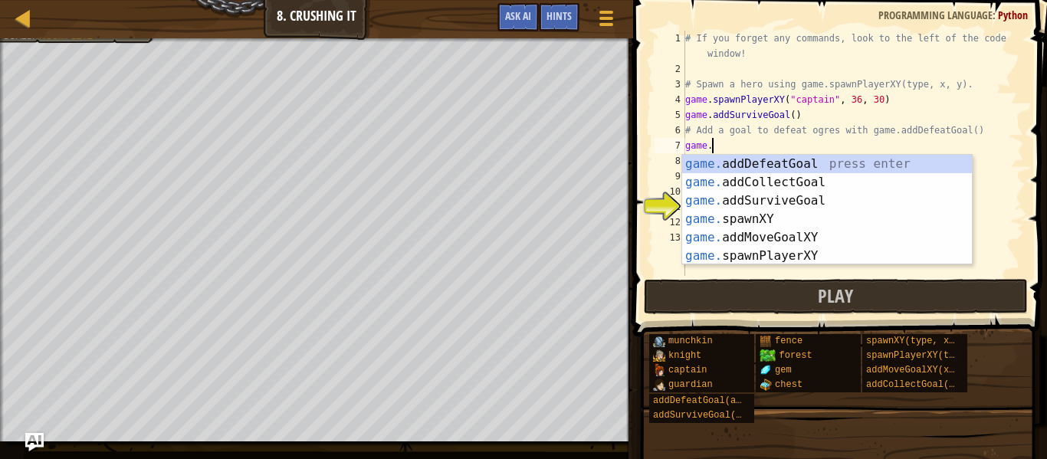
scroll to position [7, 3]
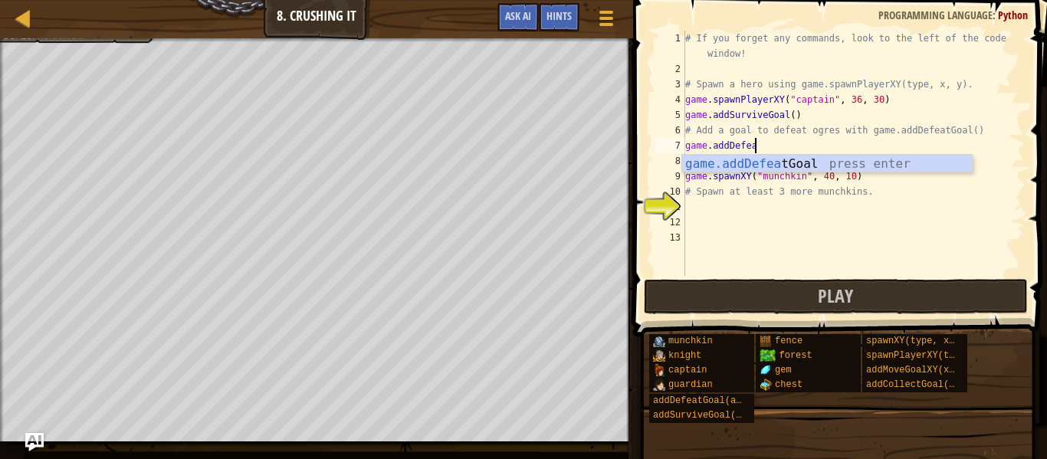
type textarea "game.addDefeat"
click at [827, 163] on div "game.addDefeat Goal press enter" at bounding box center [827, 182] width 290 height 55
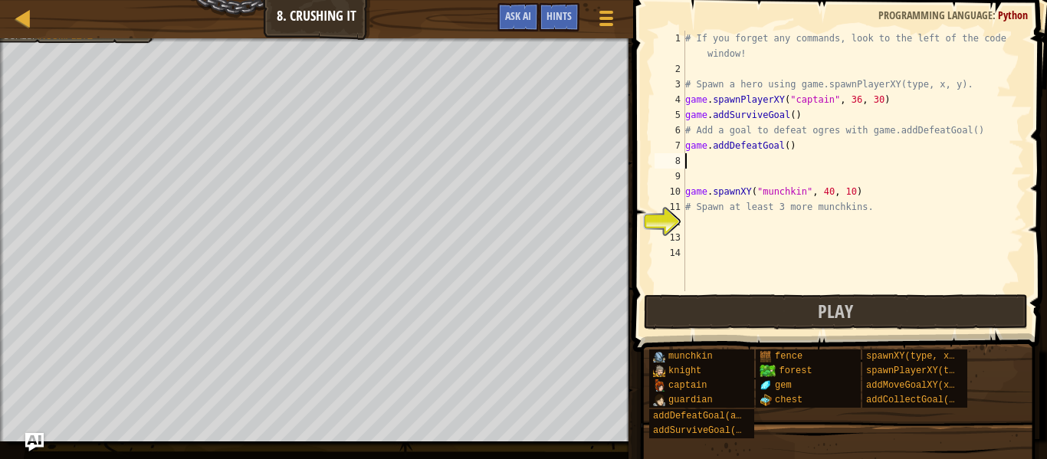
click at [808, 147] on div "# If you forget any commands, look to the left of the code window! # Spawn a he…" at bounding box center [853, 184] width 342 height 306
type textarea "game.addDefeatGoal()"
click at [762, 223] on div "# If you forget any commands, look to the left of the code window! # Spawn a he…" at bounding box center [853, 184] width 342 height 306
type textarea "game.spawnXY("munchkin", 39, 30)"
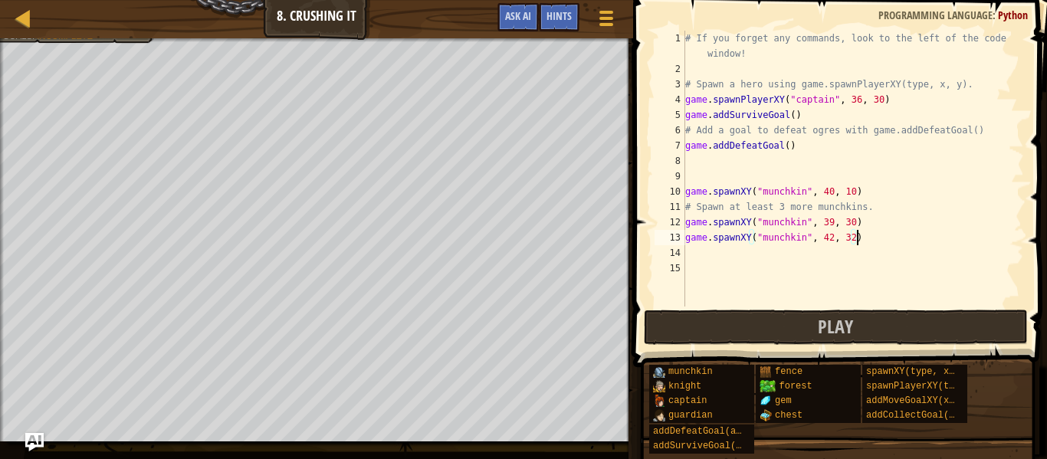
type textarea "game.spawnXY("munchkin", 42, 32)"
click at [722, 251] on div "# If you forget any commands, look to the left of the code window! # Spawn a he…" at bounding box center [853, 192] width 342 height 322
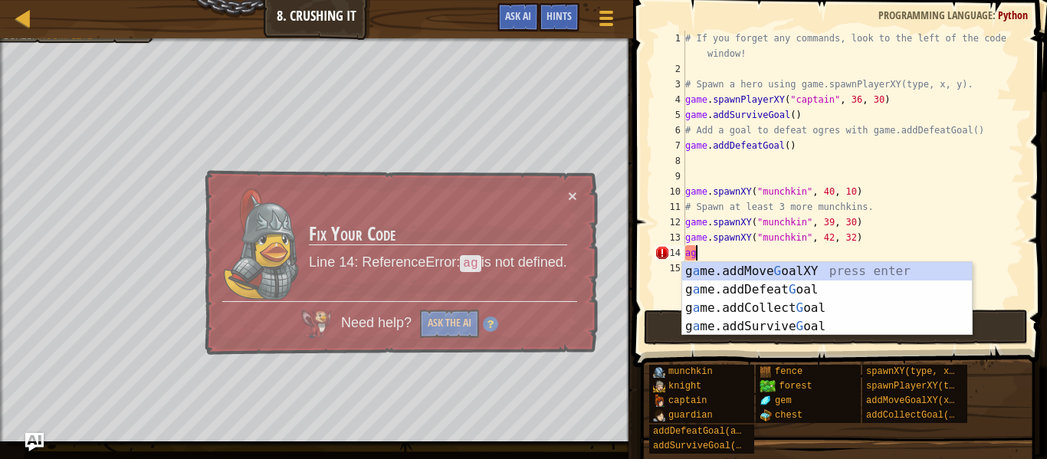
type textarea "a"
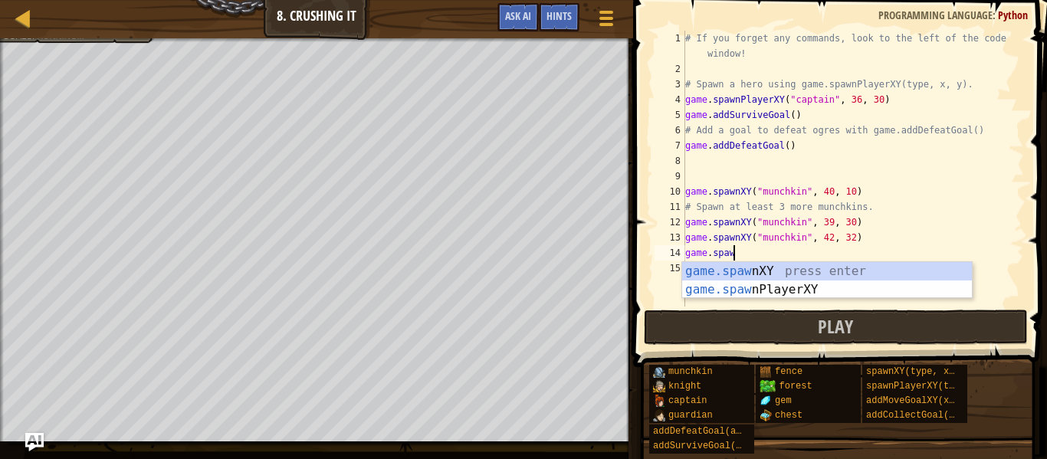
scroll to position [7, 6]
click at [760, 268] on div "game.[PERSON_NAME] nXY press enter game.[PERSON_NAME] nPlayerXY press enter" at bounding box center [827, 299] width 290 height 74
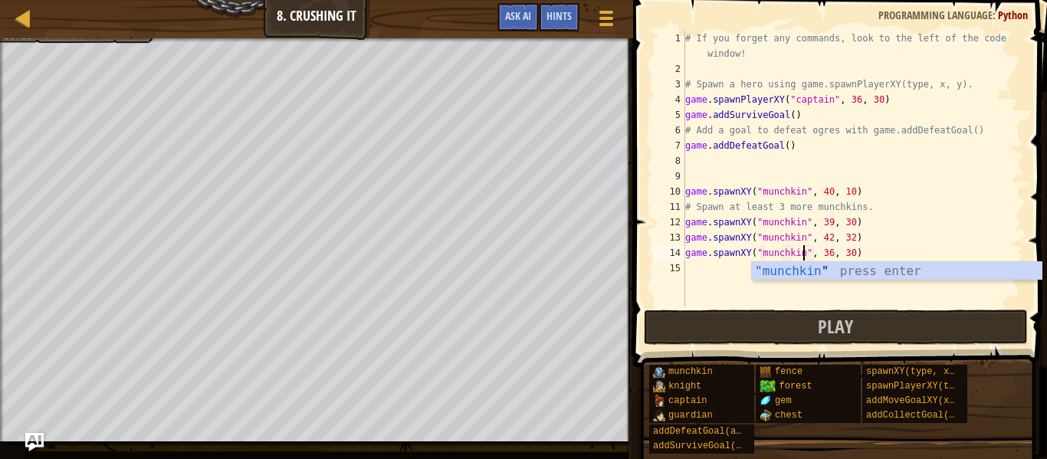
scroll to position [7, 17]
click at [829, 254] on div "# If you forget any commands, look to the left of the code window! # Spawn a he…" at bounding box center [853, 192] width 342 height 322
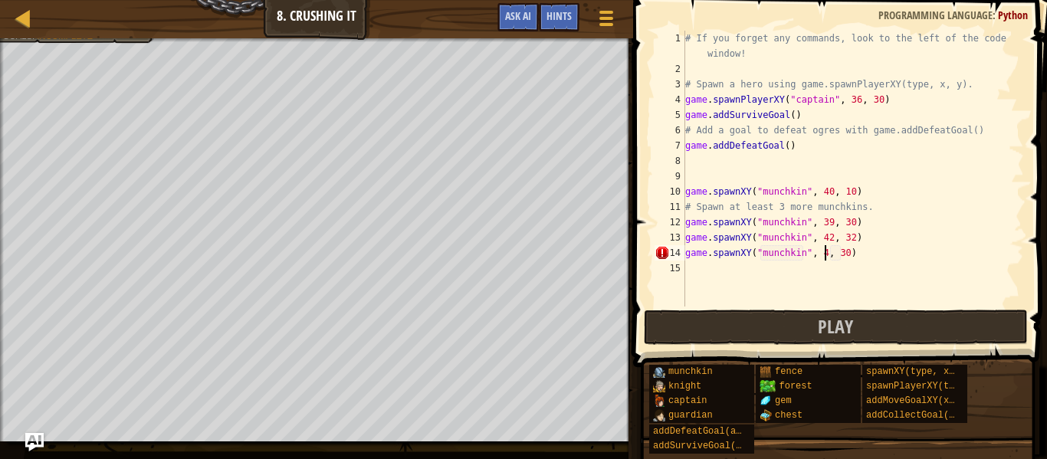
type textarea "game.spawnXY("munchkin", 45, 30)"
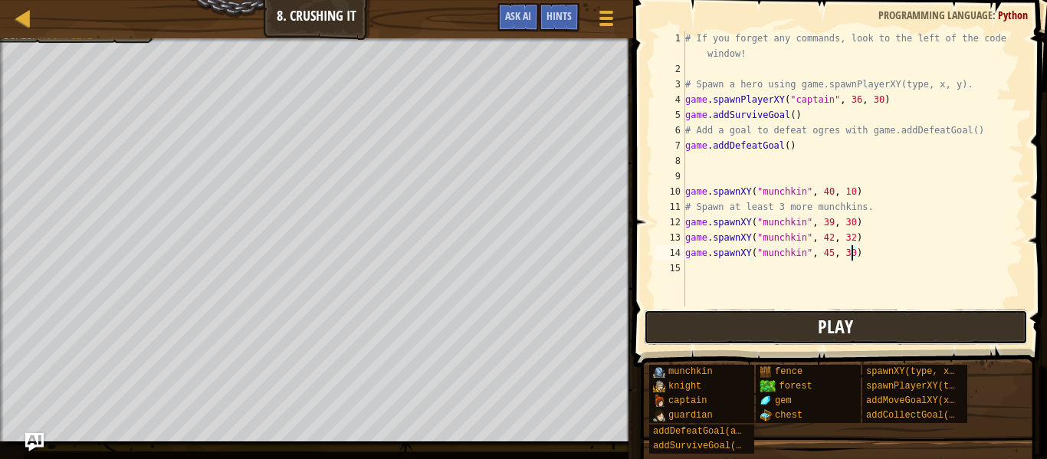
click at [855, 327] on button "Play" at bounding box center [836, 327] width 384 height 35
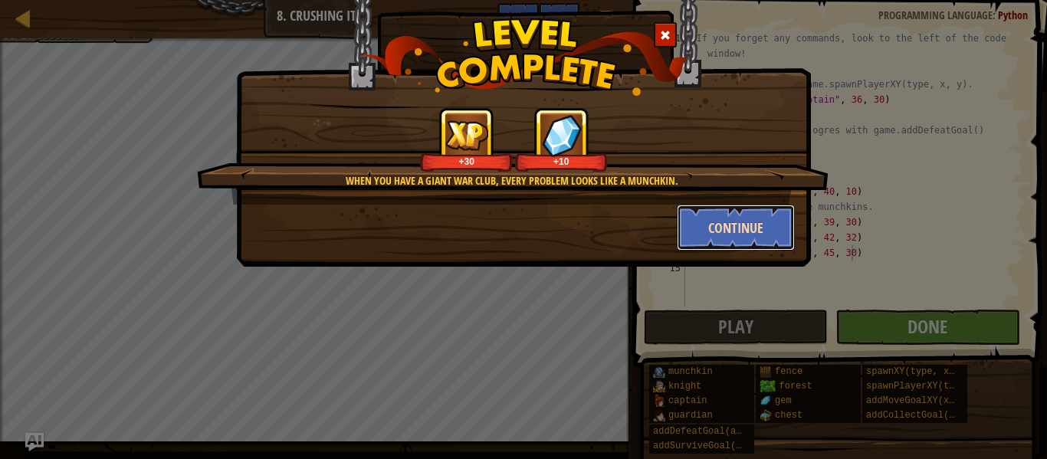
click at [742, 224] on button "Continue" at bounding box center [735, 228] width 119 height 46
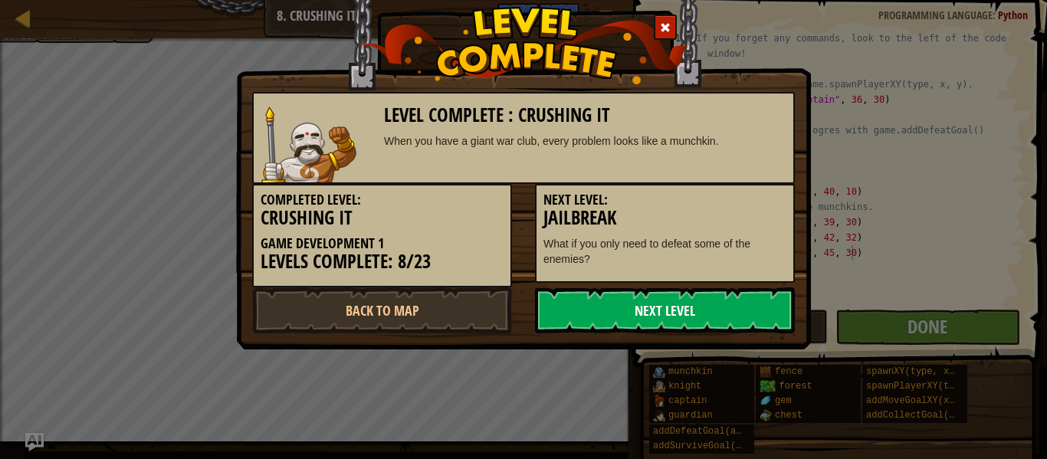
click at [701, 311] on link "Next Level" at bounding box center [665, 310] width 260 height 46
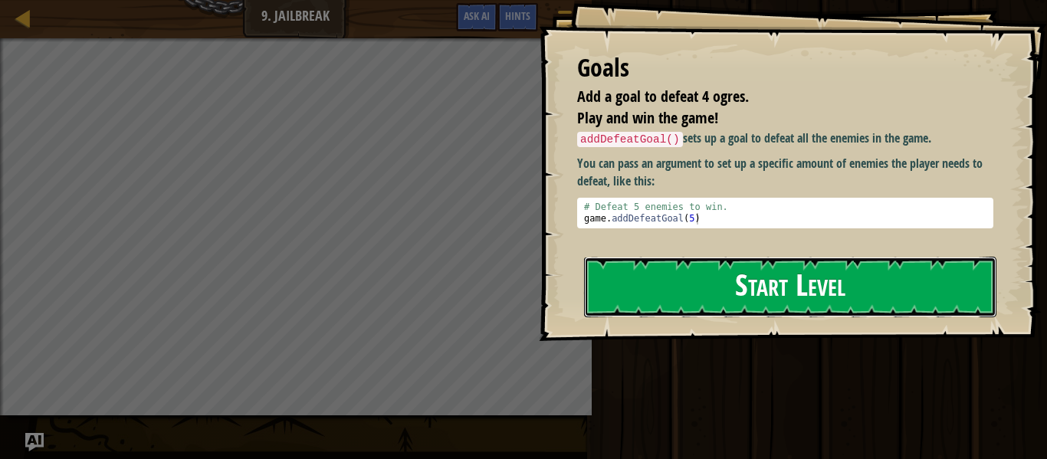
click at [722, 290] on button "Start Level" at bounding box center [790, 287] width 412 height 61
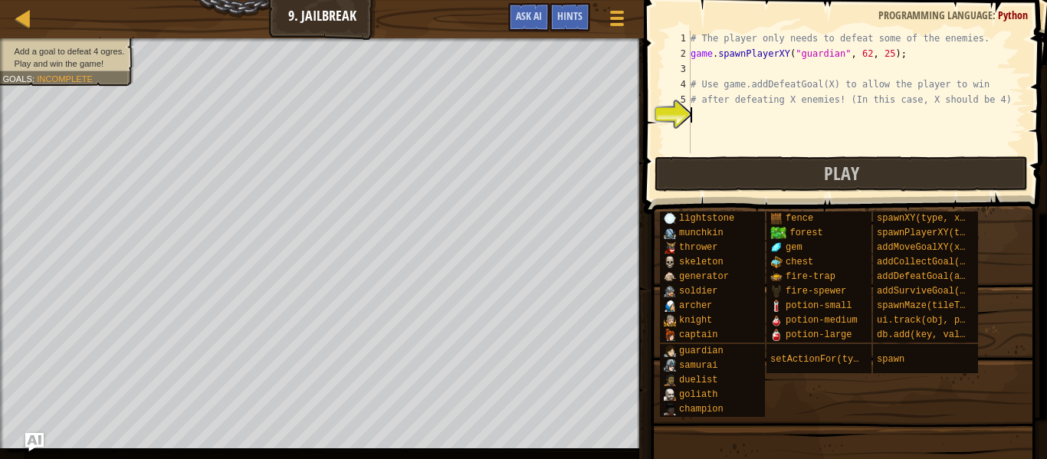
click at [720, 116] on div "# The player only needs to defeat some of the enemies. game . spawnPlayerXY ( "…" at bounding box center [855, 107] width 336 height 153
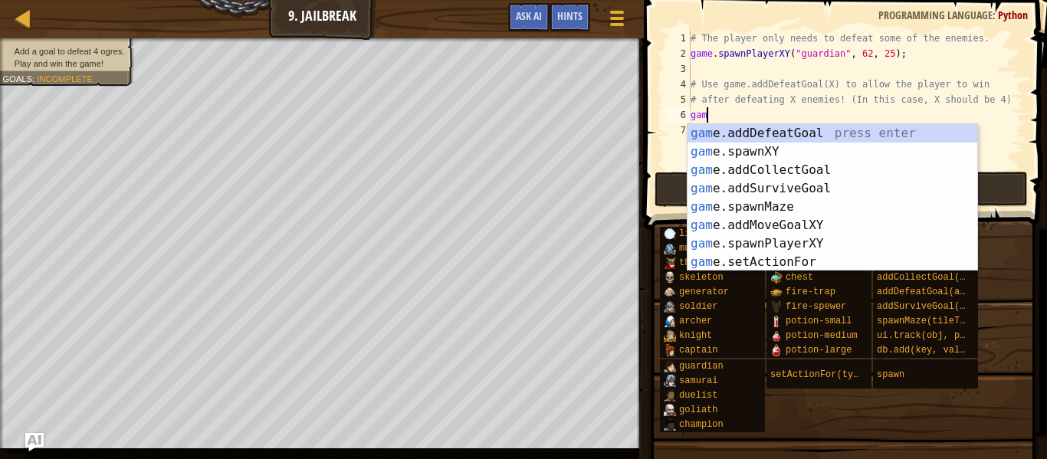
scroll to position [7, 2]
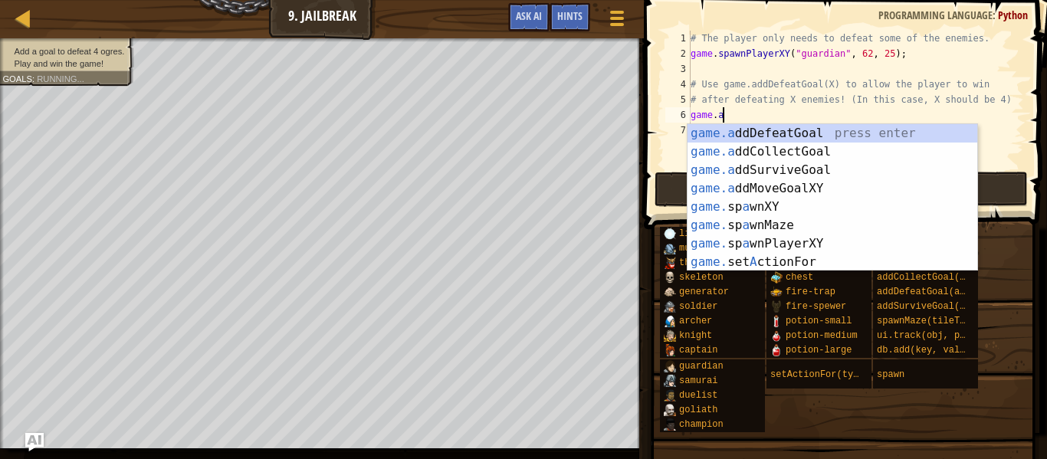
type textarea "game.add"
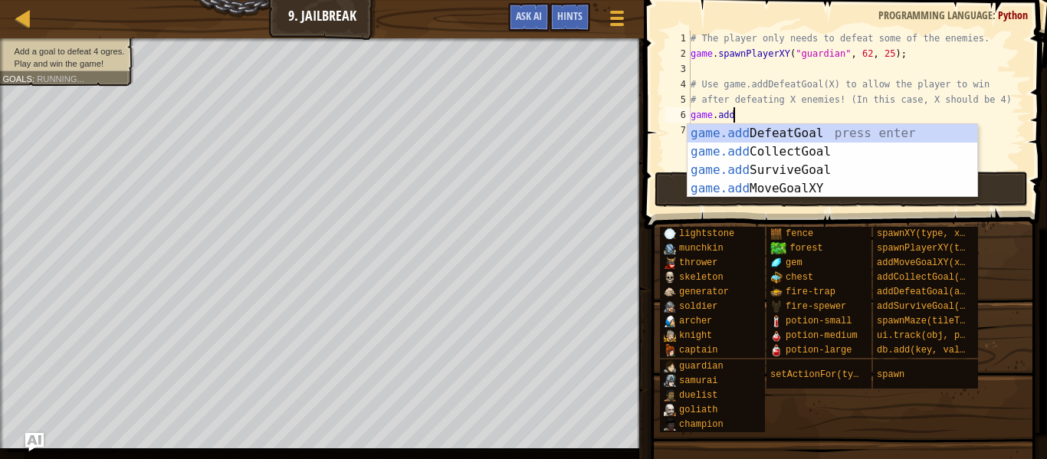
scroll to position [7, 5]
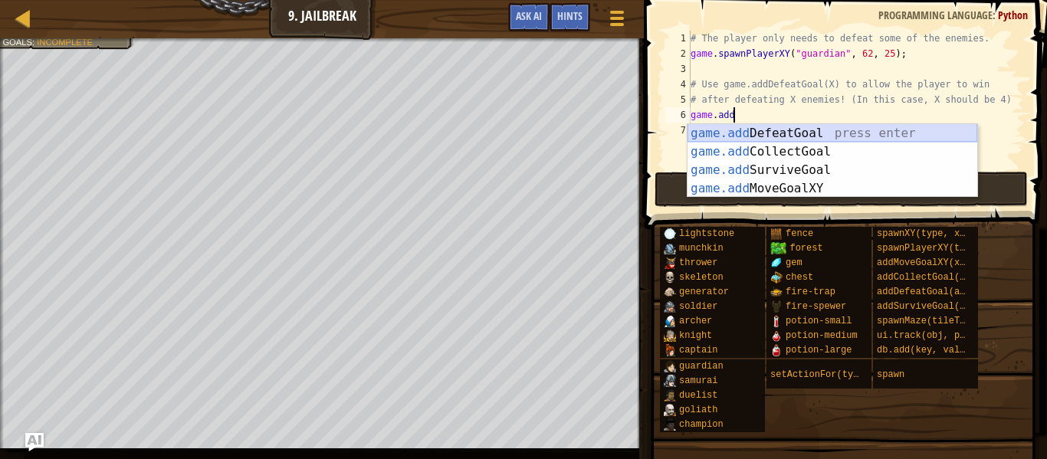
click at [837, 136] on div "game.add DefeatGoal press enter game.add CollectGoal press enter game.add Survi…" at bounding box center [832, 179] width 290 height 110
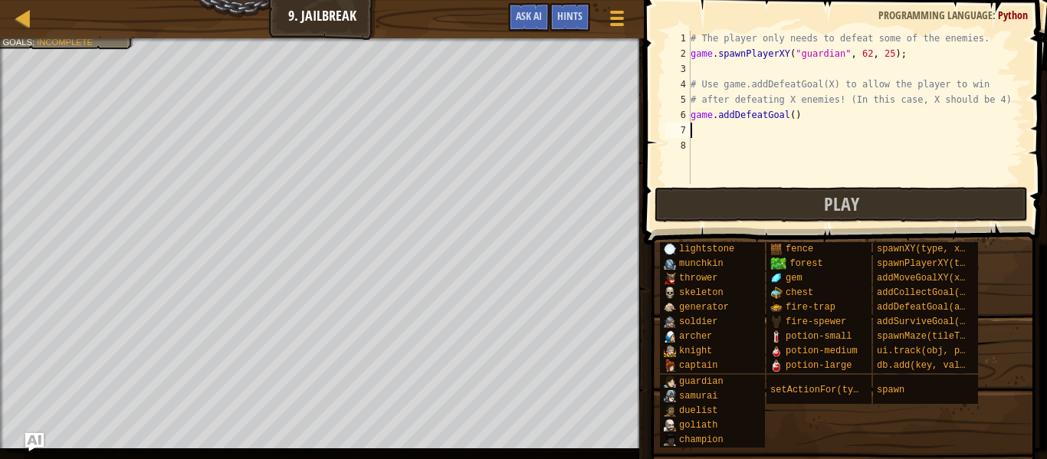
click at [791, 112] on div "# The player only needs to defeat some of the enemies. game . spawnPlayerXY ( "…" at bounding box center [855, 123] width 336 height 184
type textarea "game.addDefeatGoal(4)"
click at [789, 124] on div "# The player only needs to defeat some of the enemies. game . spawnPlayerXY ( "…" at bounding box center [855, 123] width 336 height 184
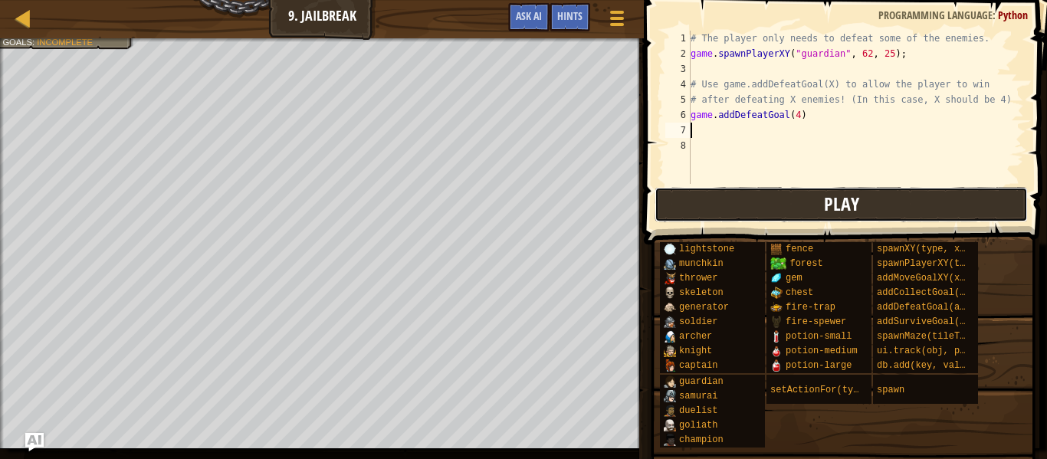
click at [778, 196] on button "Play" at bounding box center [840, 204] width 373 height 35
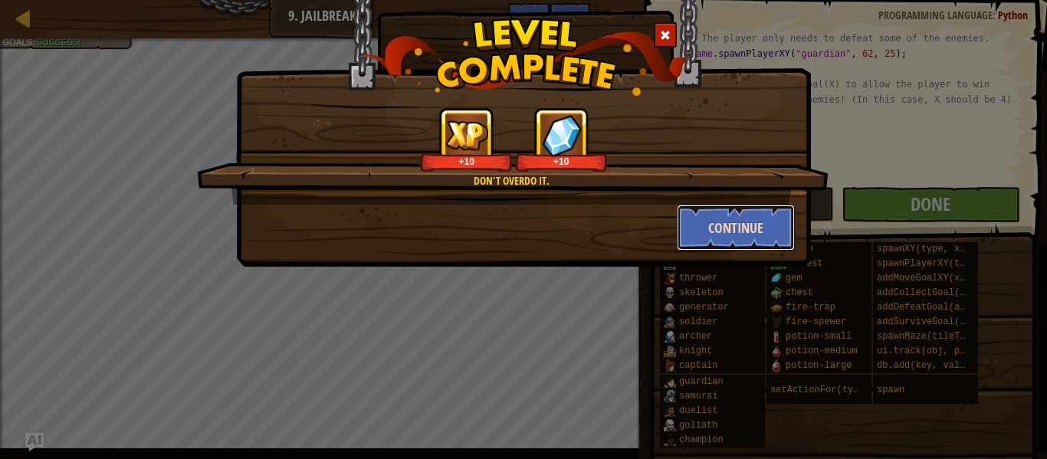
click at [745, 224] on button "Continue" at bounding box center [735, 228] width 119 height 46
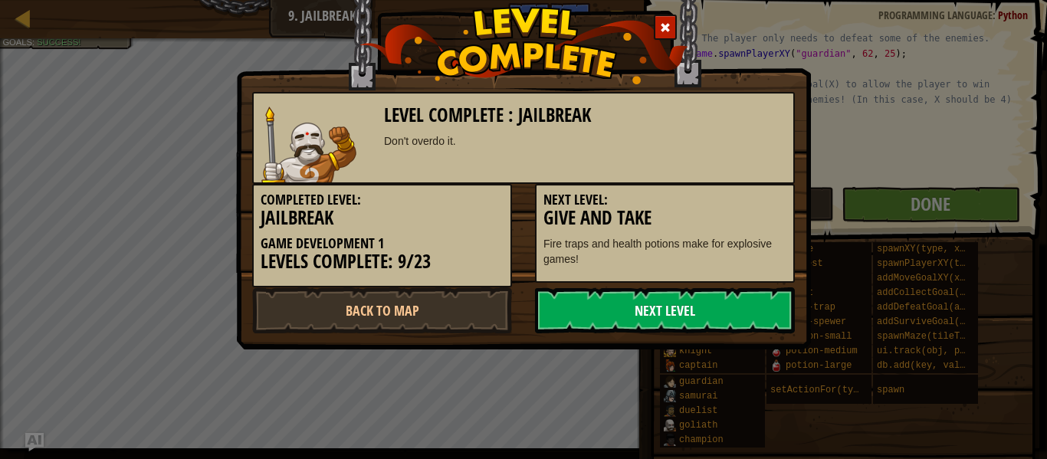
click at [669, 303] on link "Next Level" at bounding box center [665, 310] width 260 height 46
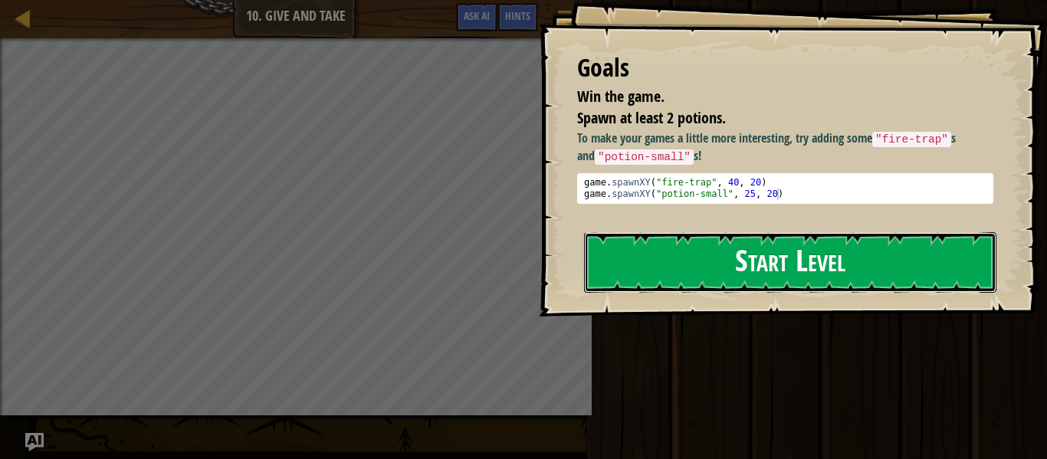
click at [810, 266] on button "Start Level" at bounding box center [790, 262] width 412 height 61
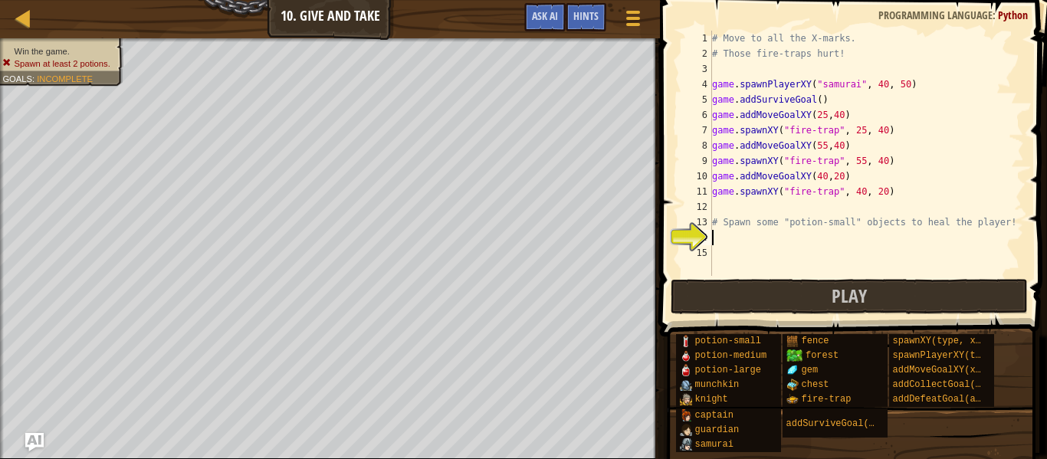
click at [742, 208] on div "# Move to all the X-marks. # Those fire-traps hurt! game . spawnPlayerXY ( "sam…" at bounding box center [866, 169] width 315 height 276
click at [745, 234] on div "# Move to all the X-marks. # Those fire-traps hurt! game . spawnPlayerXY ( "sam…" at bounding box center [866, 169] width 315 height 276
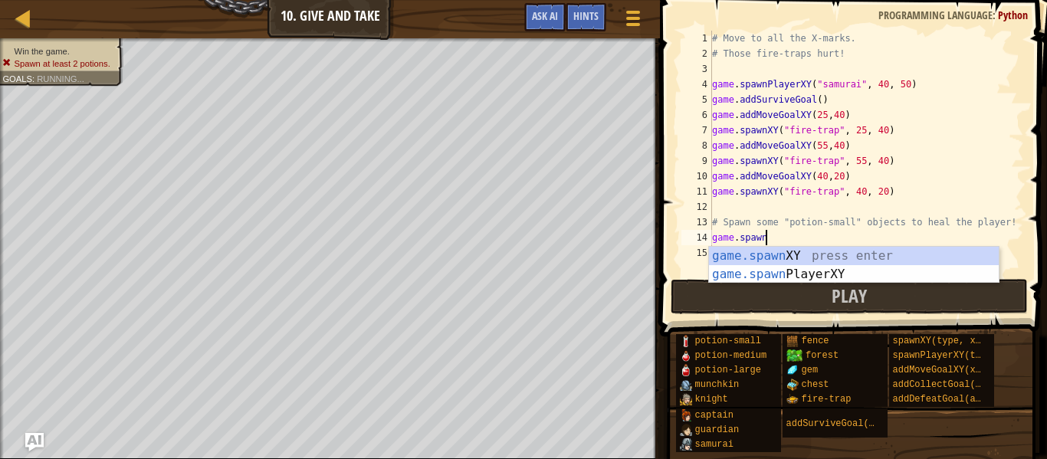
scroll to position [7, 7]
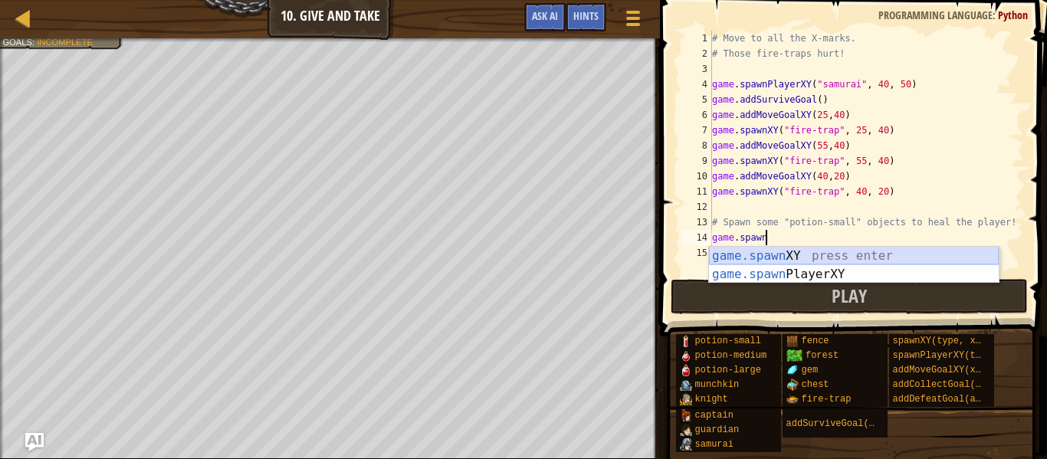
click at [780, 254] on div "game.spawn XY press enter game.spawn PlayerXY press enter" at bounding box center [854, 284] width 290 height 74
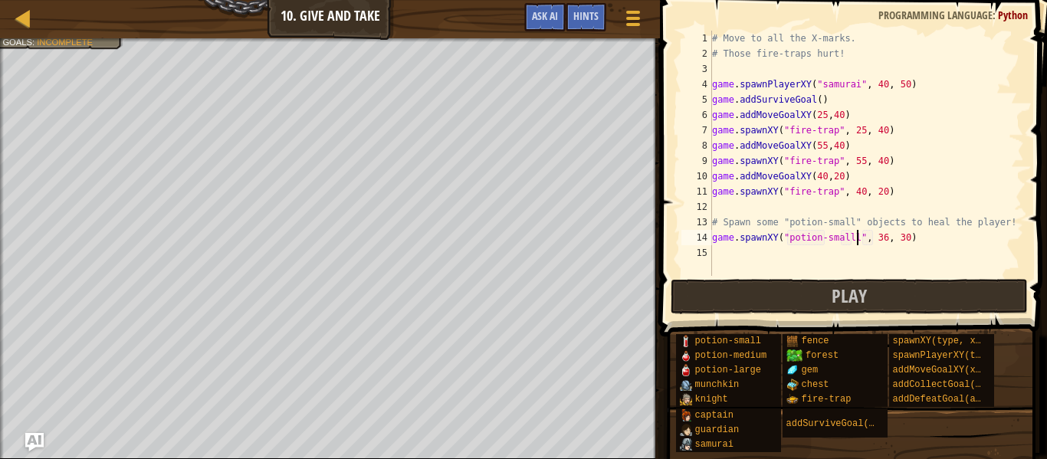
scroll to position [7, 21]
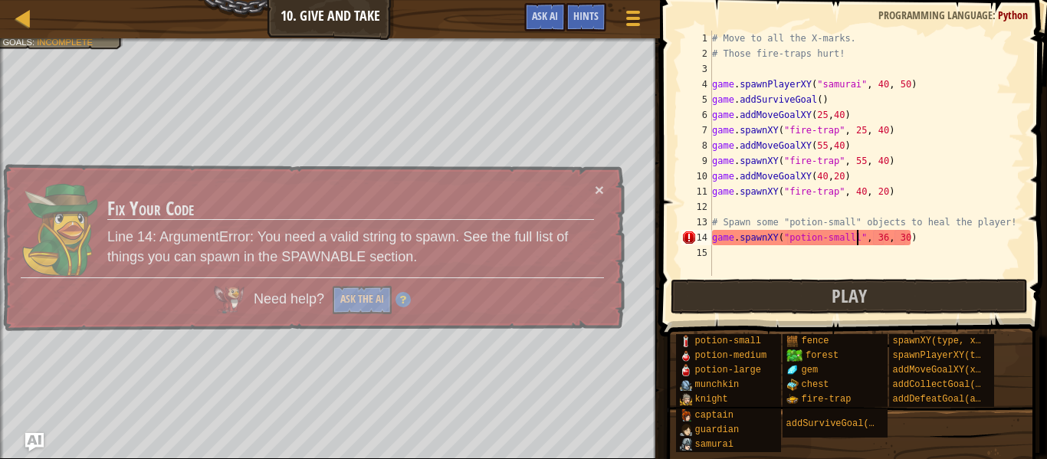
type textarea "game.spawnXY("potion-small", 36, 30)"
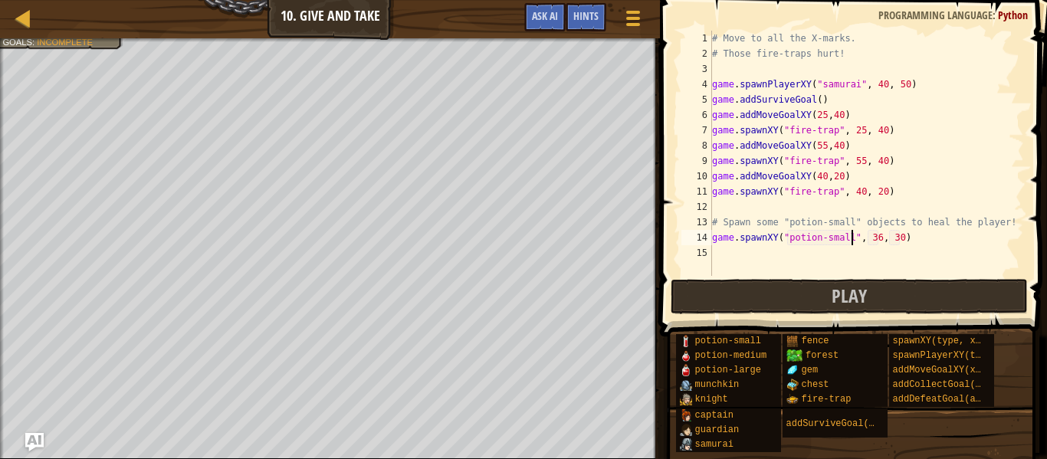
click at [814, 254] on div "# Move to all the X-marks. # Those fire-traps hurt! game . spawnPlayerXY ( "sam…" at bounding box center [866, 169] width 315 height 276
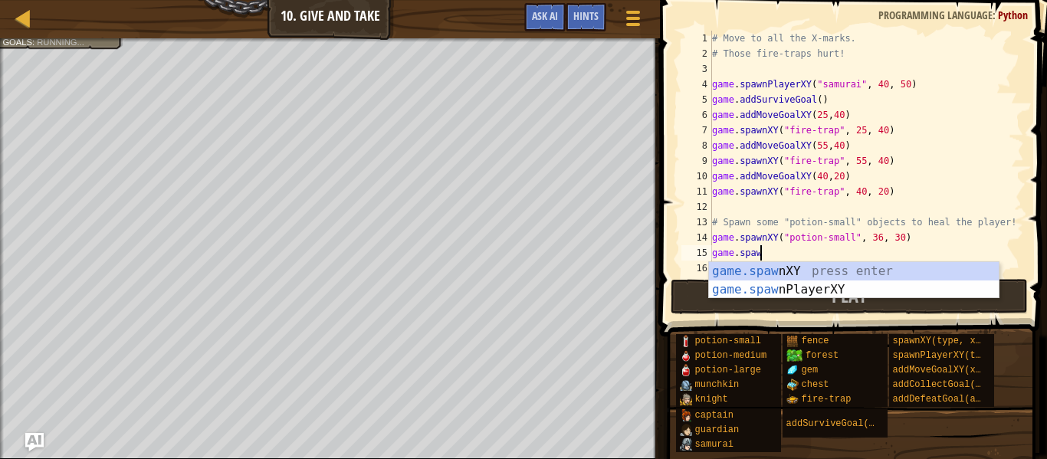
scroll to position [7, 7]
click at [852, 267] on div "game.spawn XY press enter game.spawn PlayerXY press enter" at bounding box center [854, 299] width 290 height 74
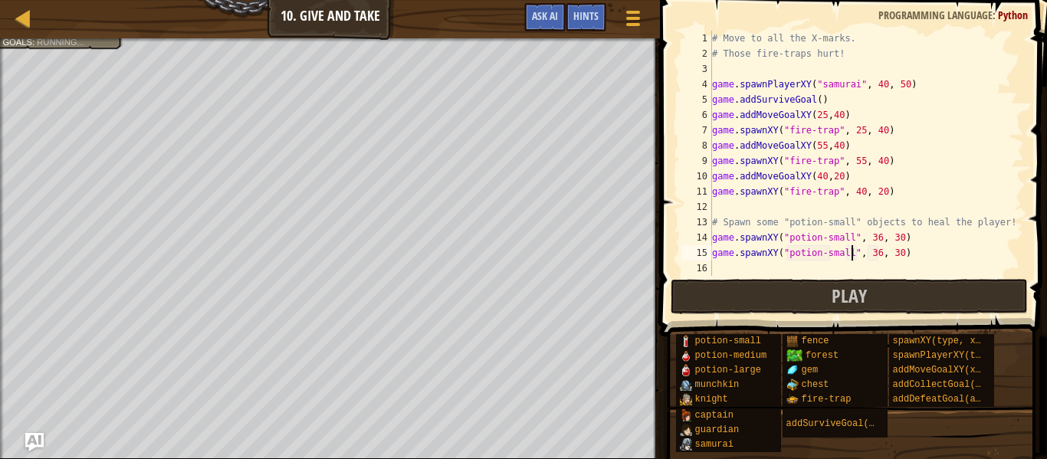
scroll to position [7, 21]
click at [876, 251] on div "# Move to all the X-marks. # Those fire-traps hurt! game . spawnPlayerXY ( "sam…" at bounding box center [866, 169] width 315 height 276
type textarea "game.spawnXY("potion-small", 32, 30)"
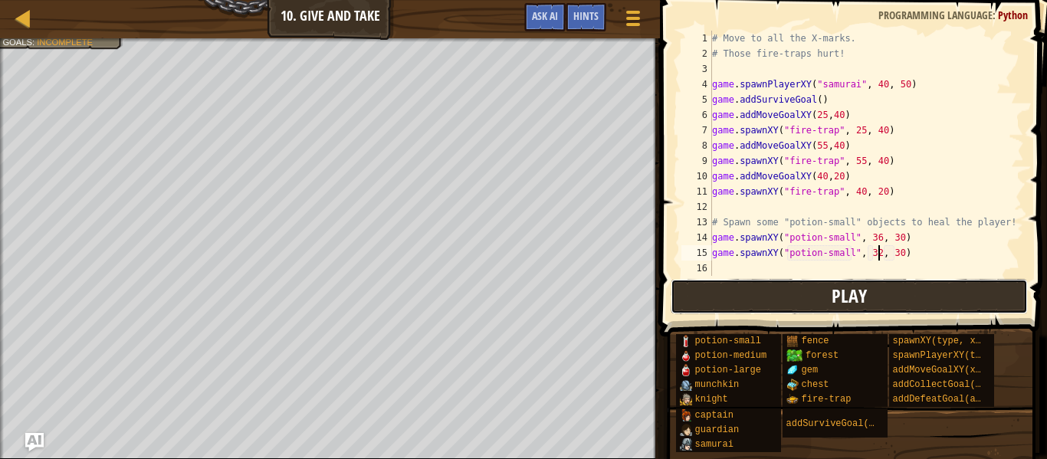
click at [889, 289] on button "Play" at bounding box center [848, 296] width 357 height 35
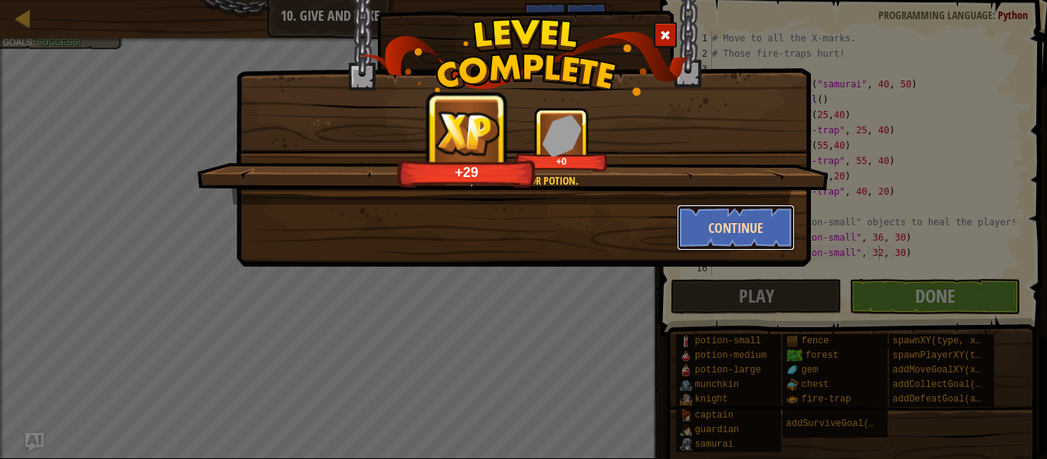
click at [755, 224] on button "Continue" at bounding box center [735, 228] width 119 height 46
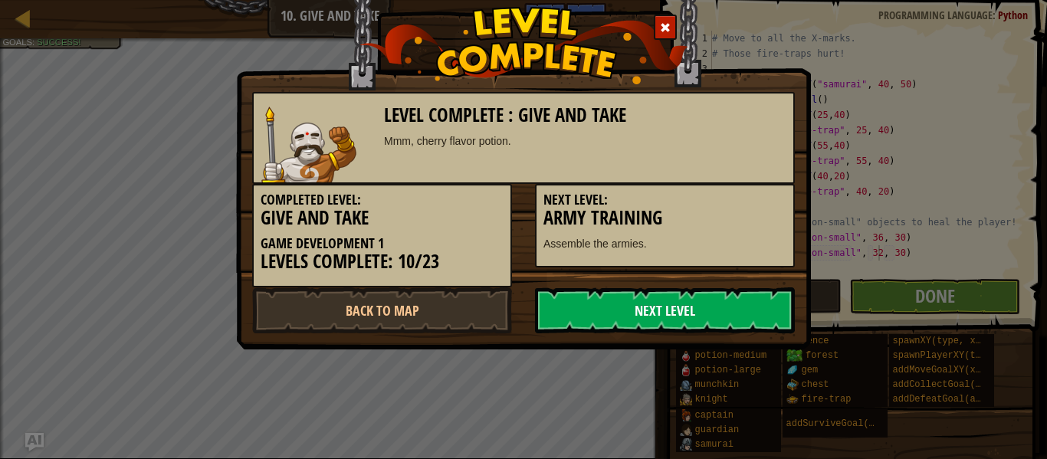
click at [656, 316] on link "Next Level" at bounding box center [665, 310] width 260 height 46
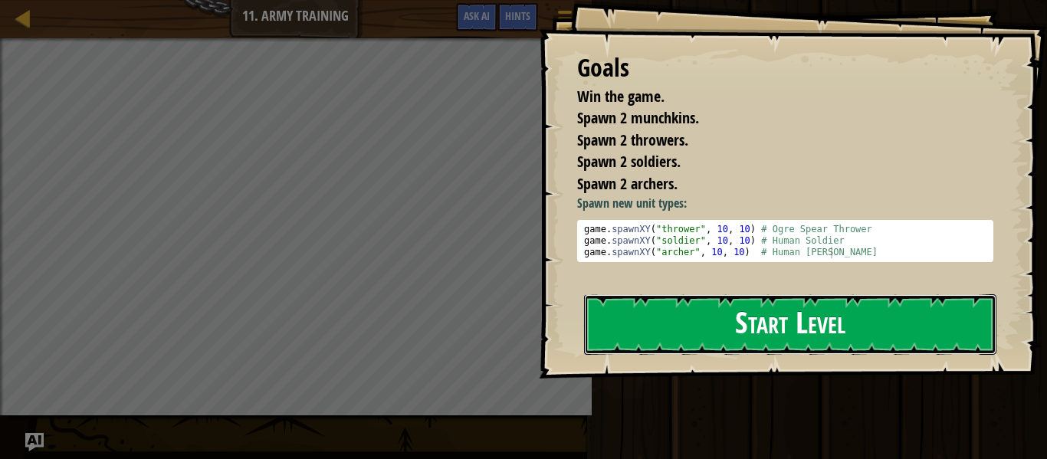
click at [693, 322] on button "Start Level" at bounding box center [790, 324] width 412 height 61
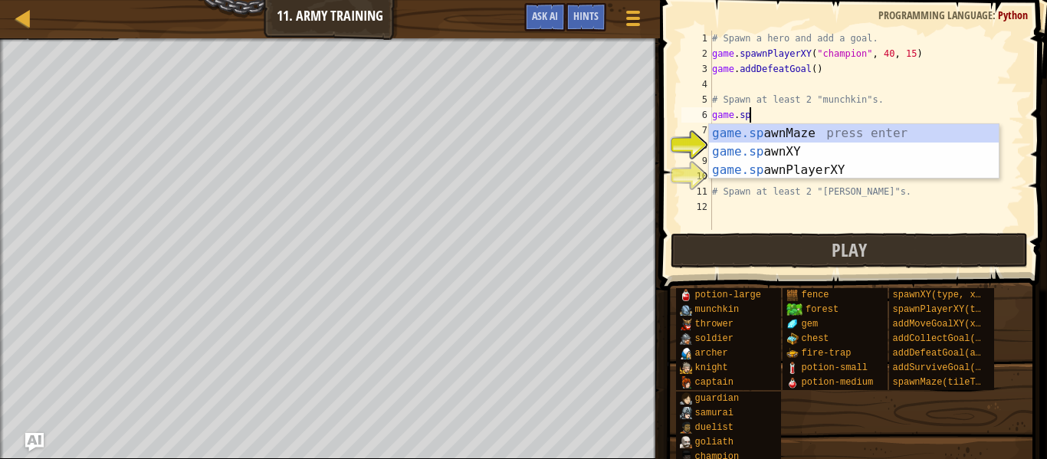
scroll to position [7, 5]
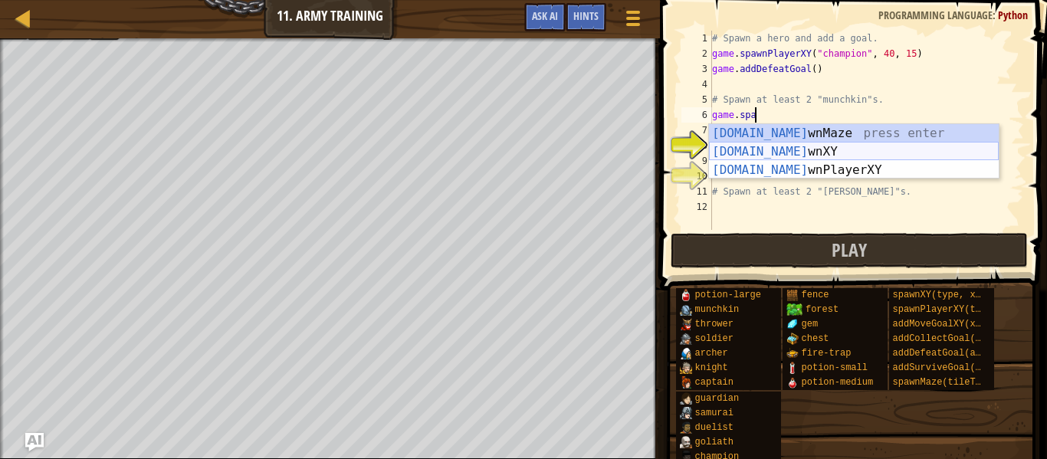
click at [824, 147] on div "[DOMAIN_NAME] wnMaze press enter [DOMAIN_NAME] wnXY press enter [DOMAIN_NAME] w…" at bounding box center [854, 170] width 290 height 92
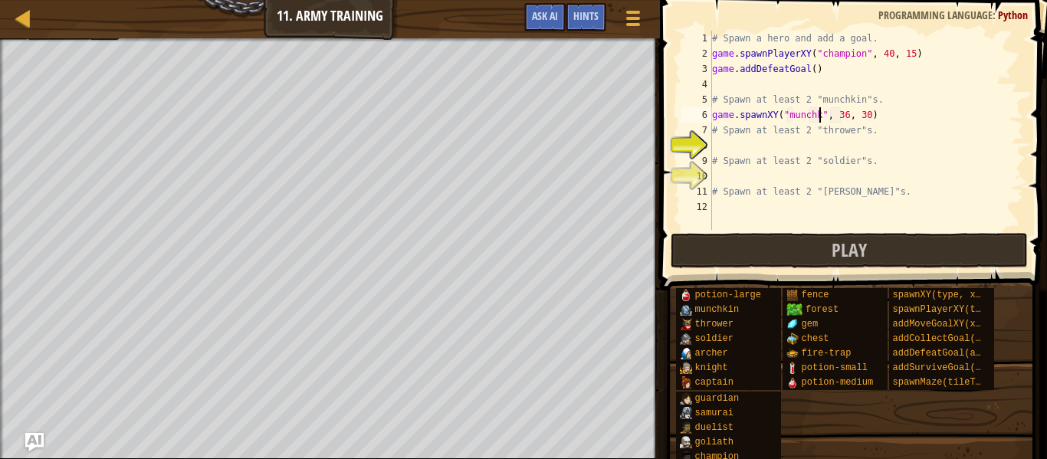
type textarea "game.spawnXY("munchkin", 36, 30)"
click at [893, 112] on div "# Spawn a hero and add a goal. game . spawnPlayerXY ( "champion" , 40 , 15 ) ga…" at bounding box center [866, 146] width 315 height 230
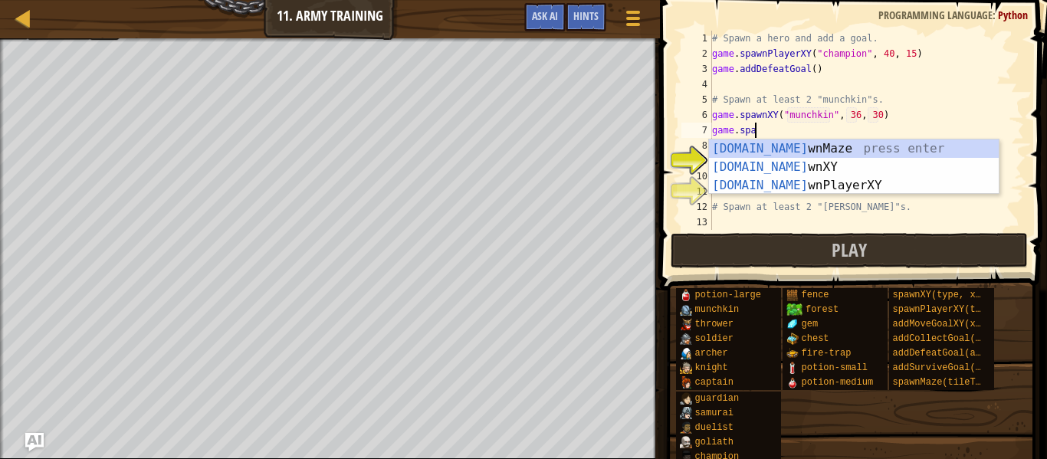
scroll to position [7, 7]
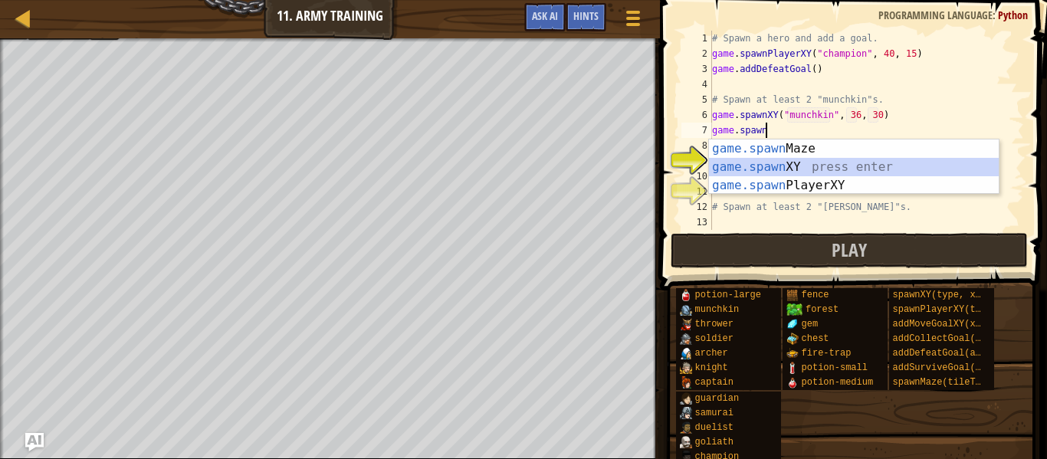
click at [866, 162] on div "game.spawn Maze press enter game.spawn XY press enter game.spawn PlayerXY press…" at bounding box center [854, 185] width 290 height 92
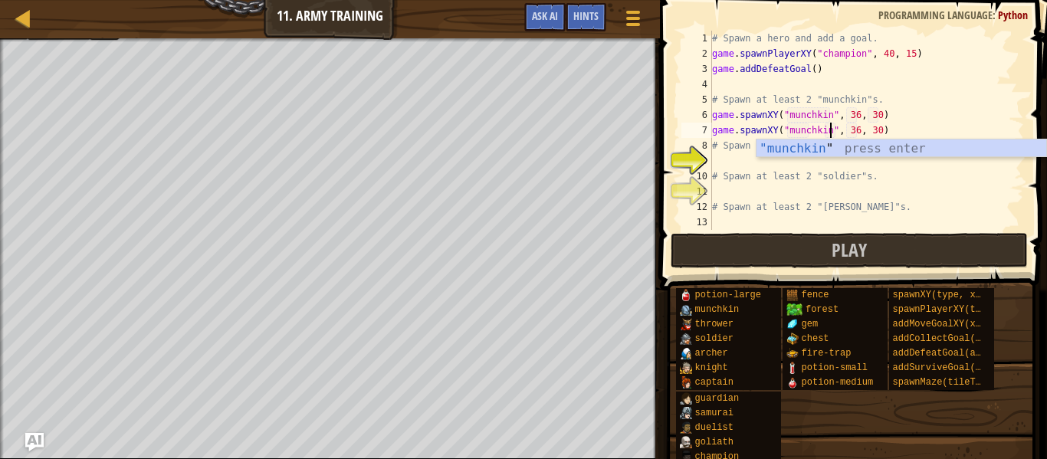
scroll to position [7, 18]
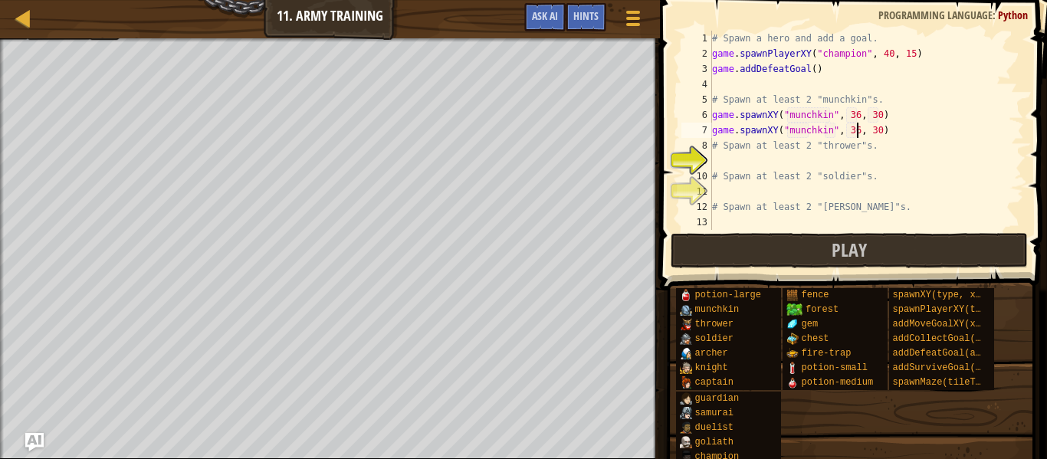
click at [855, 130] on div "# Spawn a hero and add a goal. game . spawnPlayerXY ( "champion" , 40 , 15 ) ga…" at bounding box center [866, 146] width 315 height 230
type textarea "game.spawnXY("munchkin", 34, 30)"
click at [816, 159] on div "# Spawn a hero and add a goal. game . spawnPlayerXY ( "champion" , 40 , 15 ) ga…" at bounding box center [866, 146] width 315 height 230
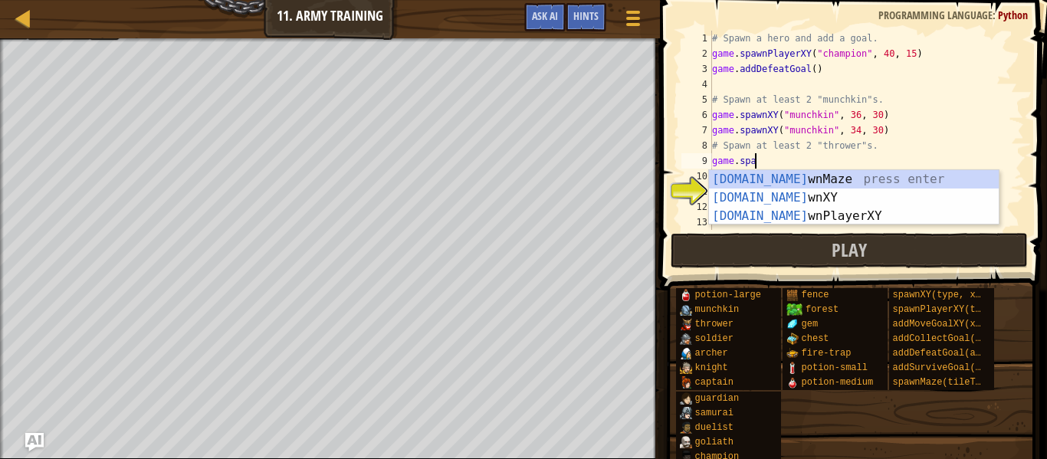
scroll to position [7, 7]
click at [824, 196] on div "game.spawn Maze press enter game.spawn XY press enter game.spawn PlayerXY press…" at bounding box center [854, 216] width 290 height 92
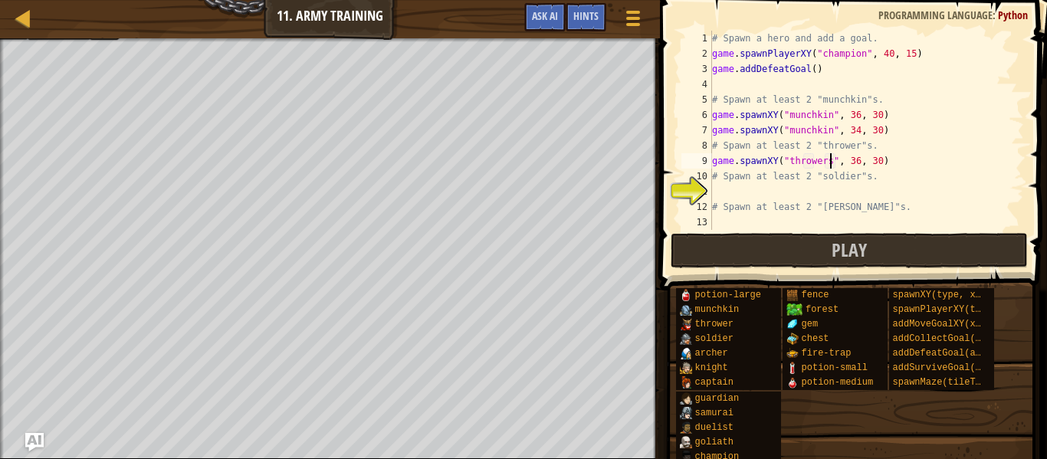
scroll to position [7, 18]
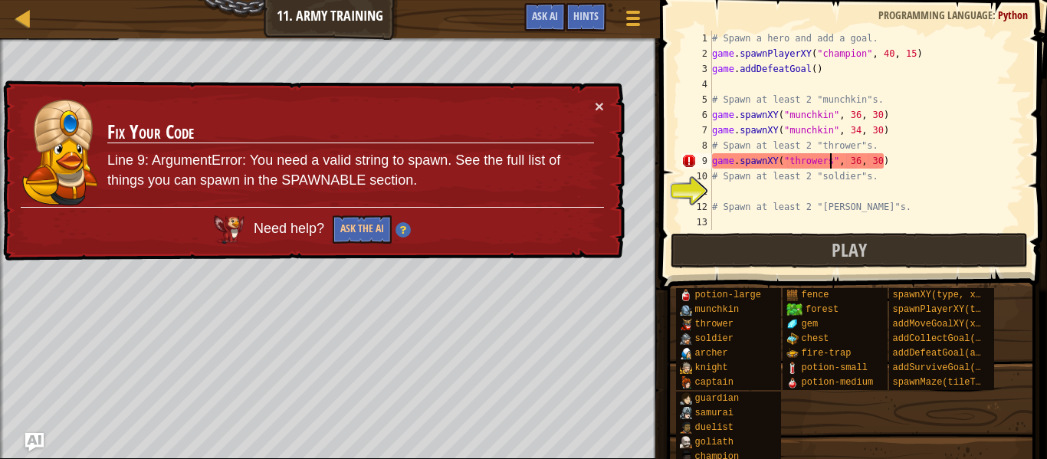
click at [877, 160] on div "# Spawn a hero and add a goal. game . spawnPlayerXY ( "champion" , 40 , 15 ) ga…" at bounding box center [866, 146] width 315 height 230
click at [855, 159] on div "# Spawn a hero and add a goal. game . spawnPlayerXY ( "champion" , 40 , 15 ) ga…" at bounding box center [866, 146] width 315 height 230
click at [830, 162] on div "# Spawn a hero and add a goal. game . spawnPlayerXY ( "champion" , 40 , 15 ) ga…" at bounding box center [866, 146] width 315 height 230
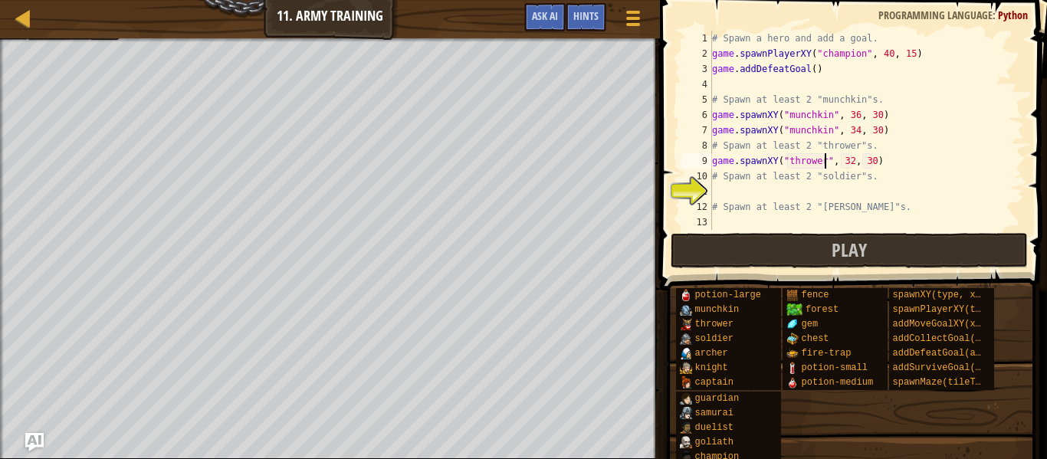
click at [833, 161] on div "# Spawn a hero and add a goal. game . spawnPlayerXY ( "champion" , 40 , 15 ) ga…" at bounding box center [866, 146] width 315 height 230
click at [830, 162] on div "# Spawn a hero and add a goal. game . spawnPlayerXY ( "champion" , 40 , 15 ) ga…" at bounding box center [866, 146] width 315 height 230
type textarea "game.spawnXY("thrower"s, 32, 30)"
click at [736, 192] on div "# Spawn a hero and add a goal. game . spawnPlayerXY ( "champion" , 40 , 15 ) ga…" at bounding box center [866, 146] width 315 height 230
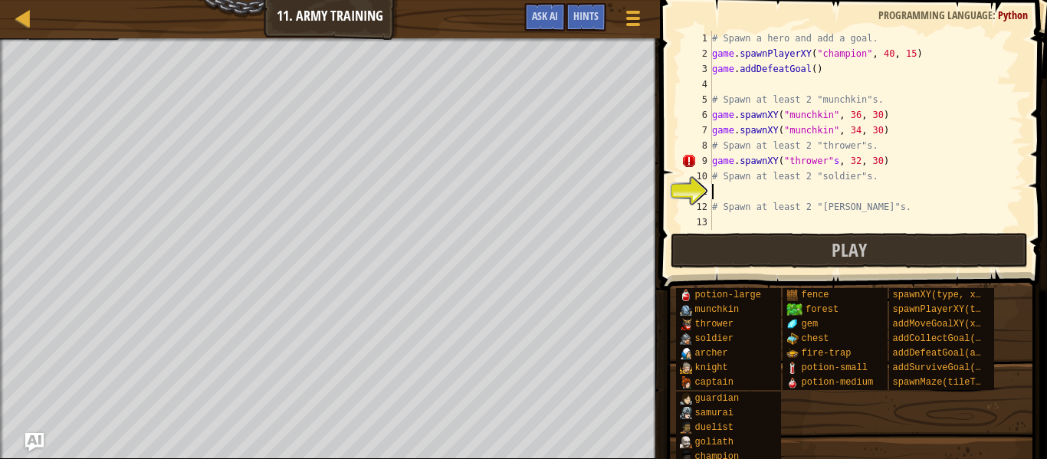
scroll to position [7, 0]
click at [771, 267] on button "Play" at bounding box center [848, 250] width 357 height 35
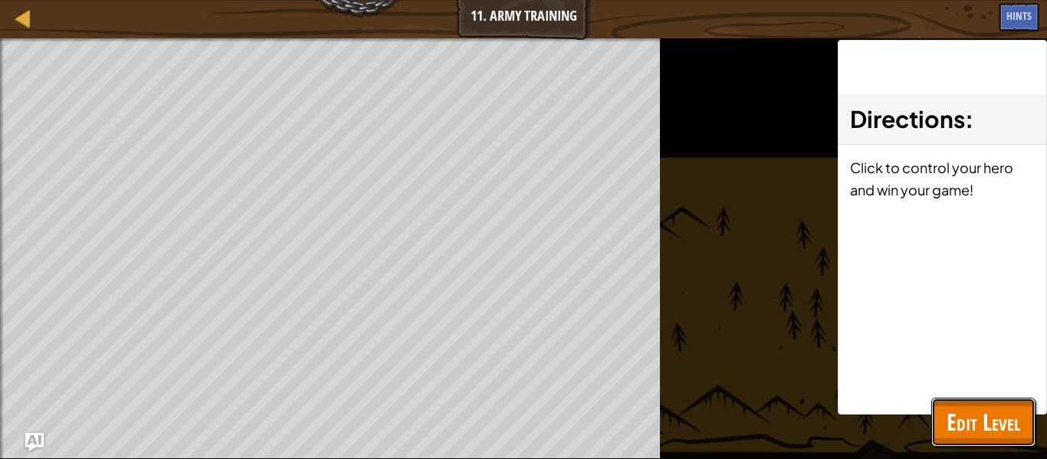
click at [964, 429] on span "Edit Level" at bounding box center [983, 421] width 74 height 31
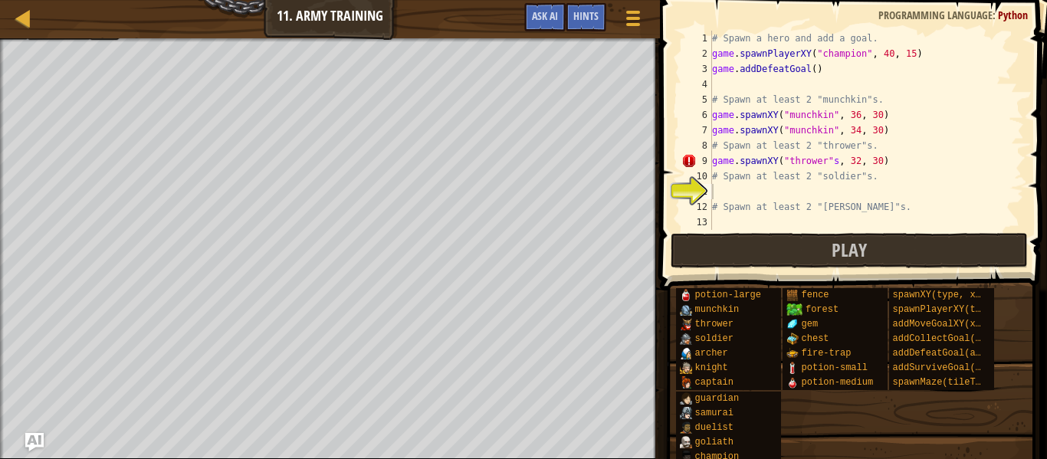
click at [825, 184] on div "# Spawn a hero and add a goal. game . spawnPlayerXY ( "champion" , 40 , 15 ) ga…" at bounding box center [866, 146] width 315 height 230
